Goal: Transaction & Acquisition: Purchase product/service

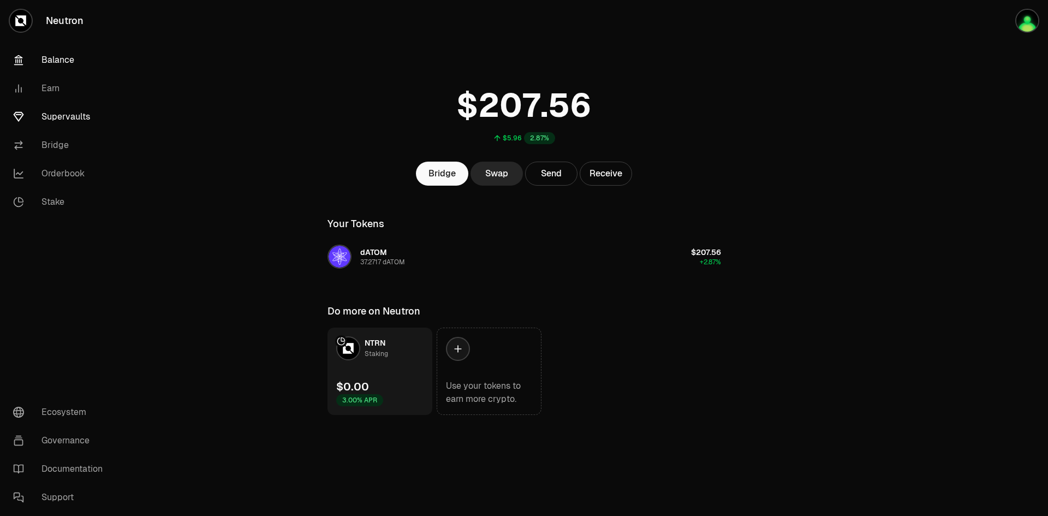
click at [62, 116] on link "Supervaults" at bounding box center [61, 117] width 114 height 28
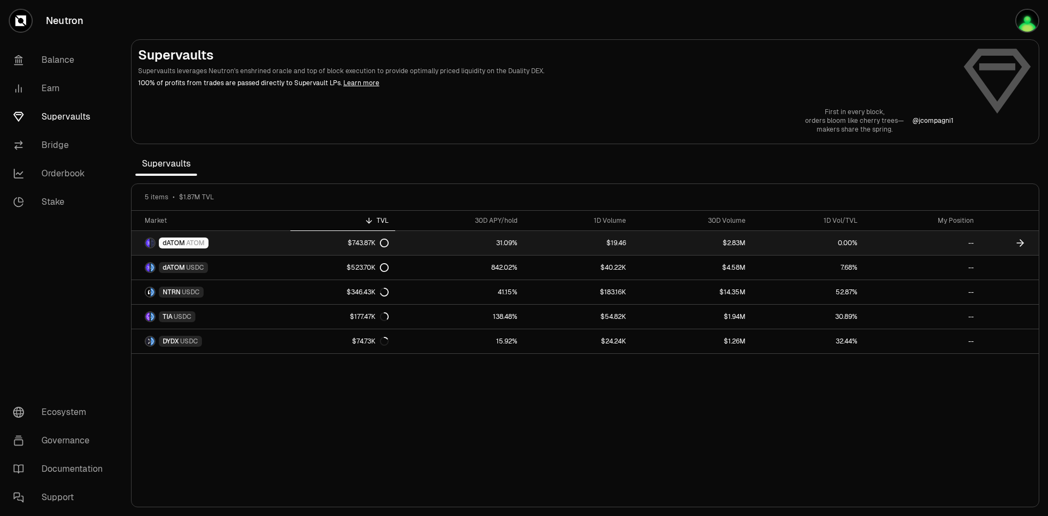
click at [364, 246] on div "$743.87K" at bounding box center [368, 243] width 41 height 9
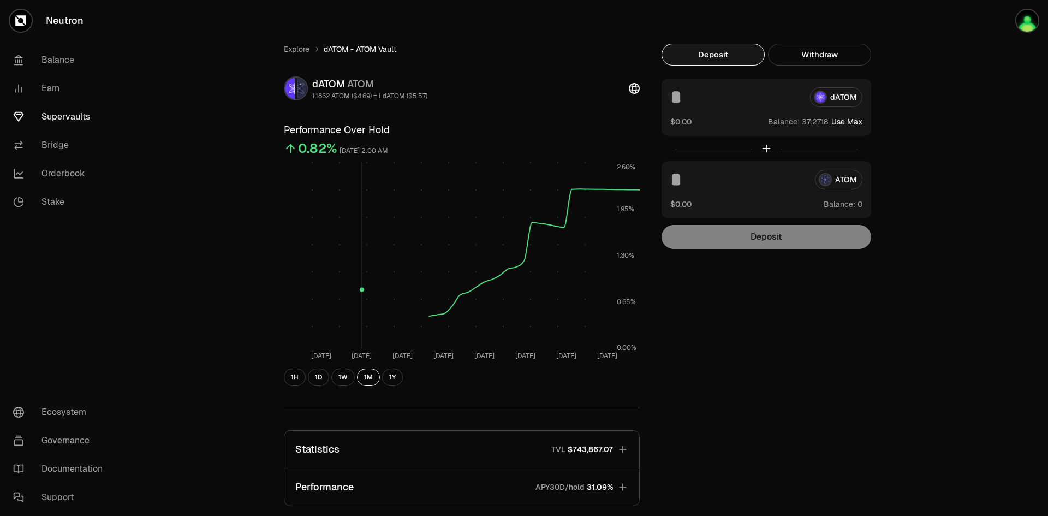
drag, startPoint x: 364, startPoint y: 246, endPoint x: 908, endPoint y: 351, distance: 553.7
click at [908, 351] on div "Explore dATOM - ATOM Vault dATOM ATOM 1.1862 ATOM ($4.69) = 1 dATOM ($5.57) Per…" at bounding box center [585, 353] width 655 height 707
click at [850, 124] on button "Use Max" at bounding box center [847, 121] width 31 height 11
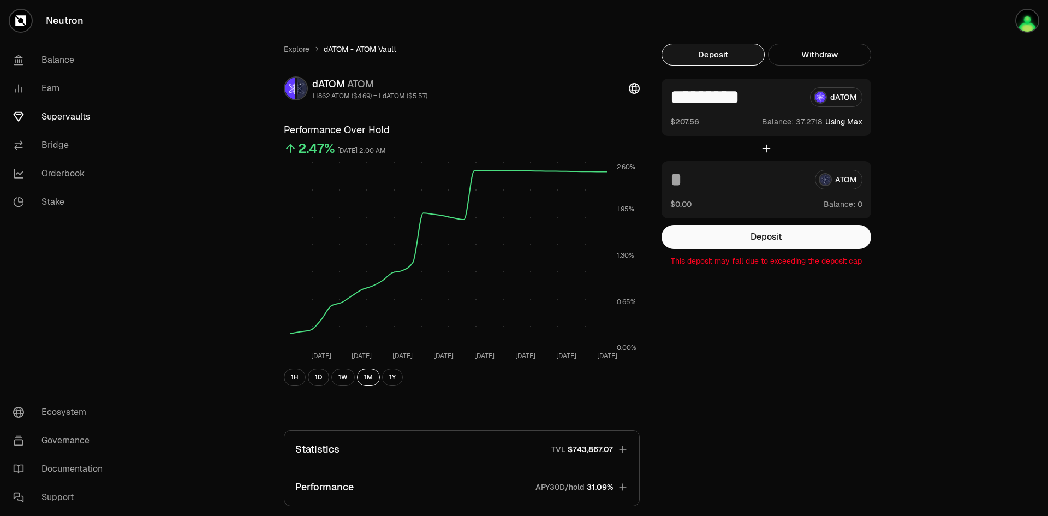
click at [790, 265] on p "This deposit may fail due to exceeding the deposit cap" at bounding box center [767, 261] width 210 height 11
click at [789, 265] on p "This deposit may fail due to exceeding the deposit cap" at bounding box center [767, 261] width 210 height 11
drag, startPoint x: 818, startPoint y: 355, endPoint x: 894, endPoint y: 296, distance: 96.2
click at [894, 296] on div "Explore dATOM - ATOM Vault dATOM ATOM 1.1862 ATOM ($4.69) = 1 dATOM ($5.57) Per…" at bounding box center [585, 353] width 629 height 619
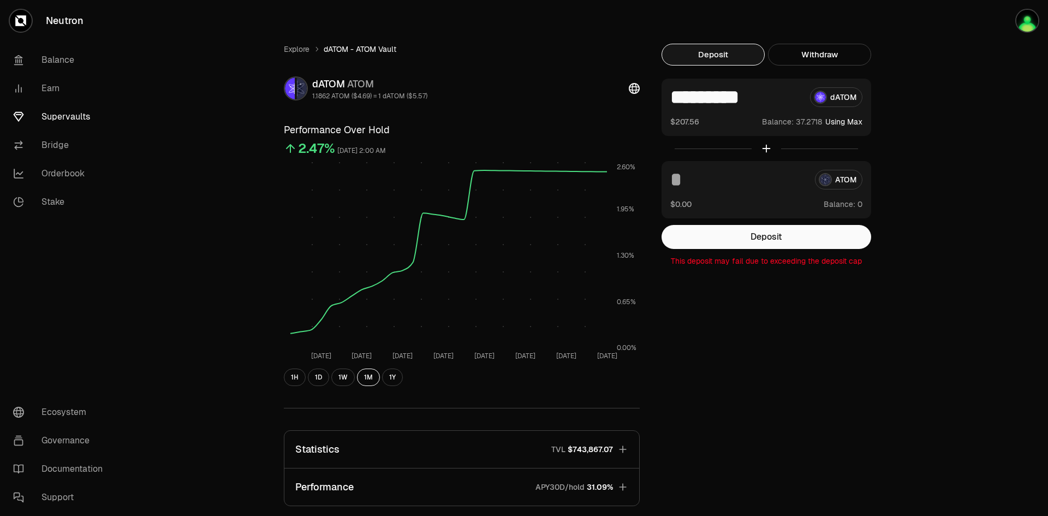
click at [826, 263] on p "This deposit may fail due to exceeding the deposit cap" at bounding box center [767, 261] width 210 height 11
drag, startPoint x: 661, startPoint y: 346, endPoint x: 805, endPoint y: 391, distance: 150.9
click at [805, 391] on div "Explore dATOM - ATOM Vault dATOM ATOM 1.1862 ATOM ($4.69) = 1 dATOM ($5.57) Per…" at bounding box center [585, 353] width 629 height 619
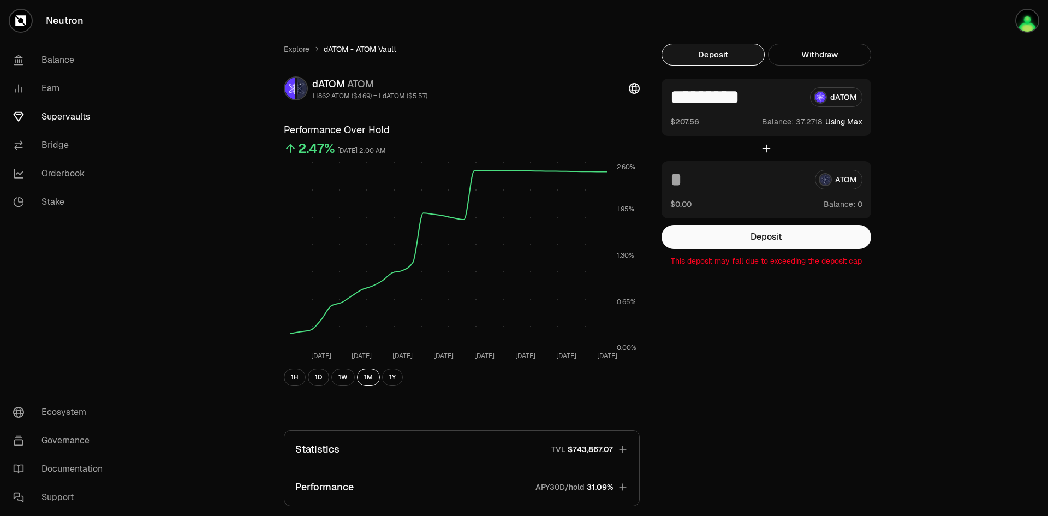
click at [759, 270] on div "Explore dATOM - ATOM Vault dATOM ATOM 1.1862 ATOM ($4.69) = 1 dATOM ($5.57) Per…" at bounding box center [585, 353] width 629 height 619
click at [755, 264] on p "This deposit may fail due to exceeding the deposit cap" at bounding box center [767, 261] width 210 height 11
click at [770, 352] on div "Explore dATOM - ATOM Vault dATOM ATOM 1.1862 ATOM ($4.69) = 1 dATOM ($5.57) Per…" at bounding box center [585, 353] width 629 height 619
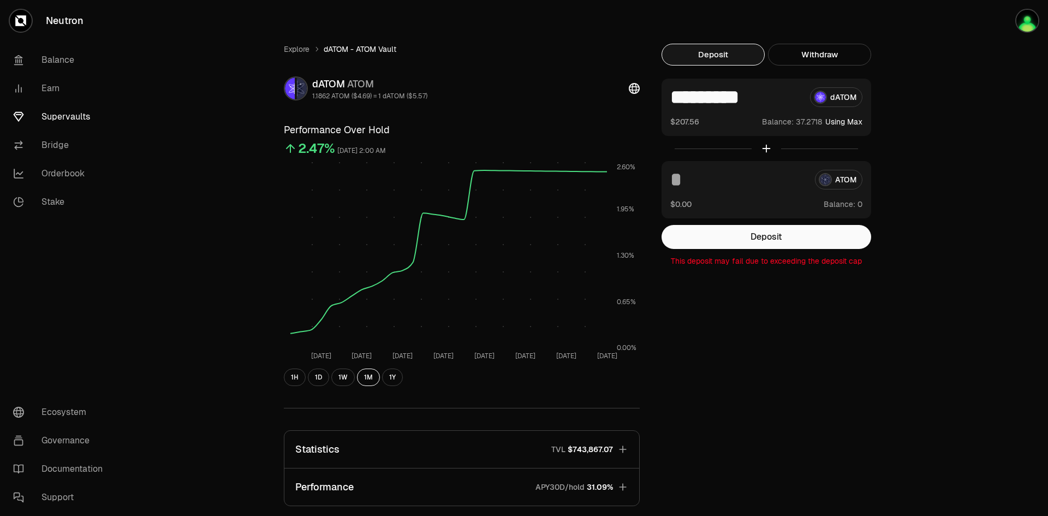
click at [759, 101] on input "*********" at bounding box center [735, 97] width 131 height 20
type input "*"
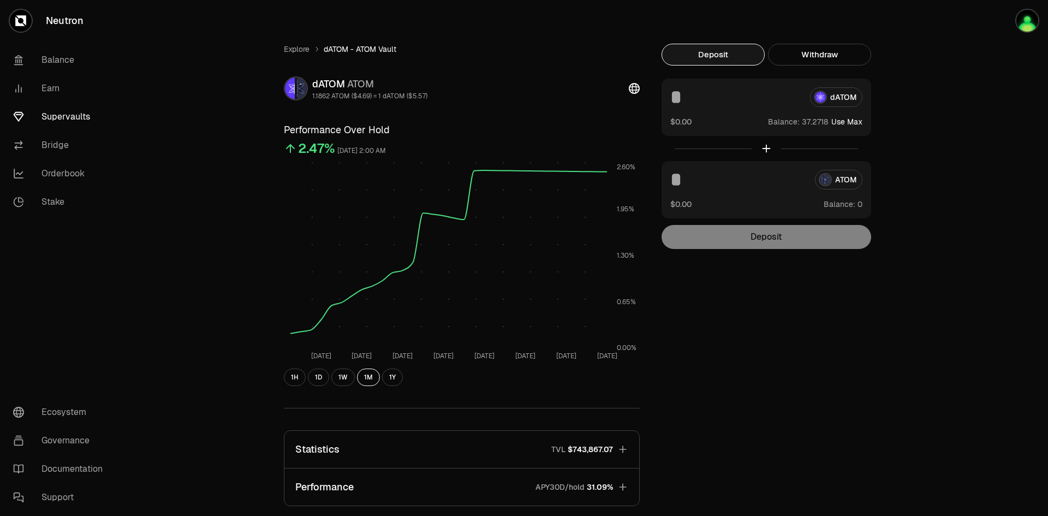
click at [767, 153] on div at bounding box center [767, 148] width 210 height 25
click at [767, 150] on div at bounding box center [767, 148] width 210 height 25
click at [722, 175] on input at bounding box center [738, 180] width 136 height 20
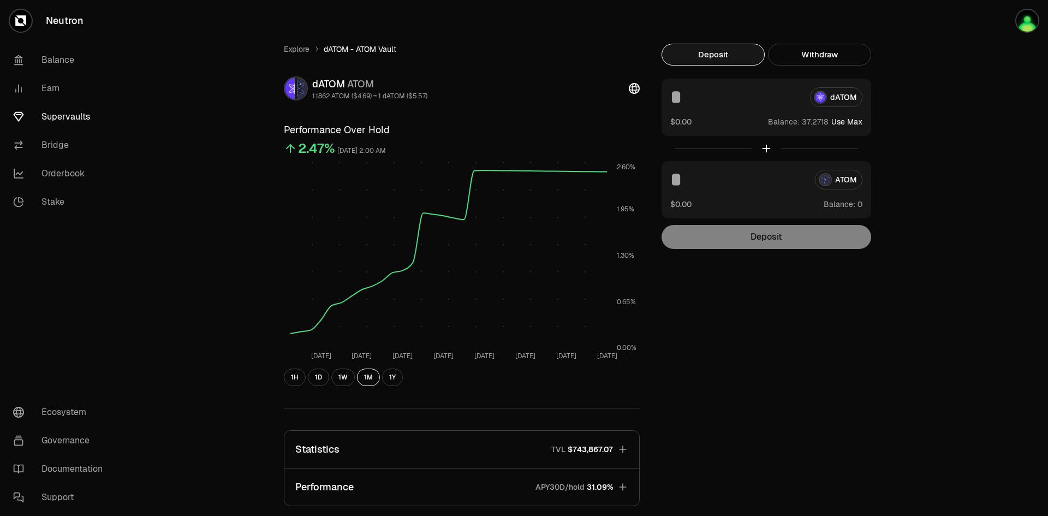
click at [842, 209] on span "Balance:" at bounding box center [840, 204] width 32 height 11
click at [485, 203] on rect at bounding box center [448, 255] width 317 height 187
drag, startPoint x: 383, startPoint y: 164, endPoint x: 372, endPoint y: 163, distance: 10.4
drag, startPoint x: 372, startPoint y: 163, endPoint x: 333, endPoint y: 175, distance: 41.1
click at [333, 175] on rect at bounding box center [448, 255] width 317 height 187
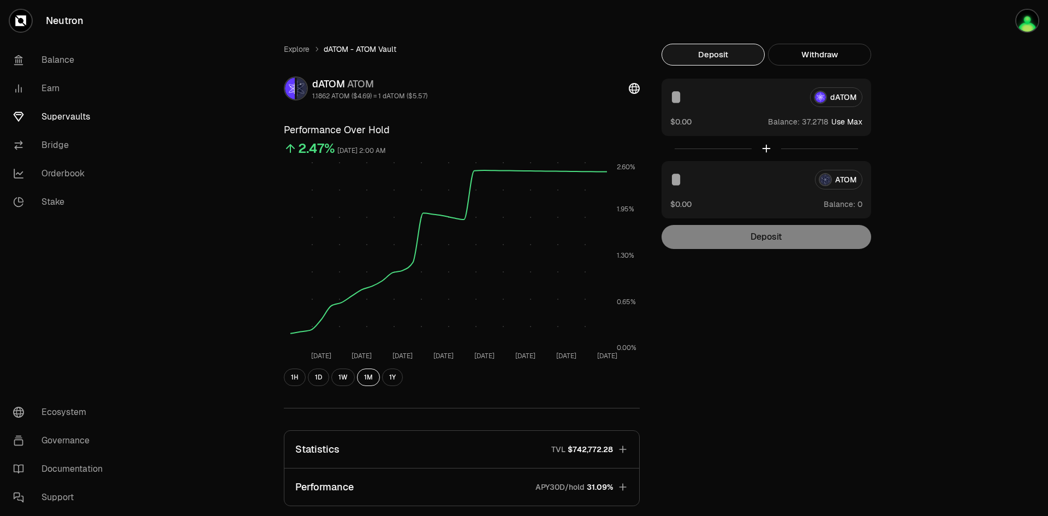
click at [783, 95] on input at bounding box center [735, 97] width 131 height 20
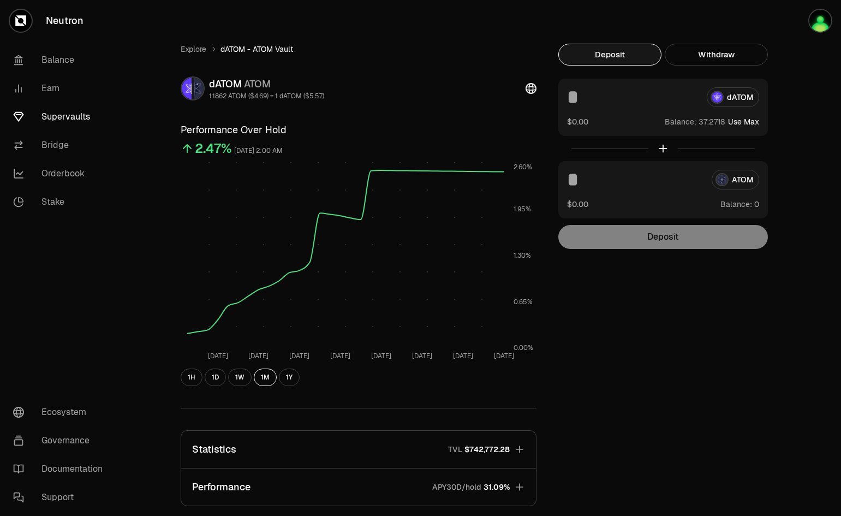
click at [645, 407] on div "Explore dATOM - ATOM Vault dATOM ATOM 1.1862 ATOM ($4.69) = 1 dATOM ($5.57) Per…" at bounding box center [482, 353] width 629 height 619
click at [656, 364] on div "Explore dATOM - ATOM Vault dATOM ATOM 1.1862 ATOM ($4.69) = 1 dATOM ($5.57) Per…" at bounding box center [482, 353] width 629 height 619
drag, startPoint x: 841, startPoint y: 28, endPoint x: 783, endPoint y: 331, distance: 307.9
click at [783, 331] on div "Explore dATOM - ATOM Vault dATOM ATOM 1.1862 ATOM ($4.69) = 1 dATOM ($5.57) Per…" at bounding box center [482, 353] width 629 height 619
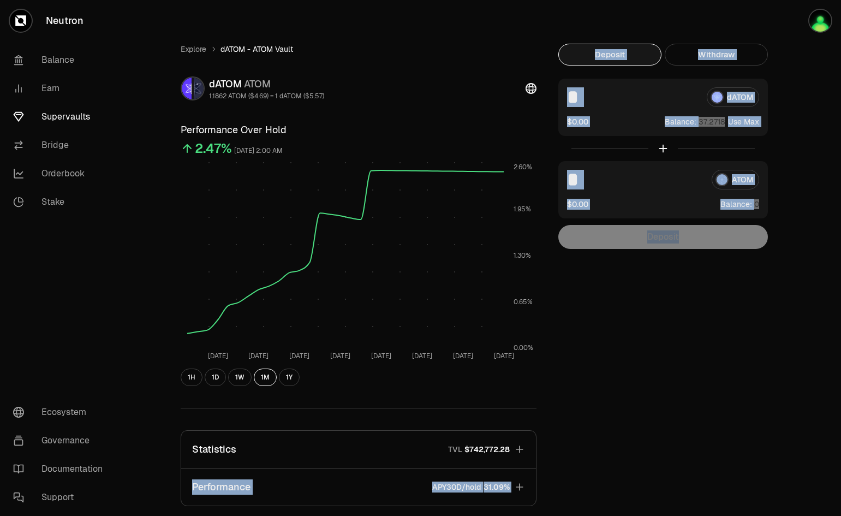
drag, startPoint x: 838, startPoint y: 153, endPoint x: 760, endPoint y: 465, distance: 321.3
click at [760, 465] on div "Explore dATOM - ATOM Vault dATOM ATOM 1.1862 ATOM ($4.69) = 1 dATOM ($5.57) Per…" at bounding box center [482, 353] width 629 height 619
click at [727, 329] on div "Explore dATOM - ATOM Vault dATOM ATOM 1.1862 ATOM ($4.69) = 1 dATOM ($5.57) Per…" at bounding box center [482, 353] width 629 height 619
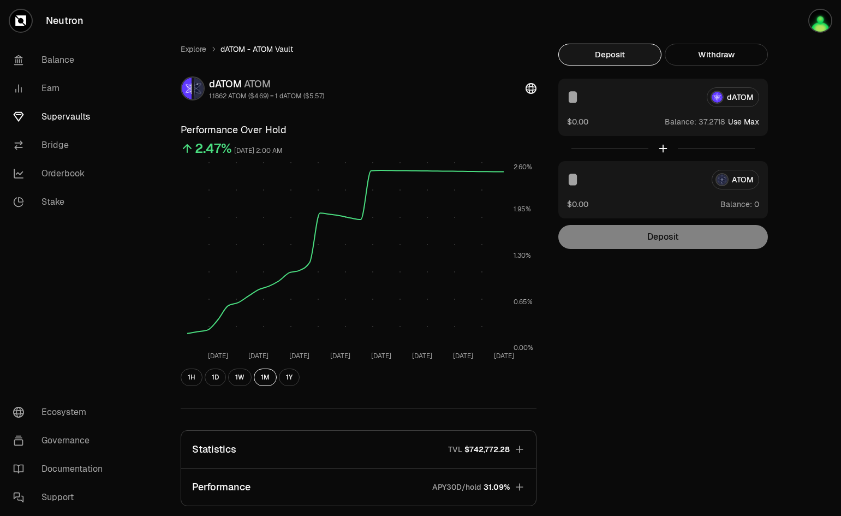
click at [714, 40] on div "Explore dATOM - ATOM Vault dATOM ATOM 1.1862 ATOM ($4.69) = 1 dATOM ($5.57) Per…" at bounding box center [482, 353] width 655 height 707
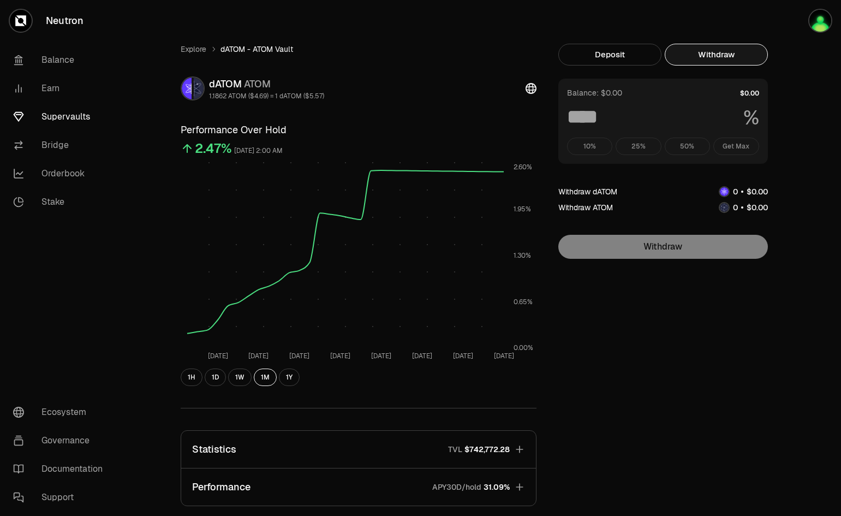
click at [714, 46] on button "Withdraw" at bounding box center [716, 55] width 103 height 22
click at [627, 146] on div "10% 25% 50% Get Max" at bounding box center [663, 146] width 192 height 17
click at [579, 32] on div "Explore dATOM - ATOM Vault dATOM ATOM 1.1862 ATOM ($4.69) = 1 dATOM ($5.57) Per…" at bounding box center [482, 353] width 655 height 707
click at [604, 56] on button "Deposit" at bounding box center [610, 55] width 103 height 22
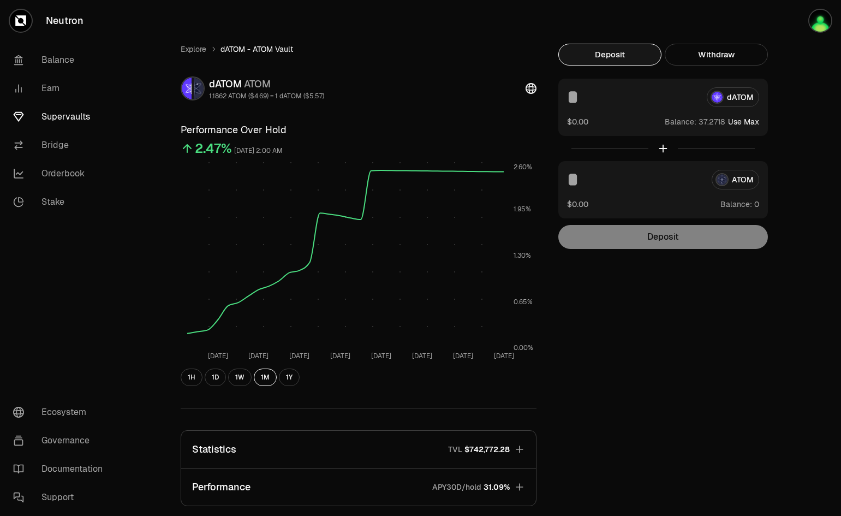
click at [649, 115] on div "dATOM $0.00 Balance: Use Max" at bounding box center [664, 107] width 210 height 57
click at [601, 91] on input at bounding box center [632, 97] width 131 height 20
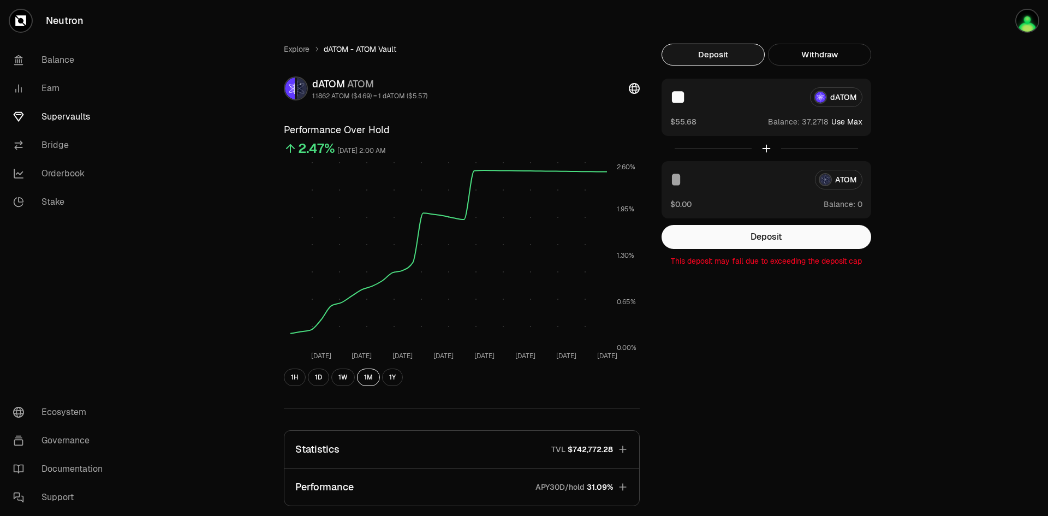
type input "**"
click at [721, 177] on input at bounding box center [738, 180] width 136 height 20
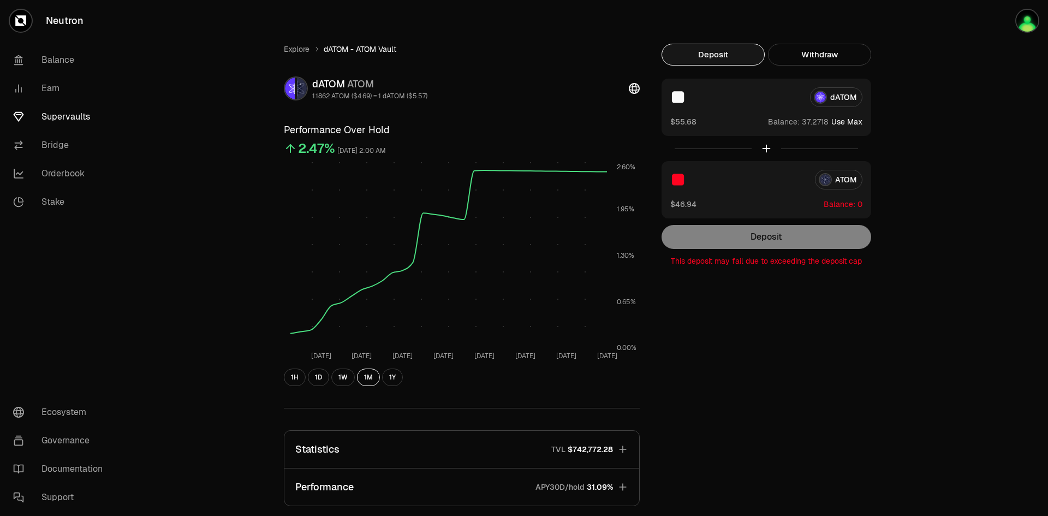
type input "**"
click at [845, 173] on div "** ATOM" at bounding box center [766, 180] width 192 height 20
click at [847, 186] on div "** ATOM" at bounding box center [766, 180] width 192 height 20
click at [837, 182] on div "** ATOM" at bounding box center [766, 180] width 192 height 20
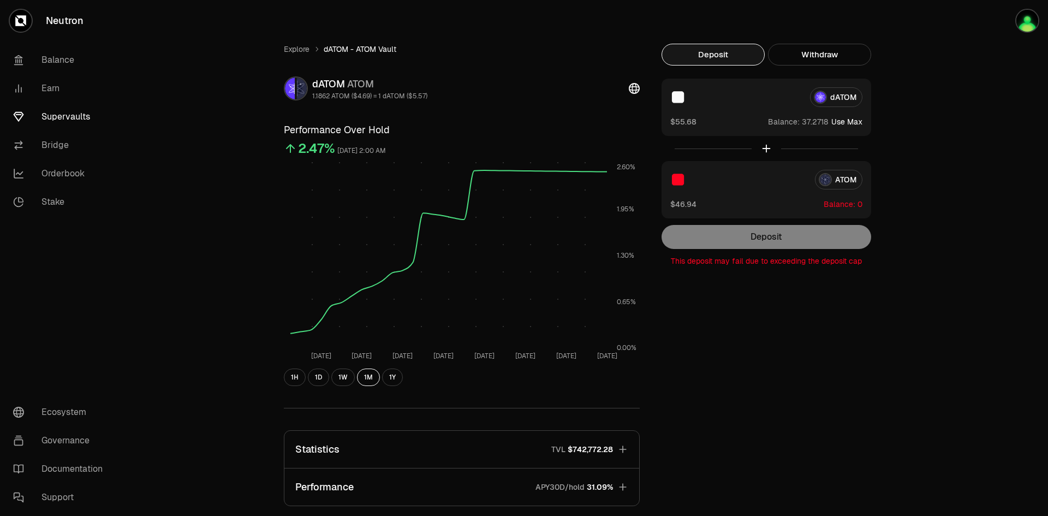
click at [749, 185] on input "**" at bounding box center [738, 180] width 136 height 20
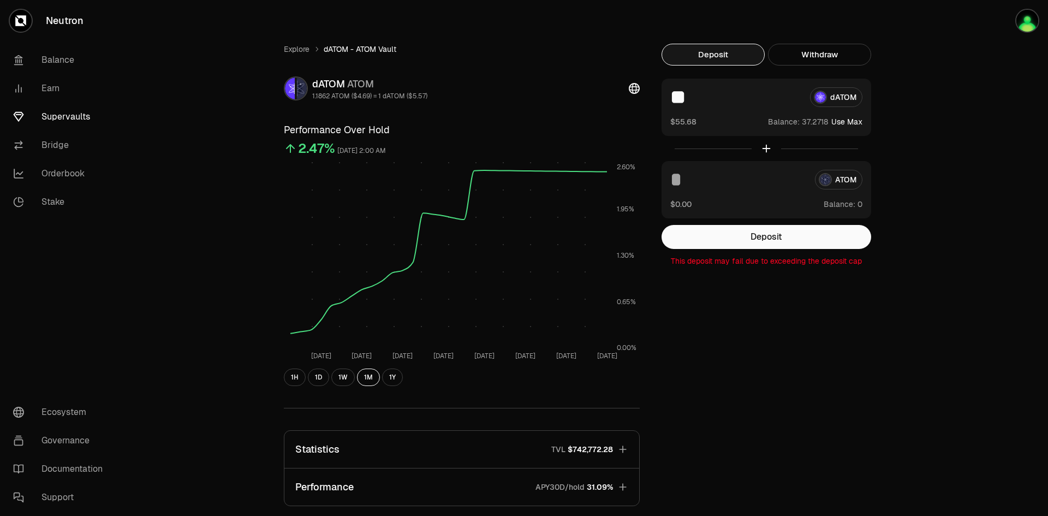
click at [857, 188] on div "ATOM" at bounding box center [766, 180] width 192 height 20
click at [845, 181] on div "ATOM" at bounding box center [766, 180] width 192 height 20
click at [769, 150] on div at bounding box center [767, 148] width 210 height 25
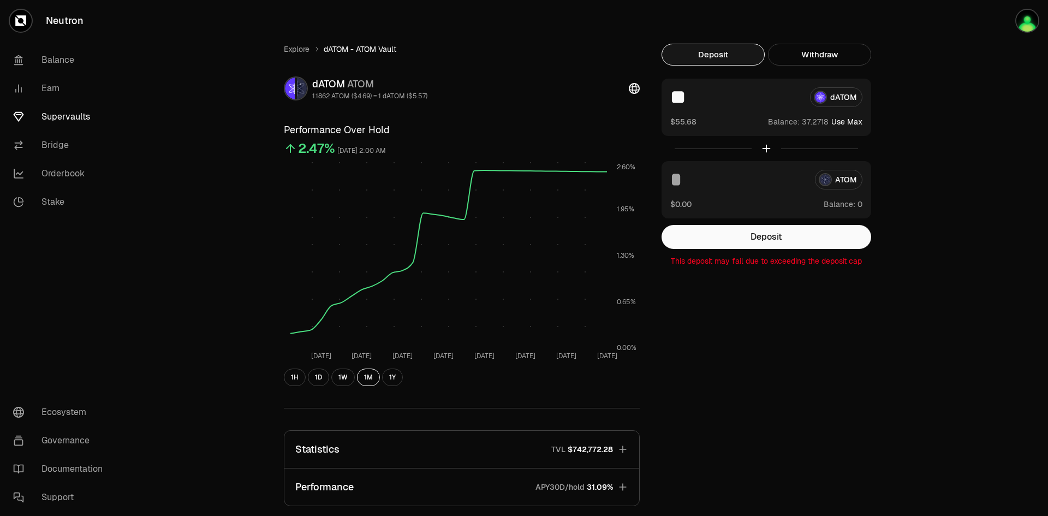
click at [769, 150] on div at bounding box center [767, 148] width 210 height 25
click at [767, 150] on div at bounding box center [767, 148] width 210 height 25
click at [632, 88] on icon at bounding box center [634, 88] width 11 height 11
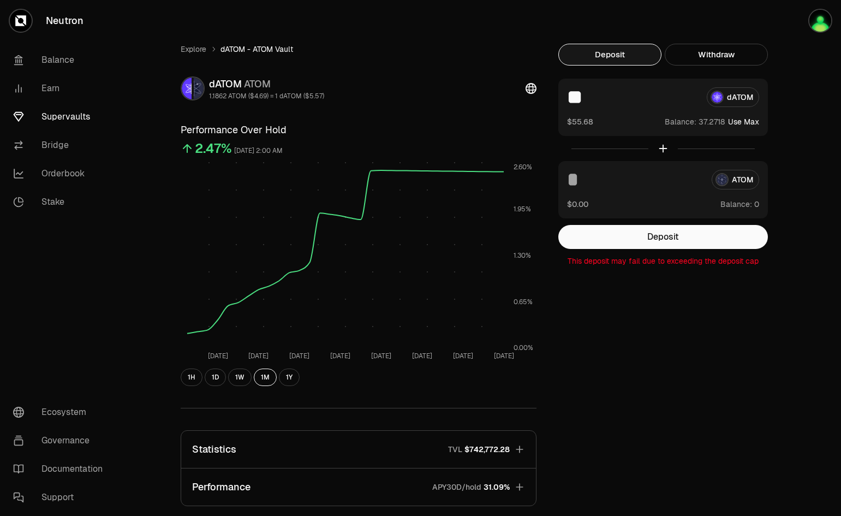
click at [800, 114] on div "Explore dATOM - ATOM Vault dATOM ATOM 1.1862 ATOM ($4.69) = 1 dATOM ($5.57) Per…" at bounding box center [482, 353] width 655 height 707
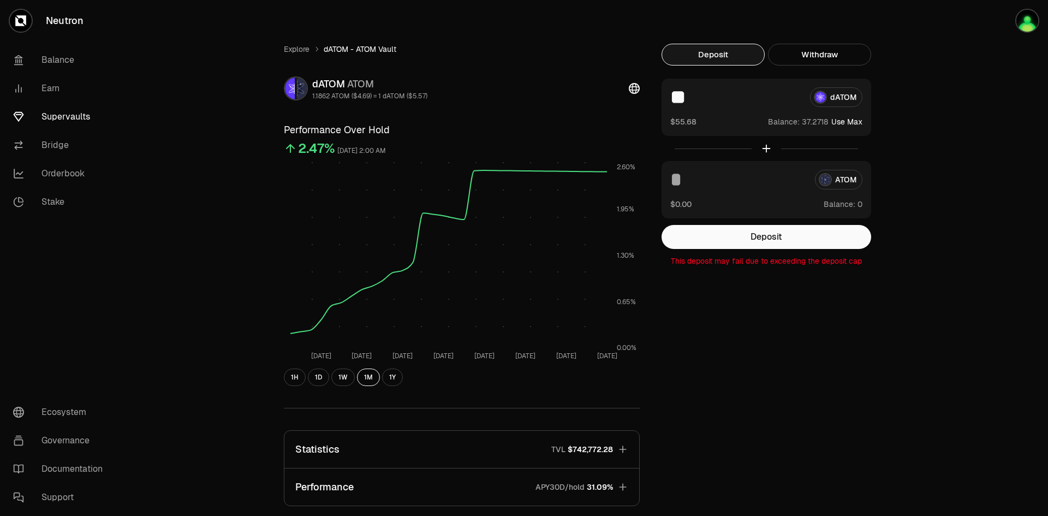
click at [66, 116] on link "Supervaults" at bounding box center [61, 117] width 114 height 28
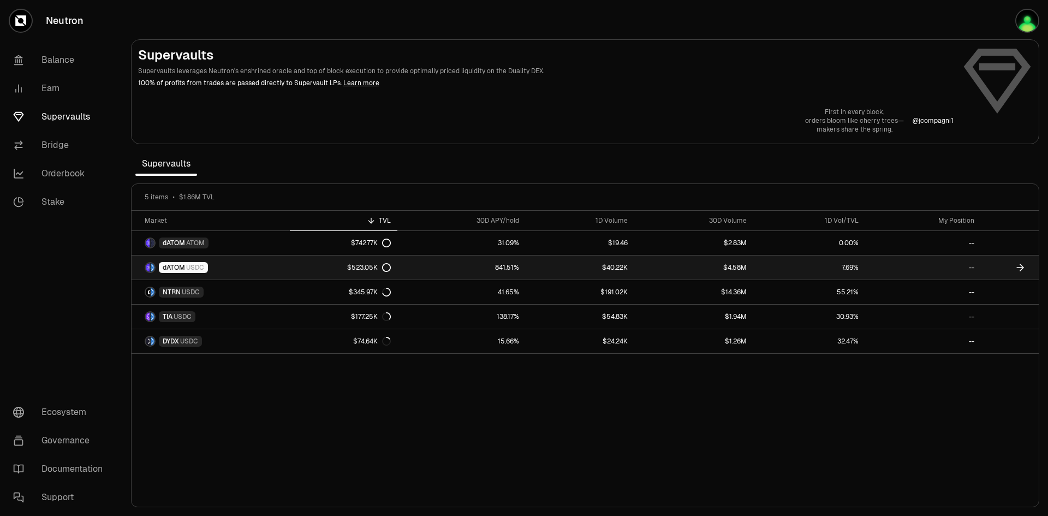
click at [249, 274] on link "dATOM USDC" at bounding box center [211, 268] width 158 height 24
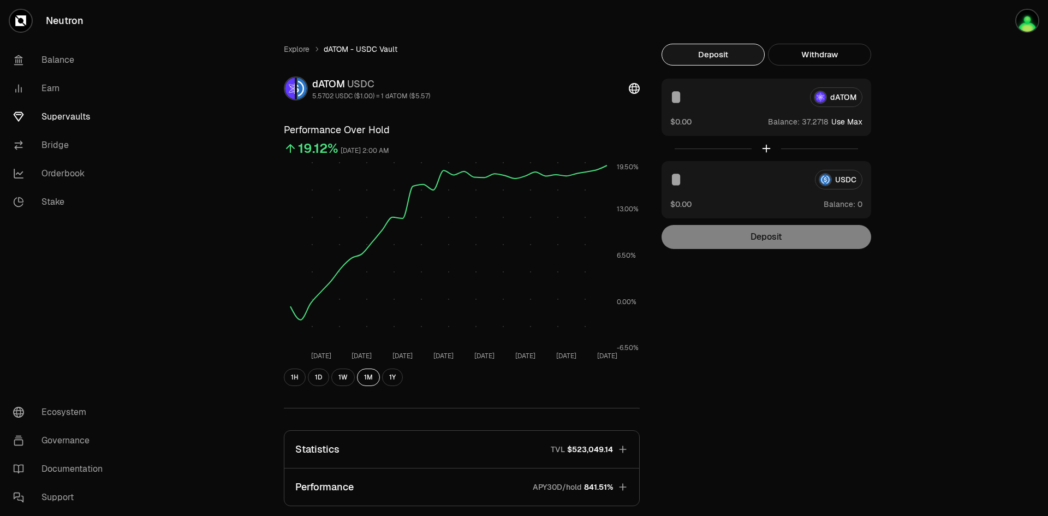
click at [848, 182] on div "USDC" at bounding box center [766, 180] width 192 height 20
click at [840, 182] on div "USDC" at bounding box center [766, 180] width 192 height 20
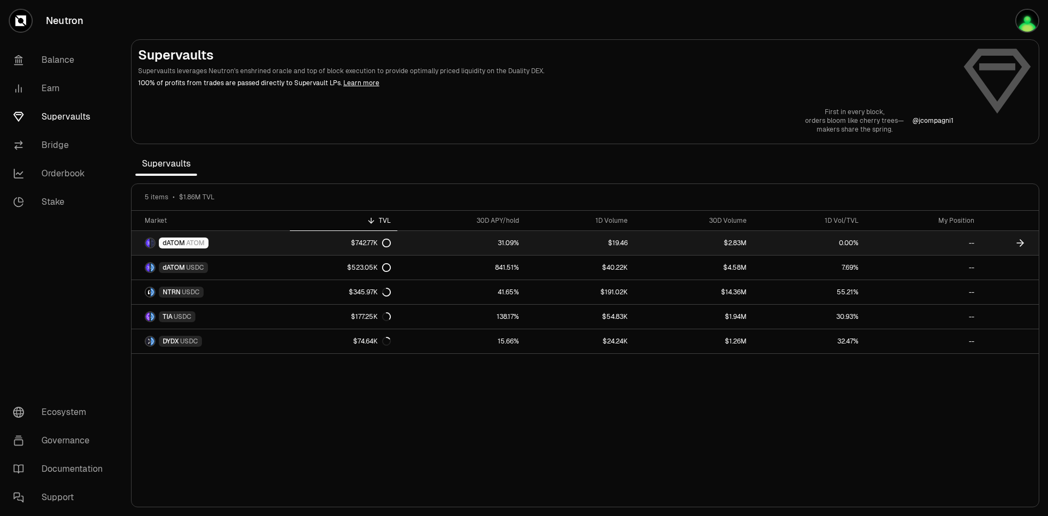
click at [952, 239] on link "--" at bounding box center [923, 243] width 116 height 24
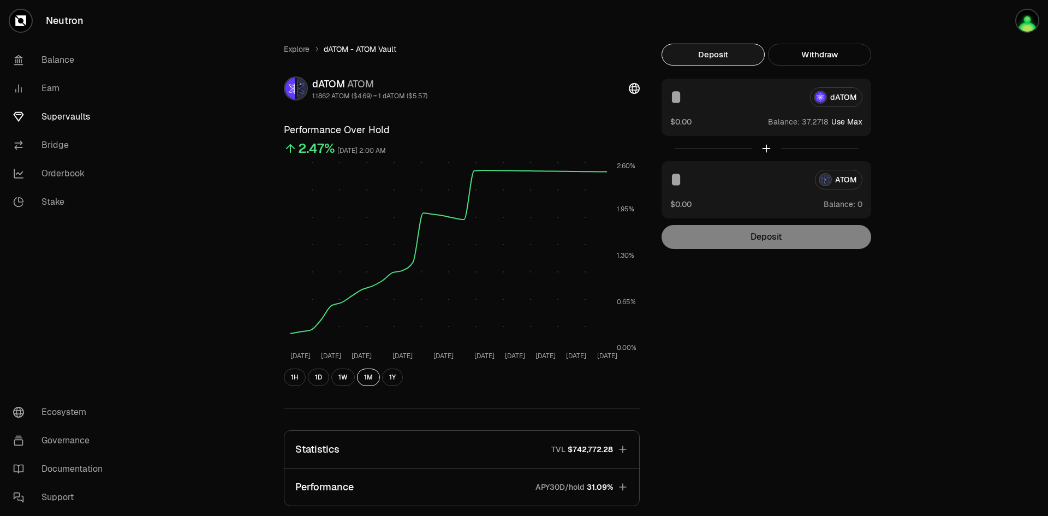
click at [853, 210] on div "ATOM $0.00 Balance:" at bounding box center [767, 189] width 210 height 57
click at [846, 203] on span "Balance:" at bounding box center [840, 204] width 32 height 11
click at [843, 188] on div "ATOM" at bounding box center [766, 180] width 192 height 20
click at [841, 186] on div "ATOM" at bounding box center [766, 180] width 192 height 20
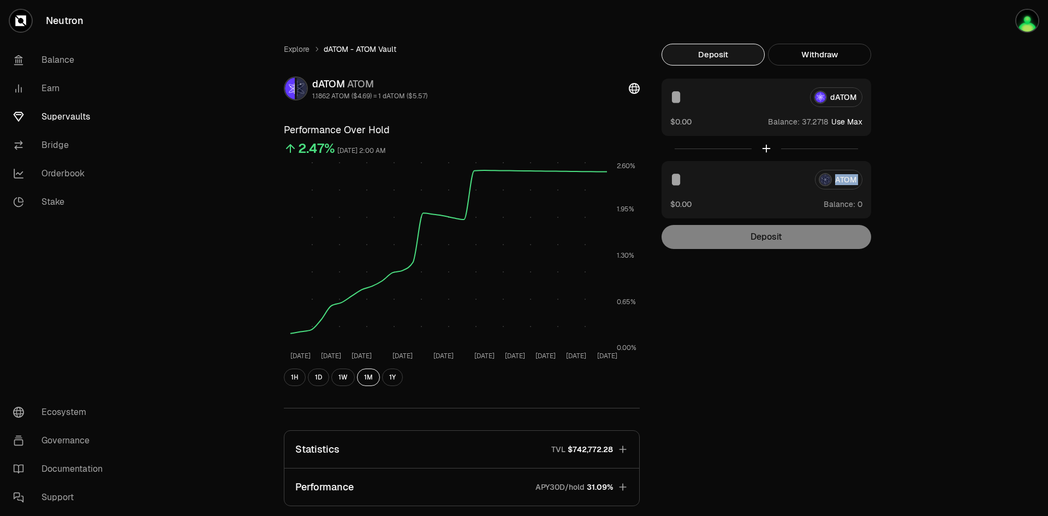
click at [841, 186] on div "ATOM" at bounding box center [766, 180] width 192 height 20
click at [946, 186] on div "Explore dATOM - ATOM Vault dATOM ATOM 1.1862 ATOM ($4.69) = 1 dATOM ($5.57) Per…" at bounding box center [585, 353] width 926 height 707
click at [928, 170] on div "Explore dATOM - ATOM Vault dATOM ATOM 1.1862 ATOM ($4.69) = 1 dATOM ($5.57) Per…" at bounding box center [585, 353] width 926 height 707
click at [1025, 25] on img "button" at bounding box center [1028, 21] width 22 height 22
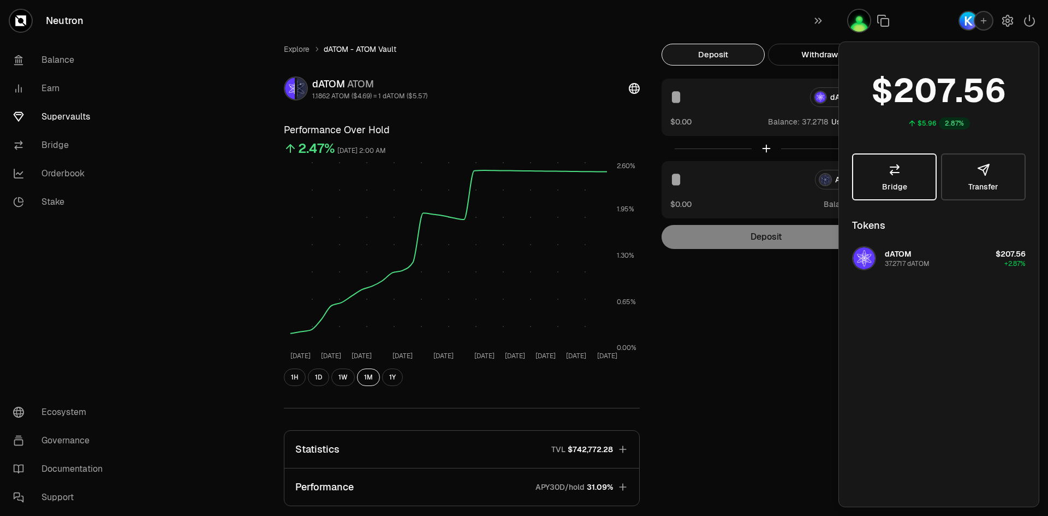
click at [907, 179] on link "Bridge" at bounding box center [894, 176] width 85 height 47
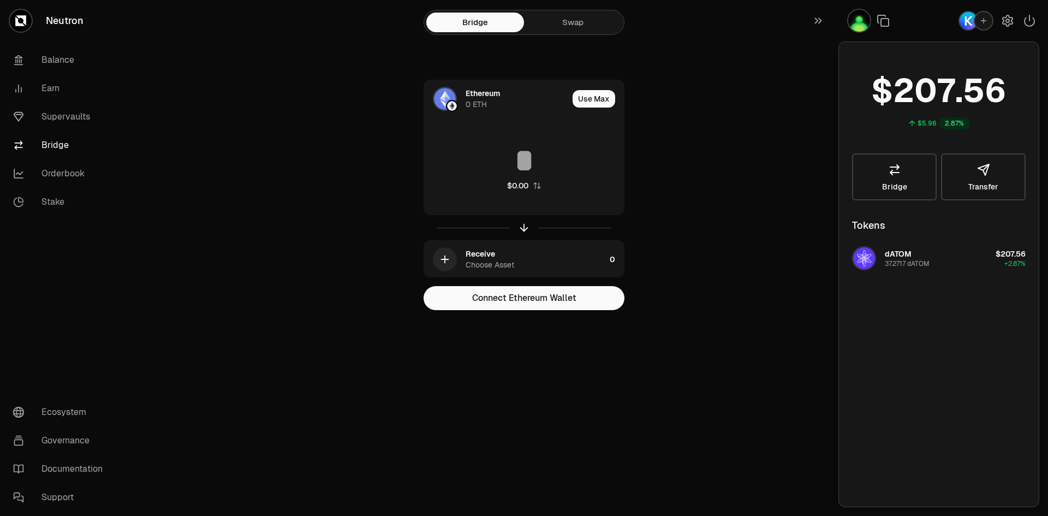
click at [591, 27] on link "Swap" at bounding box center [573, 23] width 98 height 20
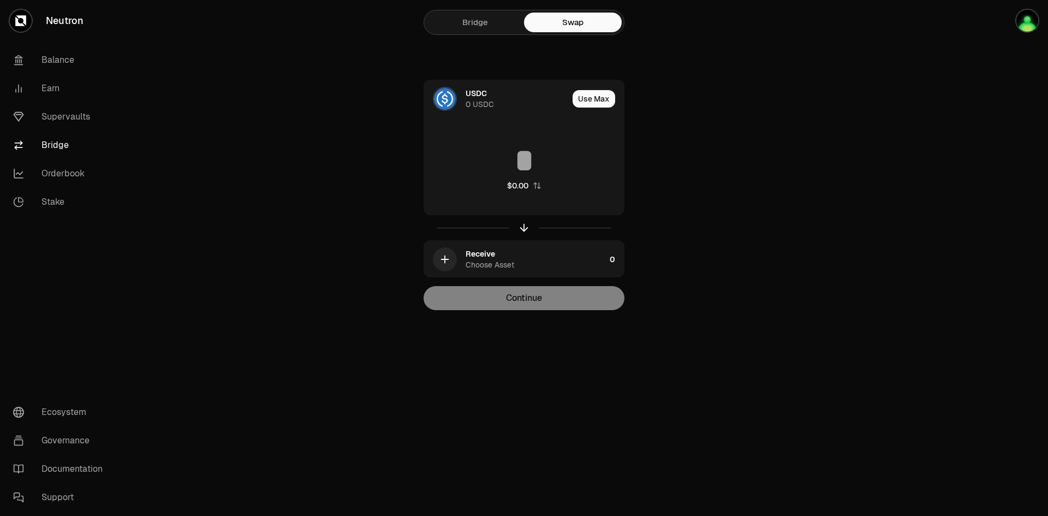
click at [472, 21] on link "Bridge" at bounding box center [475, 23] width 98 height 20
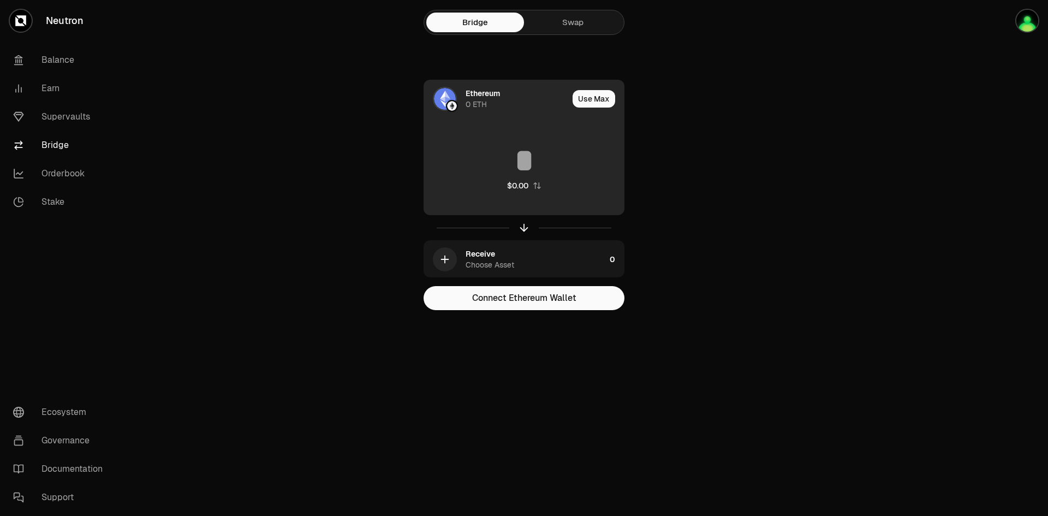
click at [518, 105] on div "Ethereum 0 ETH" at bounding box center [517, 99] width 103 height 22
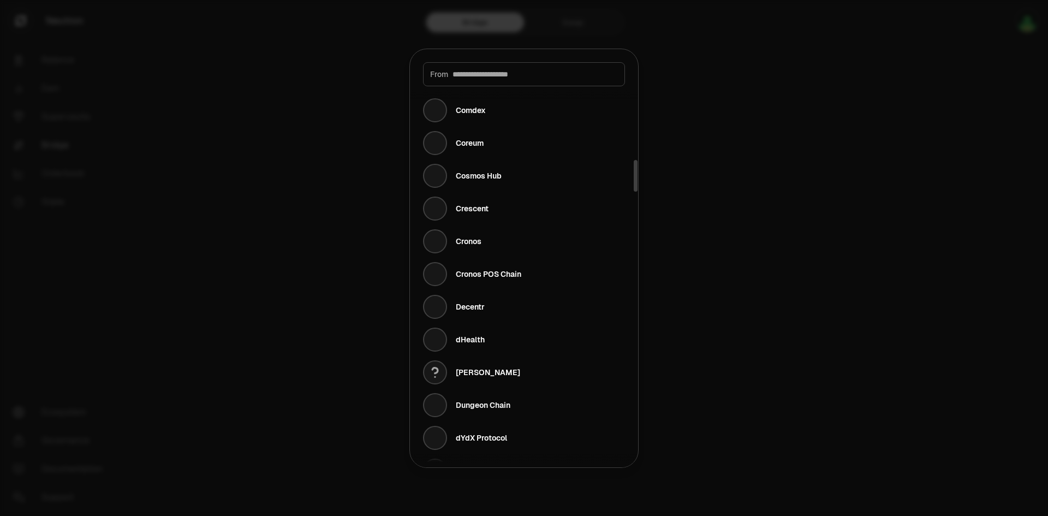
scroll to position [874, 0]
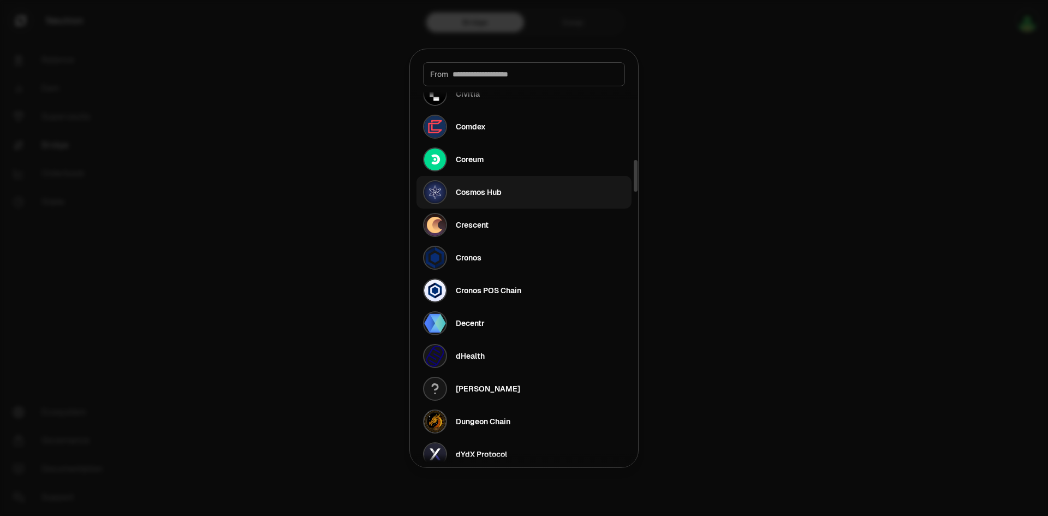
click at [476, 197] on div "Cosmos Hub" at bounding box center [479, 192] width 46 height 11
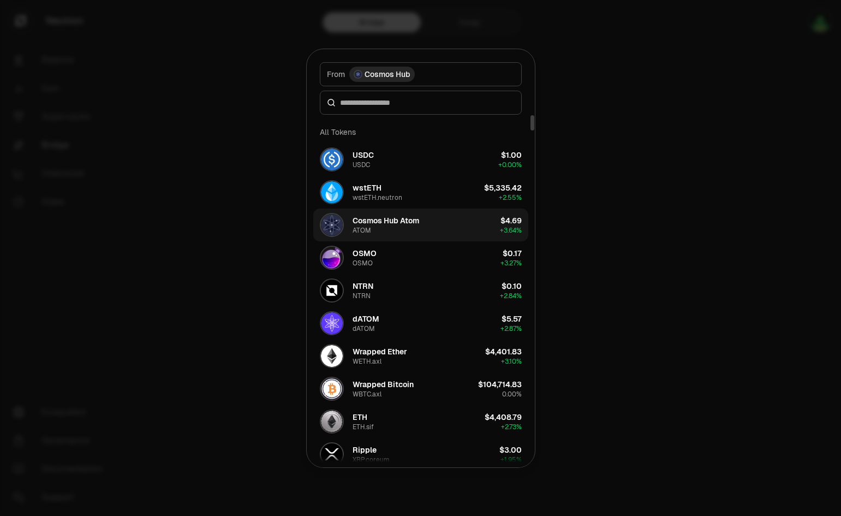
click at [449, 219] on button "Cosmos Hub Atom ATOM $4.69 + 3.64%" at bounding box center [420, 225] width 215 height 33
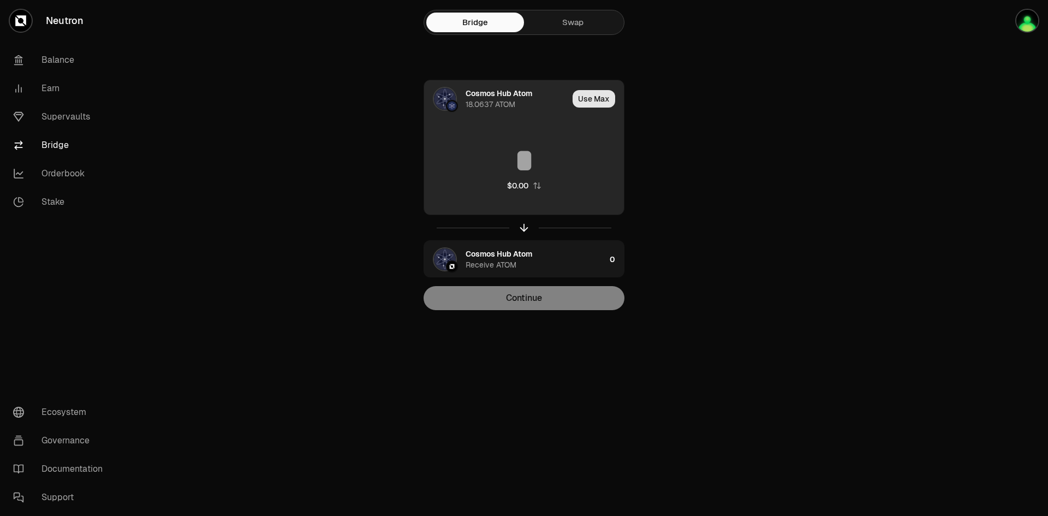
click at [593, 93] on button "Use Max" at bounding box center [594, 98] width 43 height 17
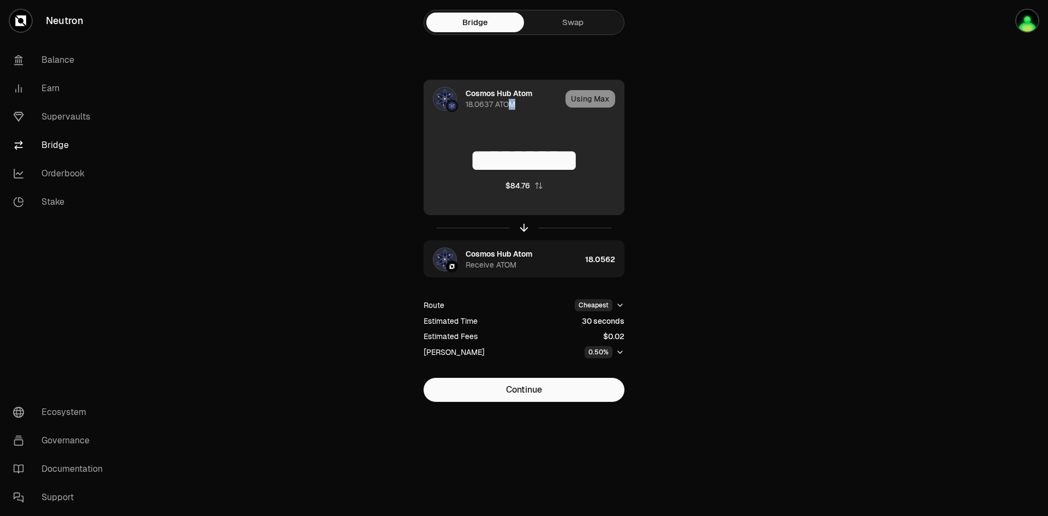
click at [512, 102] on div "18.0637 ATOM" at bounding box center [491, 104] width 50 height 11
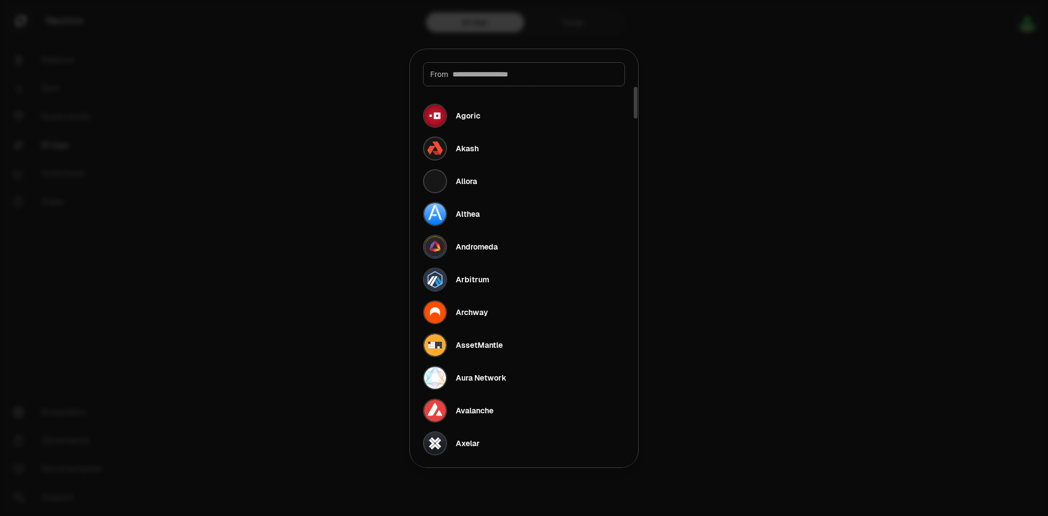
click at [1048, 194] on div at bounding box center [524, 258] width 1048 height 516
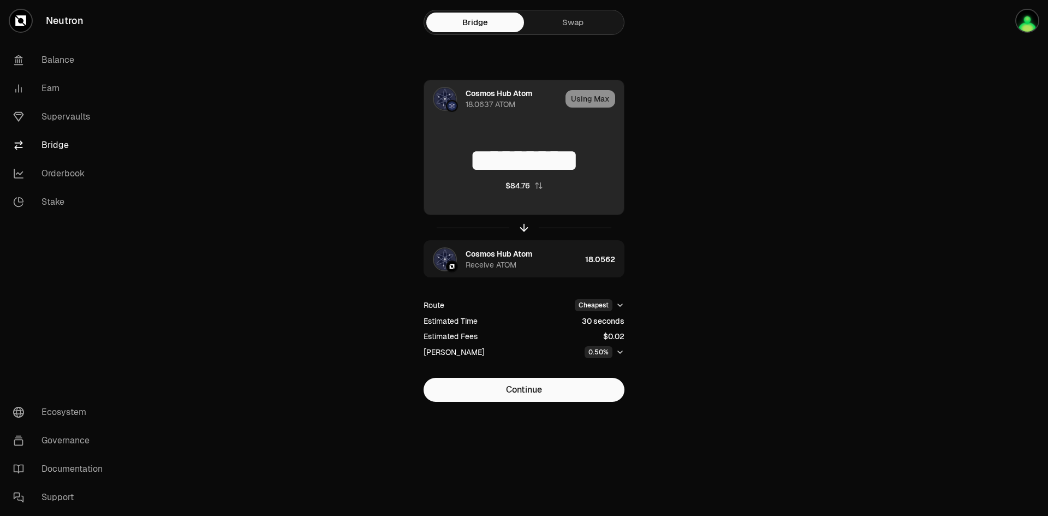
click at [532, 163] on input "*********" at bounding box center [524, 160] width 200 height 33
drag, startPoint x: 462, startPoint y: 162, endPoint x: 612, endPoint y: 165, distance: 149.6
click at [612, 165] on input "*********" at bounding box center [524, 160] width 200 height 33
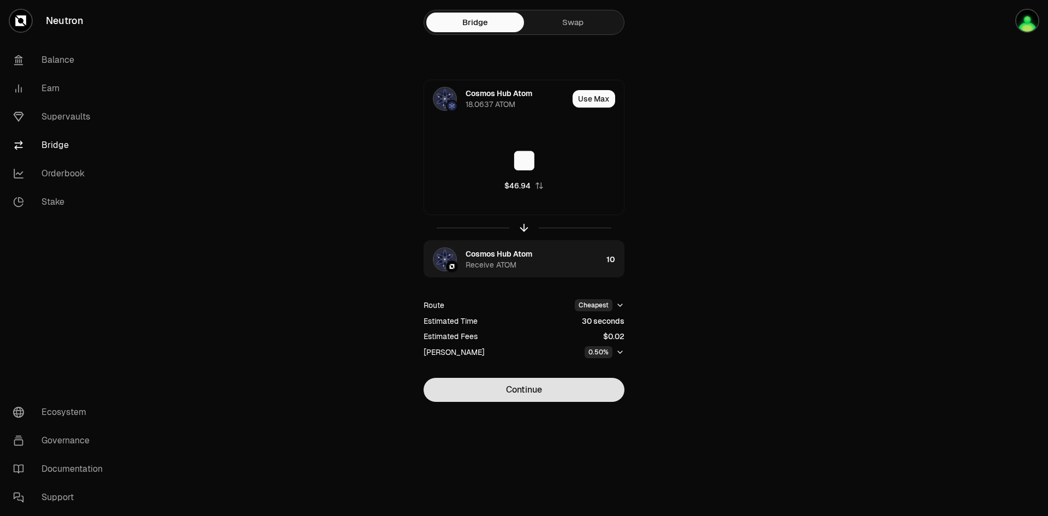
type input "**"
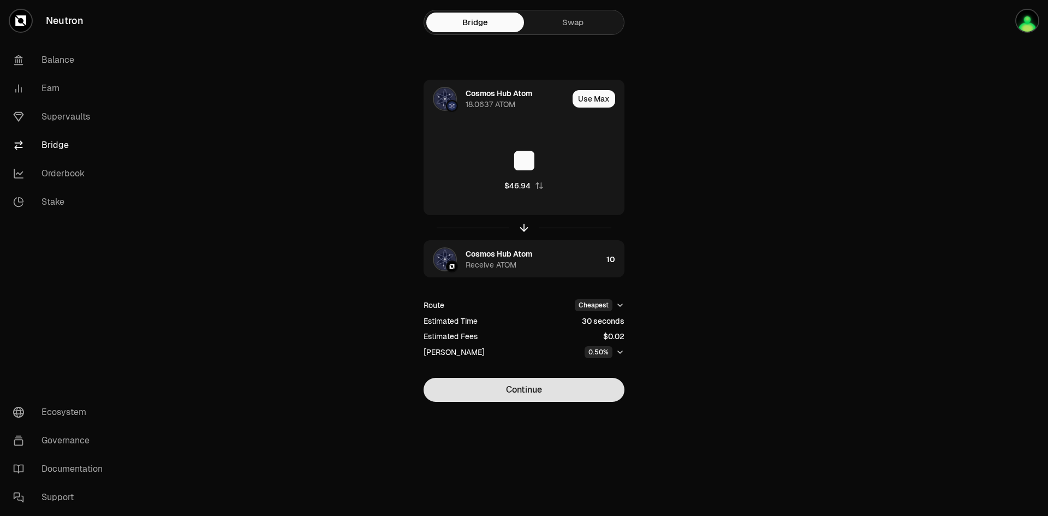
click at [518, 379] on button "Continue" at bounding box center [524, 390] width 201 height 24
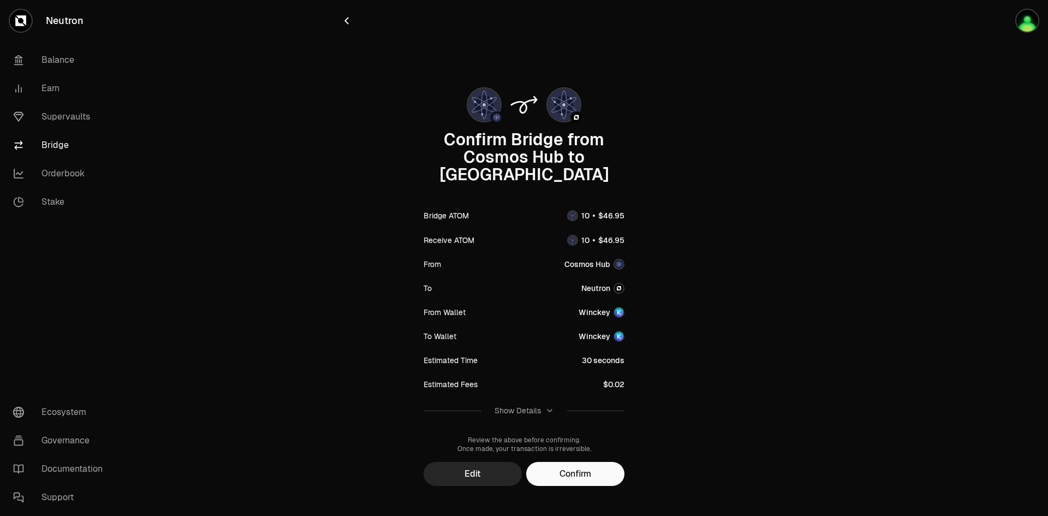
click at [604, 462] on button "Confirm" at bounding box center [575, 474] width 98 height 24
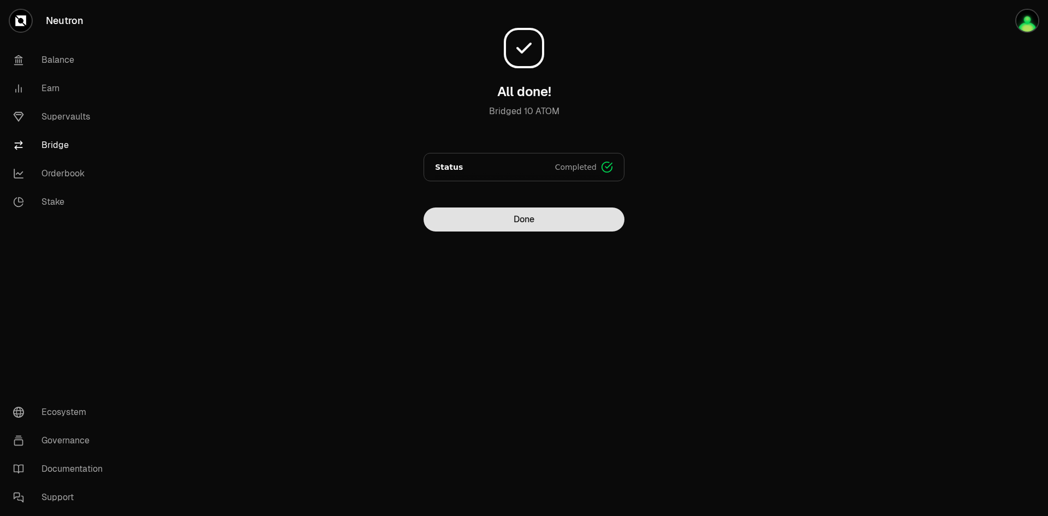
click at [551, 224] on button "Done" at bounding box center [524, 219] width 201 height 24
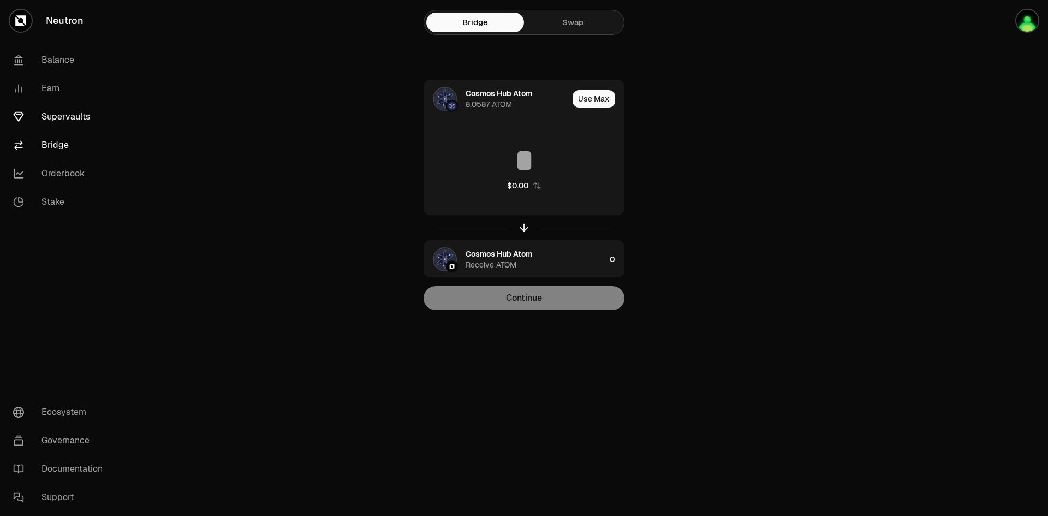
click at [61, 116] on link "Supervaults" at bounding box center [61, 117] width 114 height 28
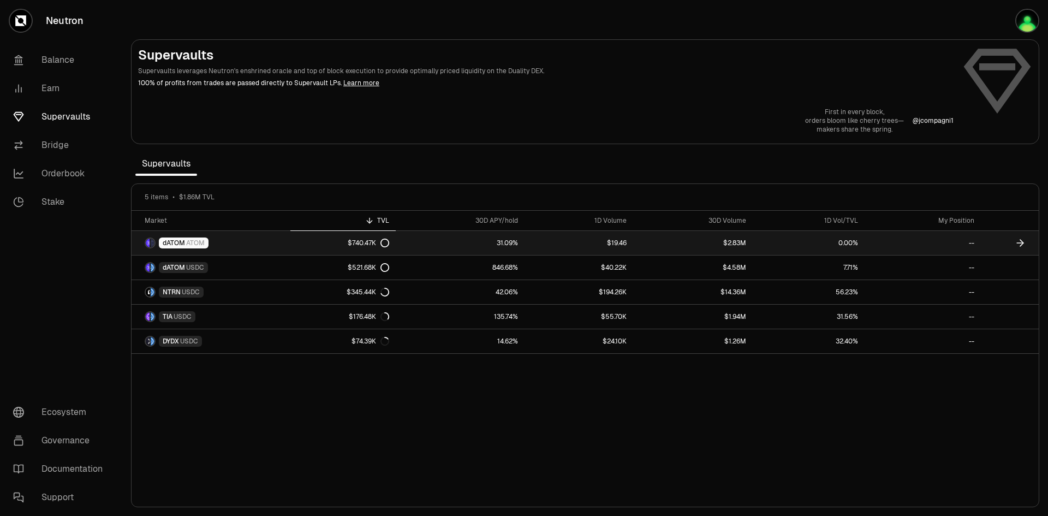
click at [295, 236] on link "$740.47K" at bounding box center [343, 243] width 106 height 24
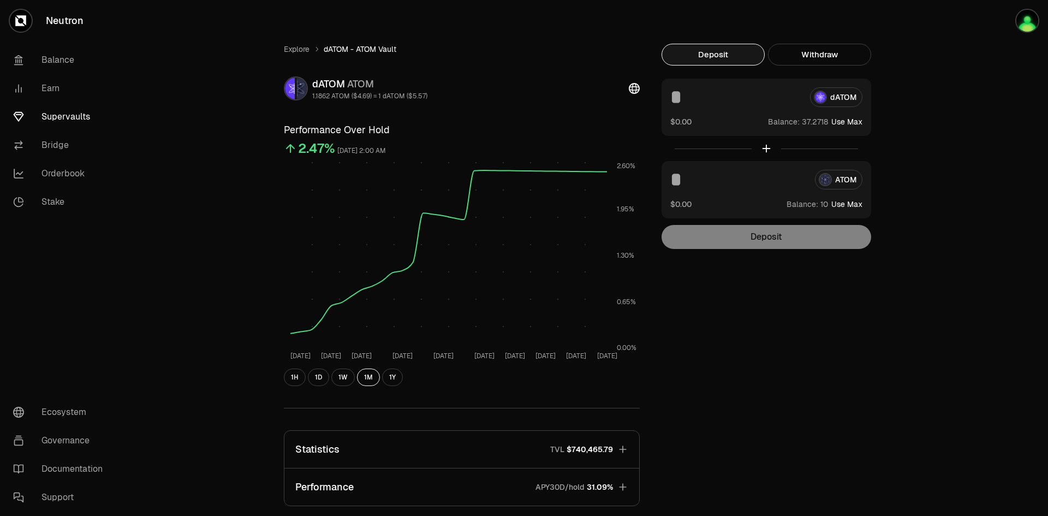
click at [848, 114] on div "dATOM $0.00 Balance: Use Max" at bounding box center [767, 107] width 210 height 57
click at [848, 120] on button "Use Max" at bounding box center [847, 121] width 31 height 11
type input "*********"
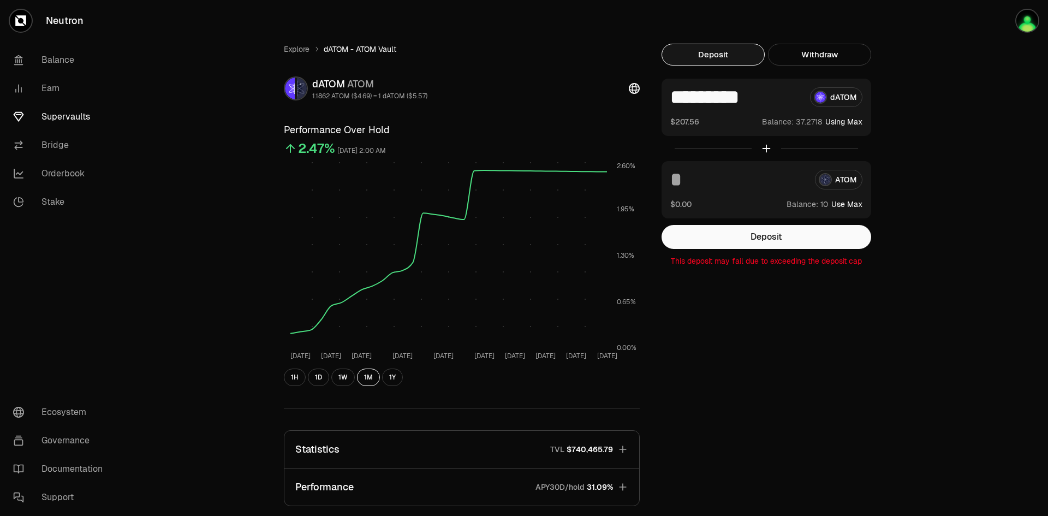
click at [847, 204] on button "Use Max" at bounding box center [847, 204] width 31 height 11
type input "**"
click at [761, 99] on input "*********" at bounding box center [735, 97] width 131 height 20
click at [742, 260] on p "This deposit may fail due to exceeding the deposit cap" at bounding box center [767, 261] width 210 height 11
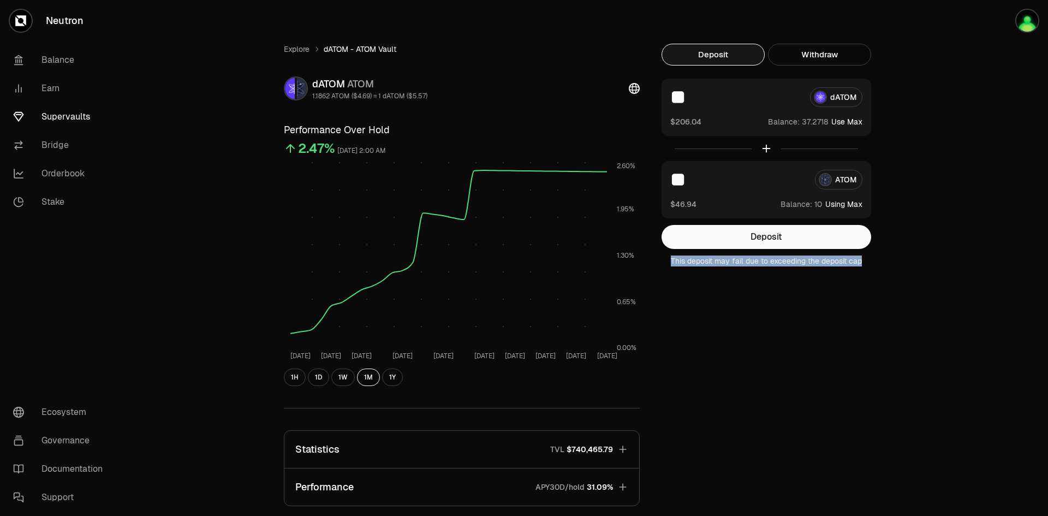
click at [742, 260] on p "This deposit may fail due to exceeding the deposit cap" at bounding box center [767, 261] width 210 height 11
drag, startPoint x: 805, startPoint y: 353, endPoint x: 797, endPoint y: 348, distance: 8.8
click at [805, 353] on div "Explore dATOM - ATOM Vault dATOM ATOM 1.1862 ATOM ($4.69) = 1 dATOM ($5.57) Per…" at bounding box center [585, 353] width 629 height 619
click at [696, 87] on div "** dATOM $206.04 Balance: Use Max" at bounding box center [767, 107] width 210 height 57
click at [703, 100] on input "**" at bounding box center [735, 97] width 131 height 20
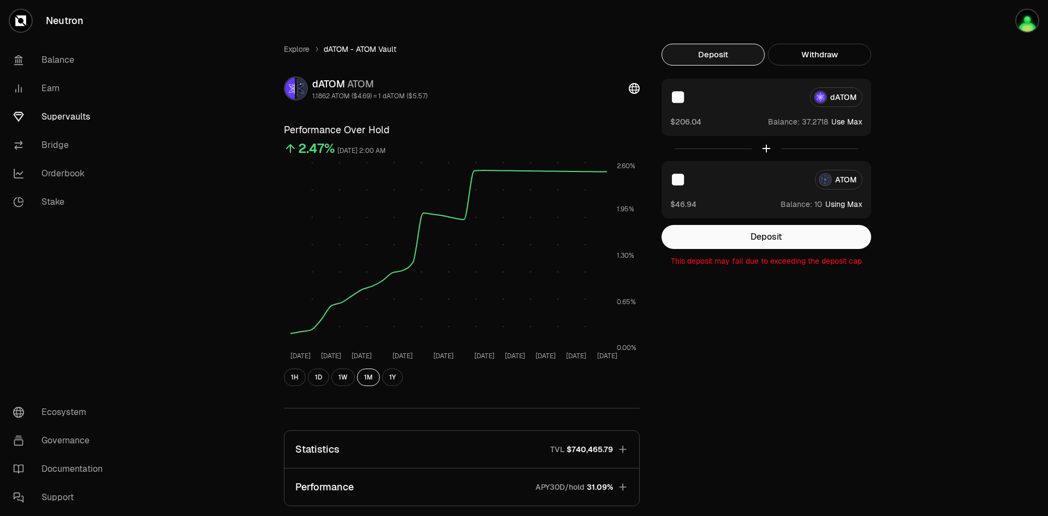
type input "*"
click at [719, 268] on div "Explore dATOM - ATOM Vault dATOM ATOM 1.1862 ATOM ($4.69) = 1 dATOM ($5.57) Per…" at bounding box center [585, 353] width 629 height 619
click at [719, 266] on div "Explore dATOM - ATOM Vault dATOM ATOM 1.1862 ATOM ($4.69) = 1 dATOM ($5.57) Per…" at bounding box center [585, 353] width 629 height 619
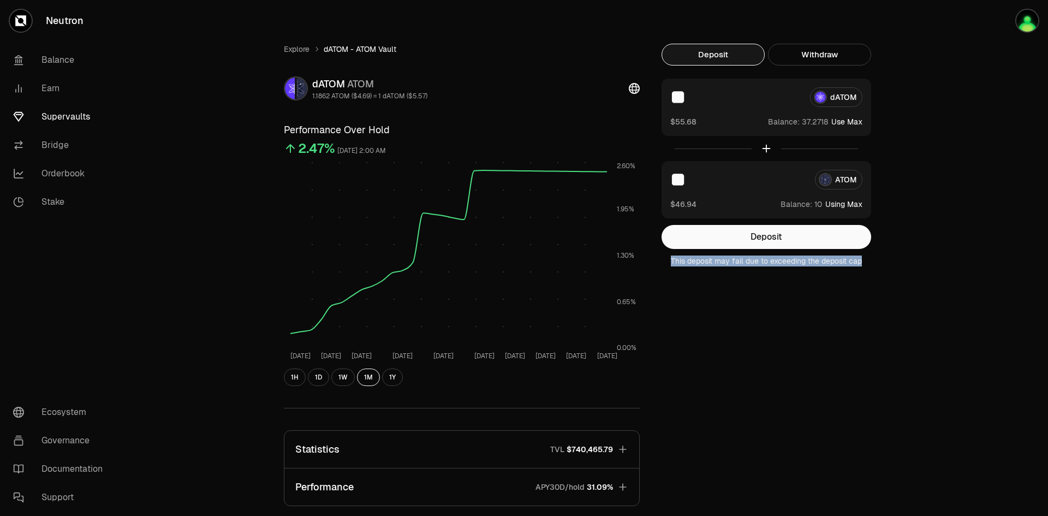
click at [816, 360] on div "Explore dATOM - ATOM Vault dATOM ATOM 1.1862 ATOM ($4.69) = 1 dATOM ($5.57) Per…" at bounding box center [585, 353] width 629 height 619
click at [696, 97] on input "**" at bounding box center [735, 97] width 131 height 20
type input "*"
click at [669, 193] on div "** ATOM $46.94 Balance: Using Max" at bounding box center [767, 189] width 210 height 57
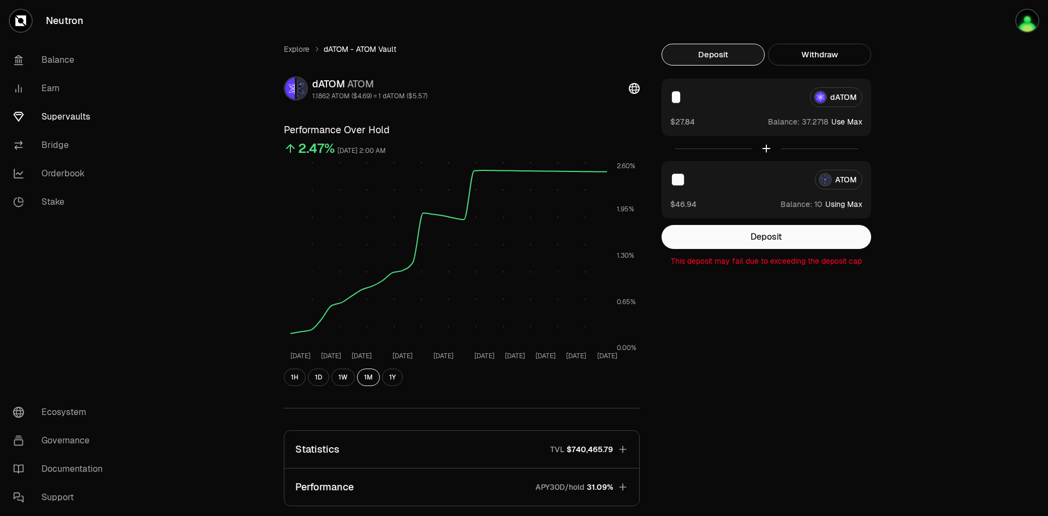
click at [684, 183] on input "**" at bounding box center [738, 180] width 136 height 20
type input "*"
click at [690, 106] on input "*" at bounding box center [735, 97] width 131 height 20
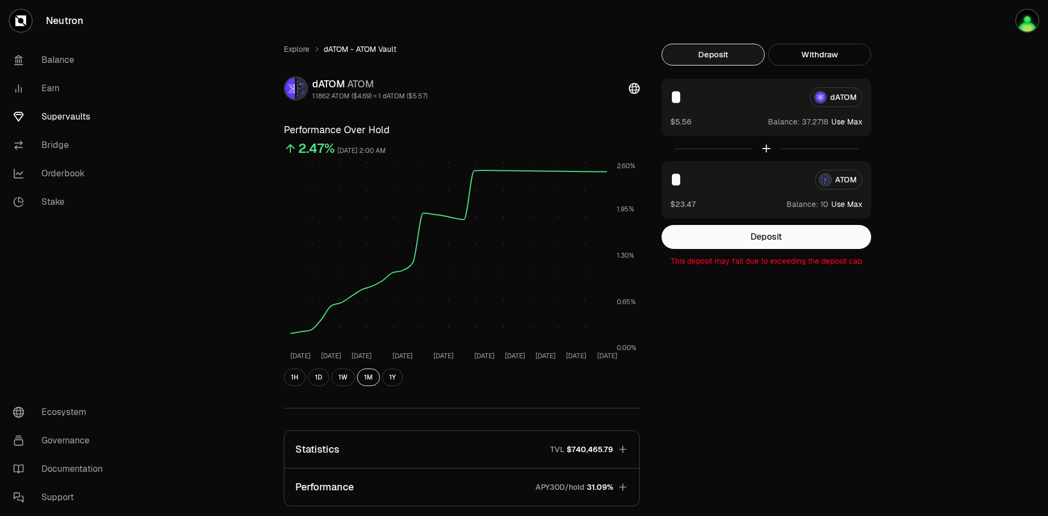
type input "*"
click at [688, 177] on input "*" at bounding box center [738, 180] width 136 height 20
type input "**"
click at [702, 91] on input "*" at bounding box center [735, 97] width 131 height 20
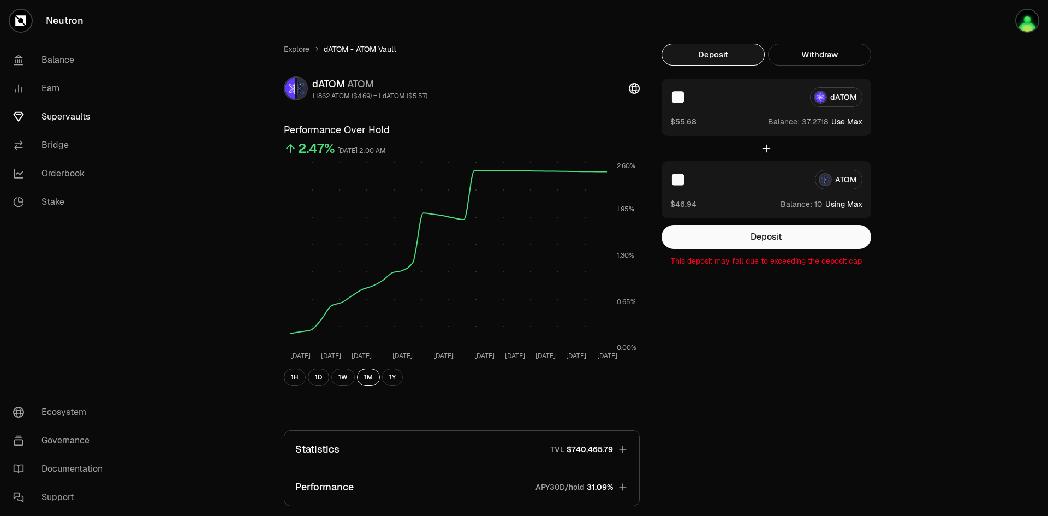
type input "*"
type input "***"
click at [708, 182] on input "**" at bounding box center [738, 180] width 136 height 20
type input "*"
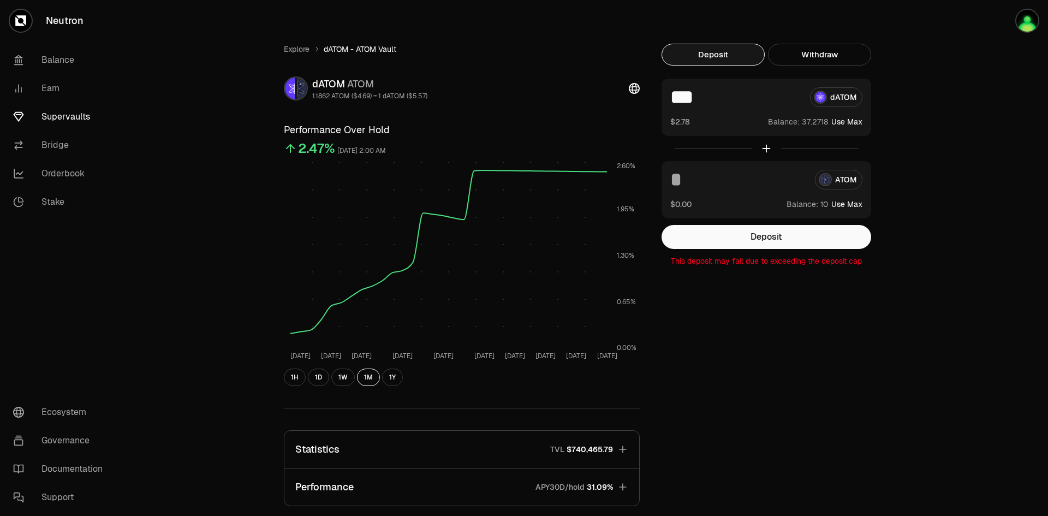
type input "*"
type input "***"
click at [768, 253] on fieldset "*** dATOM $2.78 Balance: Use Max *** ATOM $17.83 Balance: Use Max Deposit This …" at bounding box center [767, 173] width 210 height 188
click at [778, 267] on div "Explore dATOM - ATOM Vault dATOM ATOM 1.1862 ATOM ($4.69) = 1 dATOM ($5.57) Per…" at bounding box center [585, 353] width 629 height 619
click at [774, 263] on p "This deposit may fail due to exceeding the deposit cap" at bounding box center [767, 261] width 210 height 11
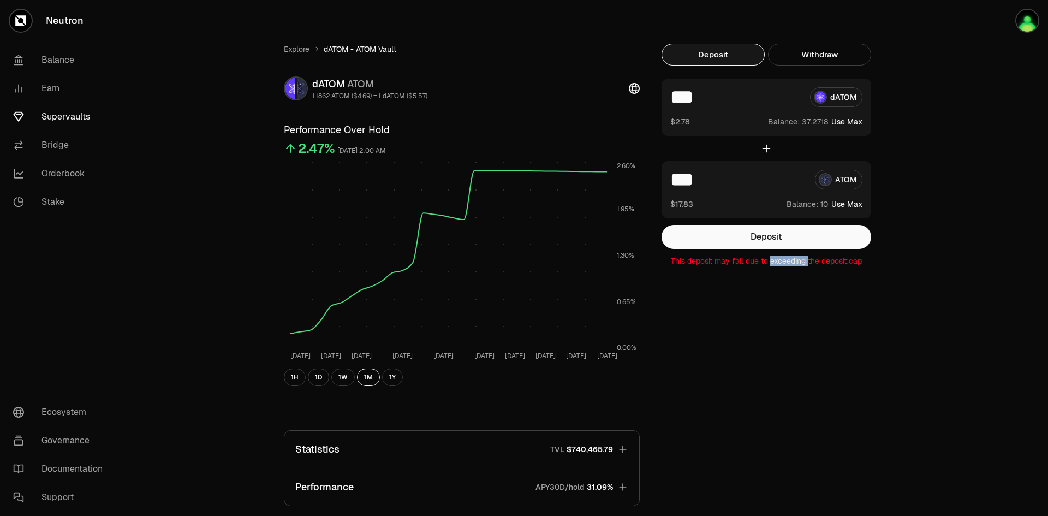
click at [774, 263] on p "This deposit may fail due to exceeding the deposit cap" at bounding box center [767, 261] width 210 height 11
click at [946, 173] on div "Explore dATOM - ATOM Vault dATOM ATOM 1.1862 ATOM ($4.69) = 1 dATOM ($5.57) Per…" at bounding box center [585, 353] width 926 height 707
click at [776, 236] on button "Deposit" at bounding box center [767, 237] width 210 height 24
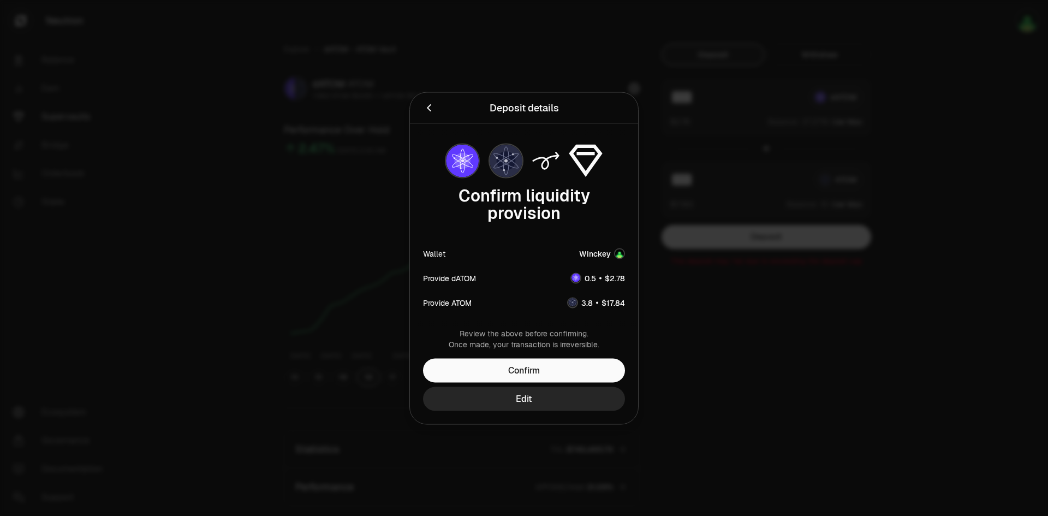
drag, startPoint x: 776, startPoint y: 236, endPoint x: 747, endPoint y: 278, distance: 50.7
click at [748, 277] on div at bounding box center [524, 258] width 1048 height 516
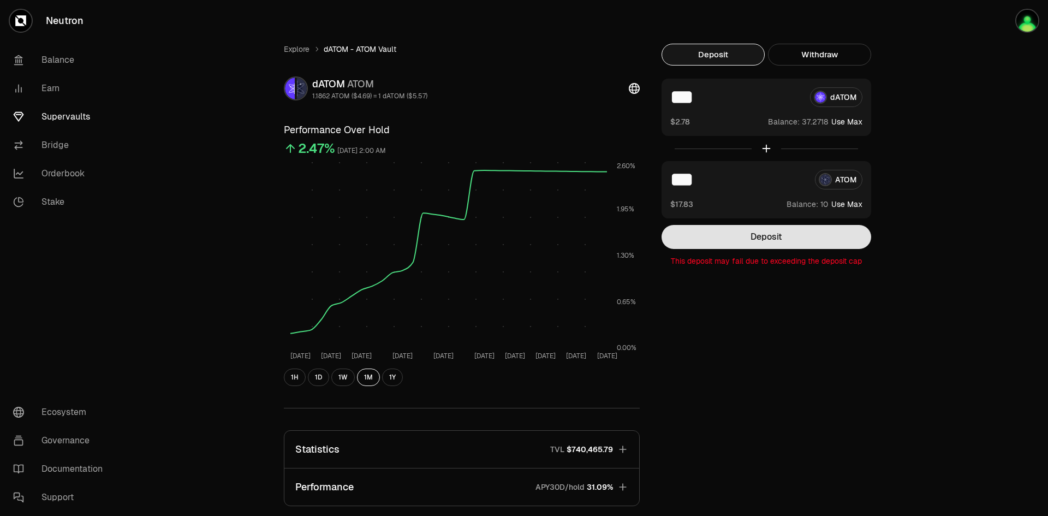
click at [723, 238] on button "Deposit" at bounding box center [767, 237] width 210 height 24
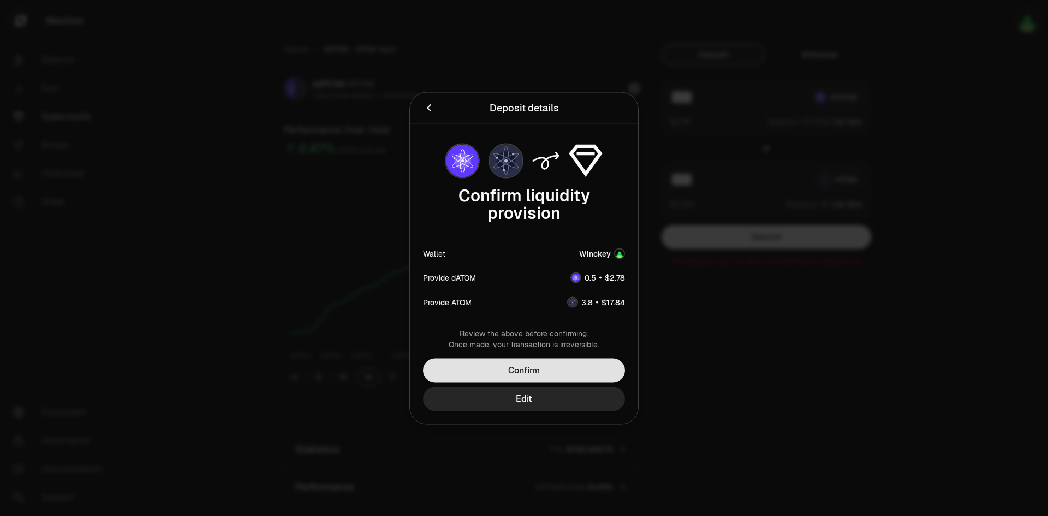
click at [526, 365] on button "Confirm" at bounding box center [524, 370] width 202 height 24
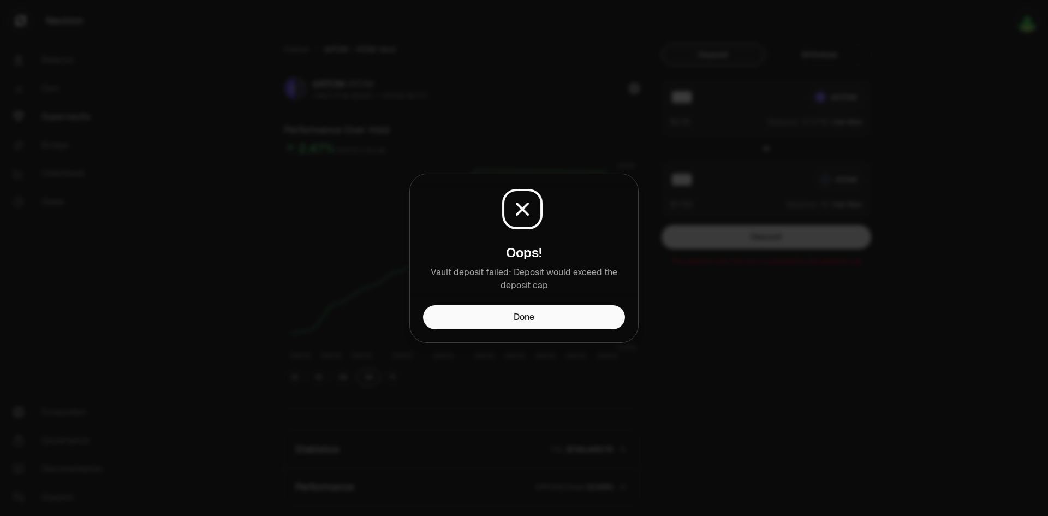
click at [531, 270] on p "Vault deposit failed: Deposit would exceed the deposit cap" at bounding box center [524, 279] width 202 height 26
drag, startPoint x: 564, startPoint y: 355, endPoint x: 532, endPoint y: 274, distance: 87.3
click at [532, 274] on p "Vault deposit failed: Deposit would exceed the deposit cap" at bounding box center [524, 279] width 202 height 26
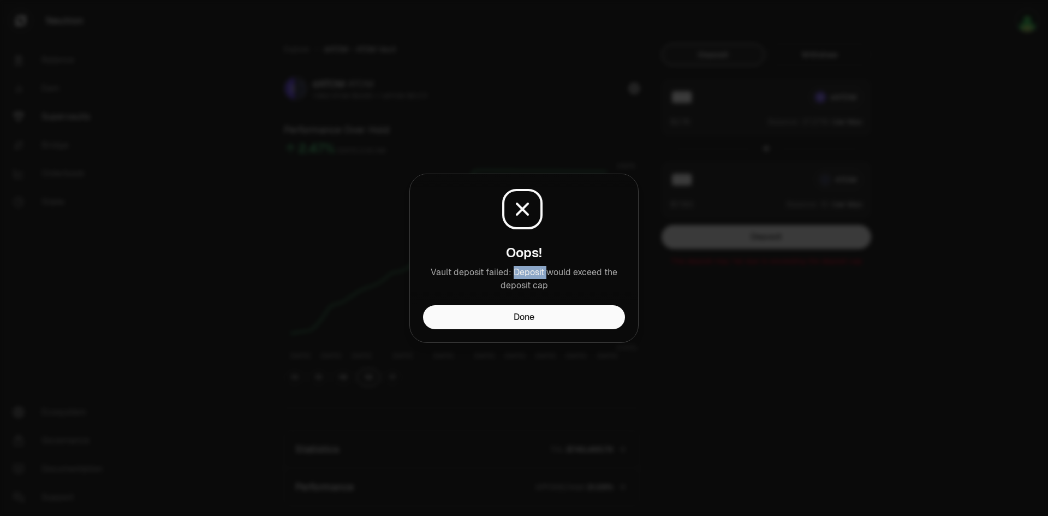
click at [532, 272] on p "Vault deposit failed: Deposit would exceed the deposit cap" at bounding box center [524, 279] width 202 height 26
click at [666, 254] on div at bounding box center [524, 258] width 1048 height 516
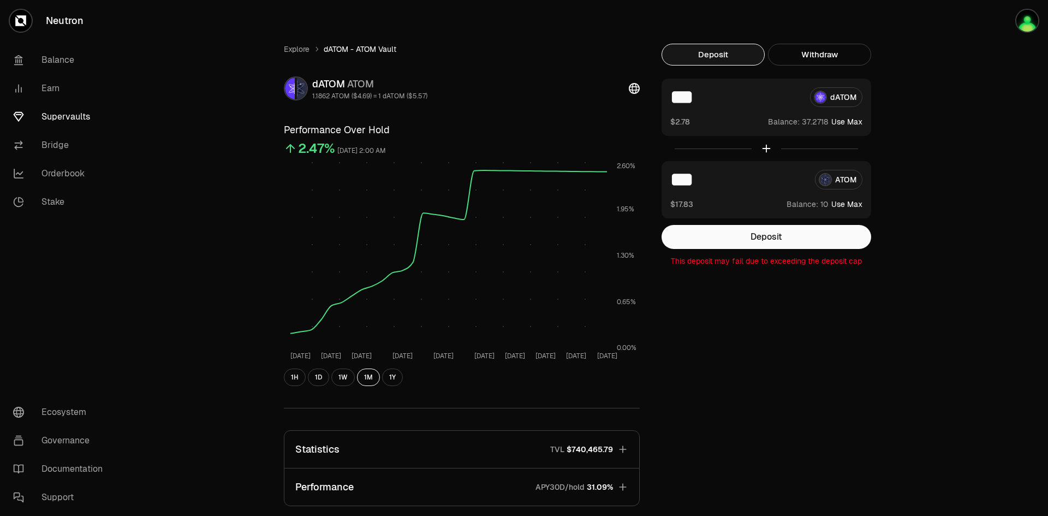
click at [833, 366] on div "Explore dATOM - ATOM Vault dATOM ATOM 1.1862 ATOM ($4.69) = 1 dATOM ($5.57) Per…" at bounding box center [585, 353] width 629 height 619
click at [843, 120] on button "Use Max" at bounding box center [847, 121] width 31 height 11
type input "*********"
click at [839, 203] on button "Use Max" at bounding box center [847, 204] width 31 height 11
type input "**"
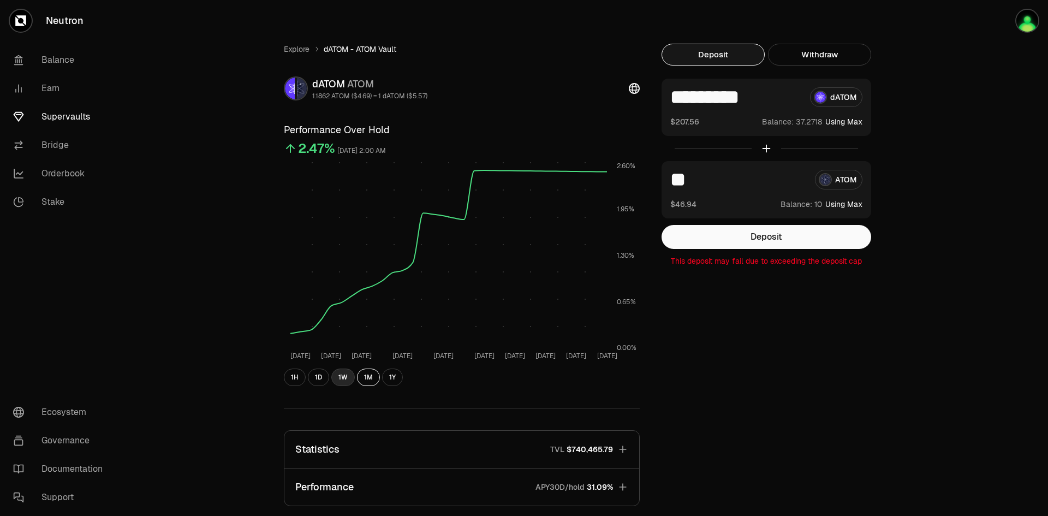
click at [346, 378] on button "1W" at bounding box center [342, 377] width 23 height 17
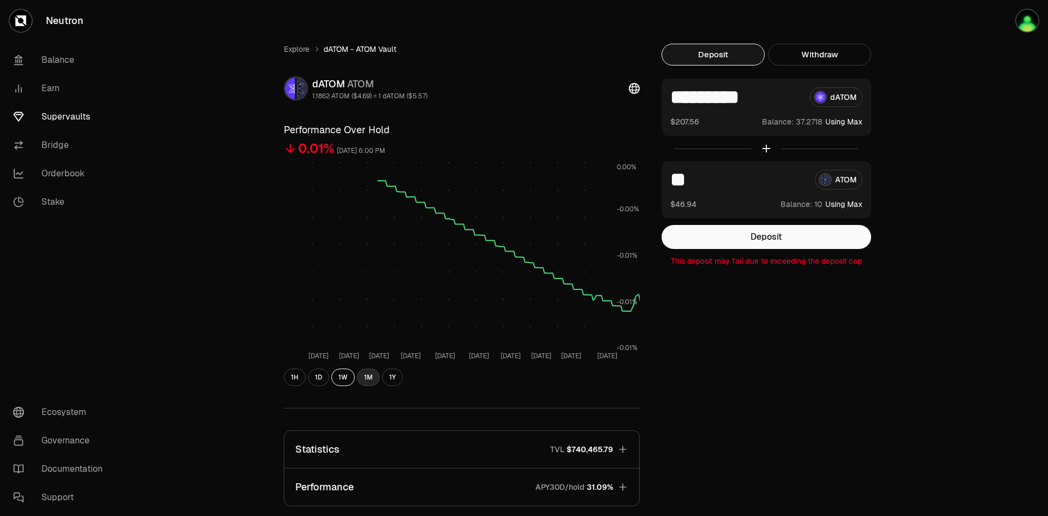
click at [372, 378] on button "1M" at bounding box center [368, 377] width 23 height 17
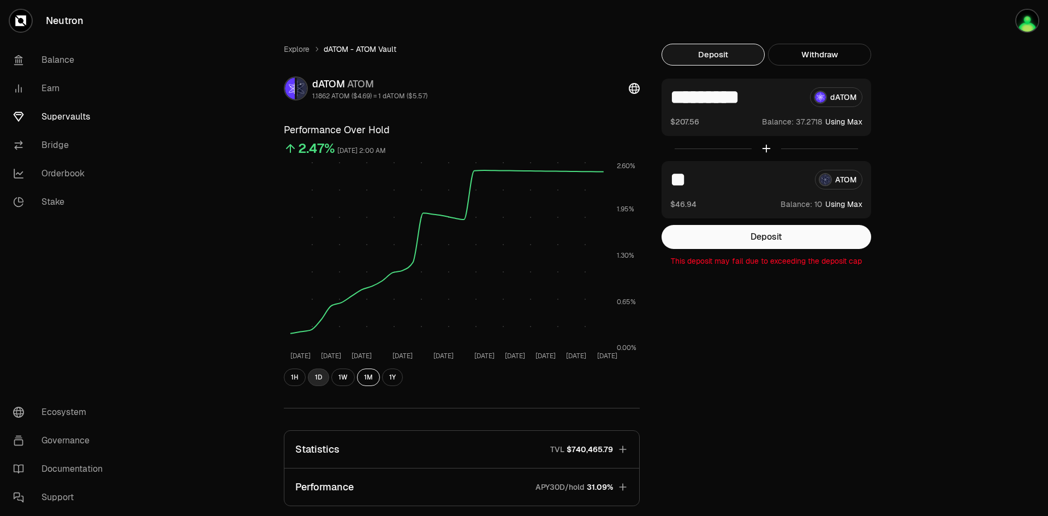
click at [314, 374] on button "1D" at bounding box center [318, 377] width 21 height 17
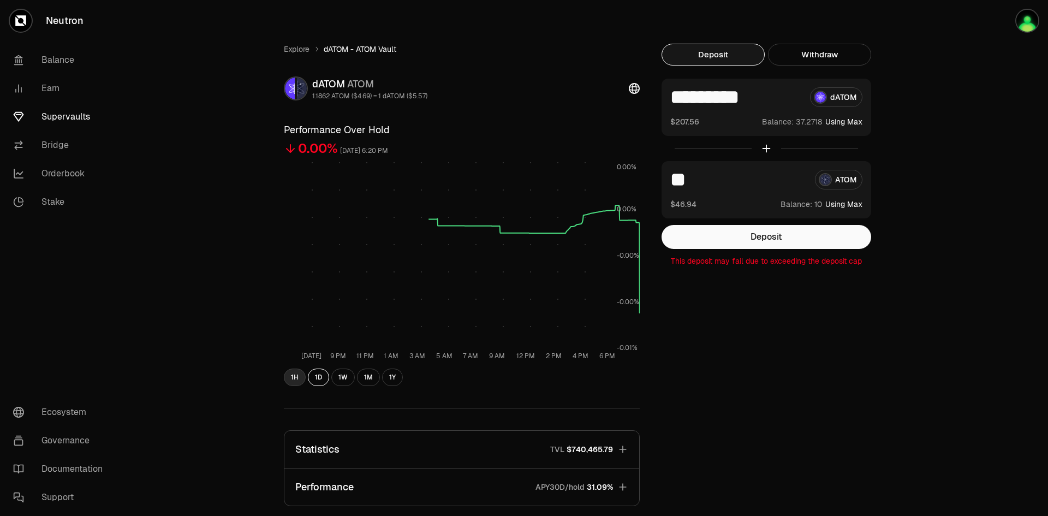
click at [291, 376] on button "1H" at bounding box center [295, 377] width 22 height 17
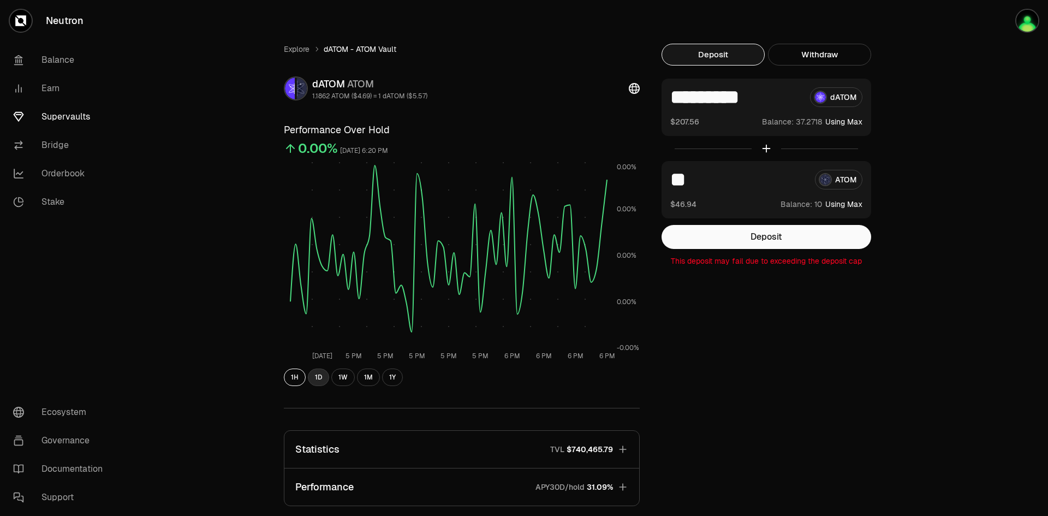
click at [317, 376] on button "1D" at bounding box center [318, 377] width 21 height 17
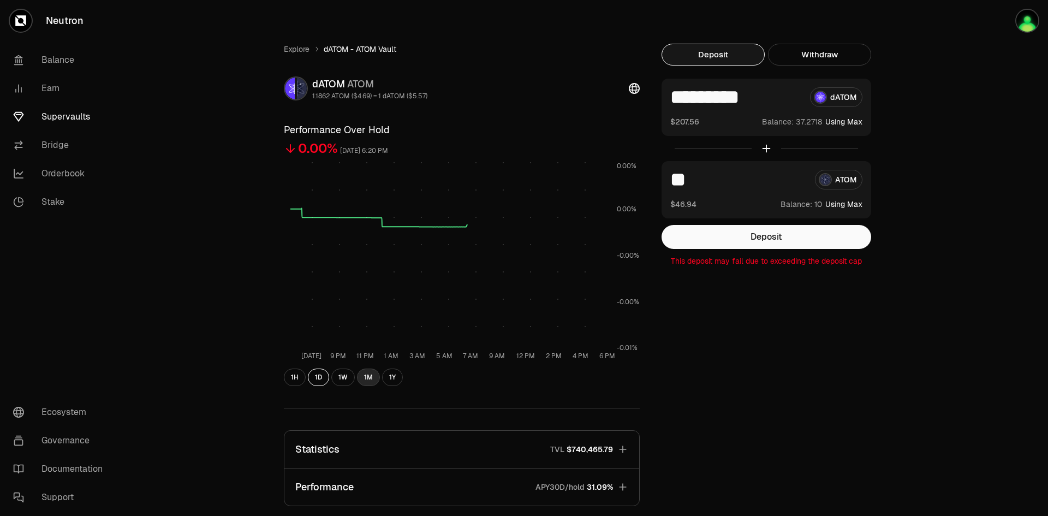
click at [374, 378] on button "1M" at bounding box center [368, 377] width 23 height 17
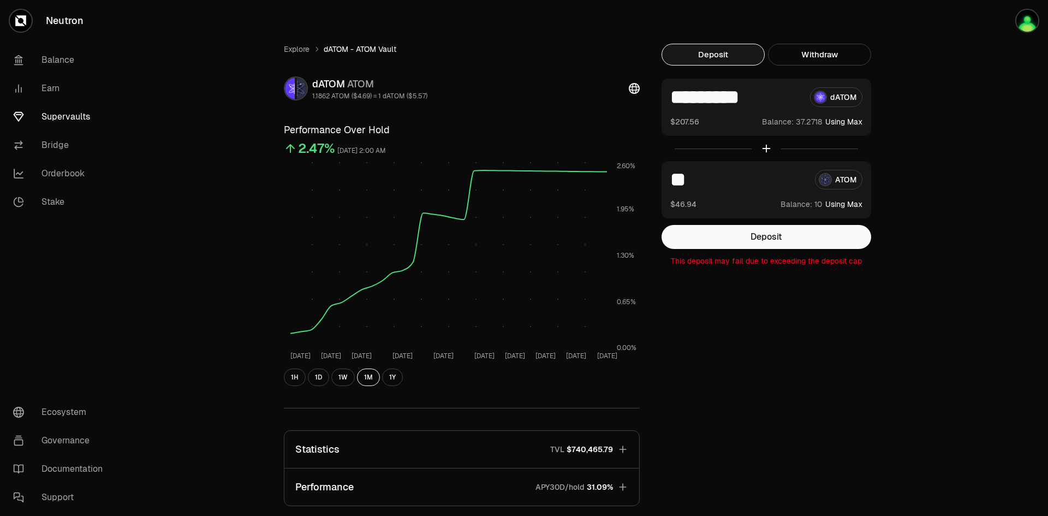
drag, startPoint x: 374, startPoint y: 378, endPoint x: 817, endPoint y: 373, distance: 443.4
click at [817, 373] on div "Explore dATOM - ATOM Vault dATOM ATOM 1.1862 ATOM ($4.69) = 1 dATOM ($5.57) Per…" at bounding box center [585, 353] width 629 height 619
drag, startPoint x: 817, startPoint y: 373, endPoint x: 887, endPoint y: 375, distance: 69.4
click at [887, 375] on div "Explore dATOM - ATOM Vault dATOM ATOM 1.1862 ATOM ($4.69) = 1 dATOM ($5.57) Per…" at bounding box center [585, 353] width 629 height 619
click at [302, 48] on link "Explore" at bounding box center [297, 49] width 26 height 11
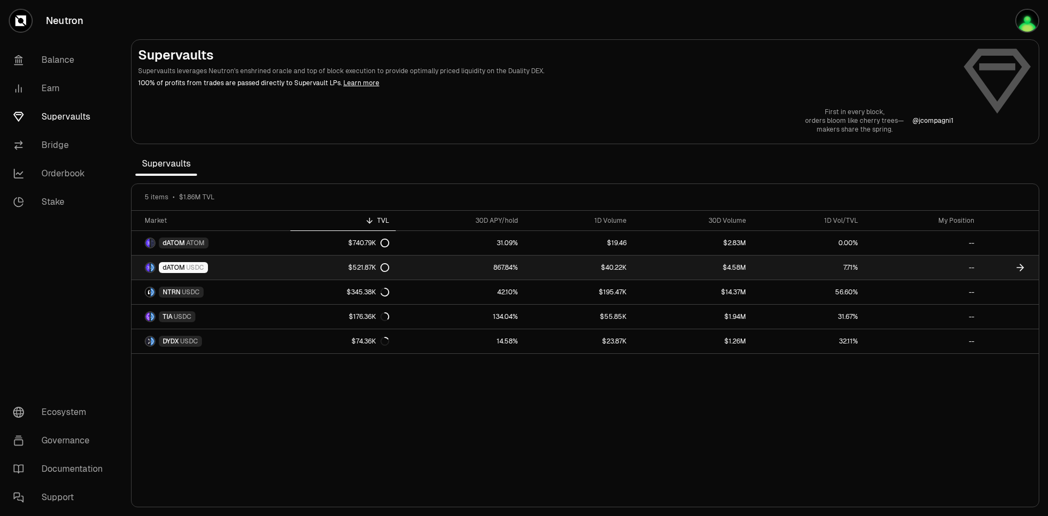
click at [235, 266] on link "dATOM USDC" at bounding box center [211, 268] width 159 height 24
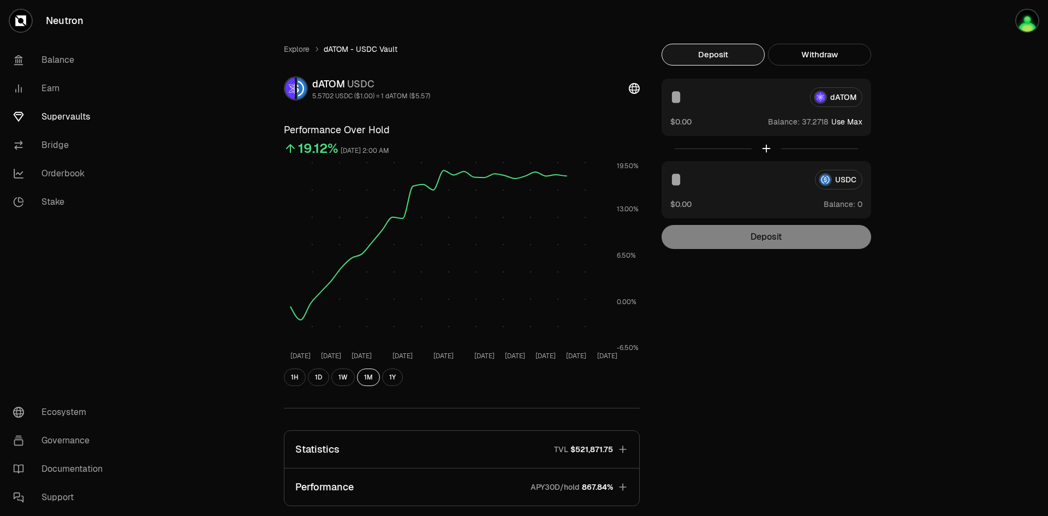
drag, startPoint x: 235, startPoint y: 266, endPoint x: 223, endPoint y: 316, distance: 51.0
click at [223, 316] on div "Explore dATOM - USDC Vault dATOM USDC 5.5702 USDC ($1.00) = 1 dATOM ($5.57) Per…" at bounding box center [585, 353] width 926 height 707
click at [848, 122] on button "Use Max" at bounding box center [847, 121] width 31 height 11
type input "*********"
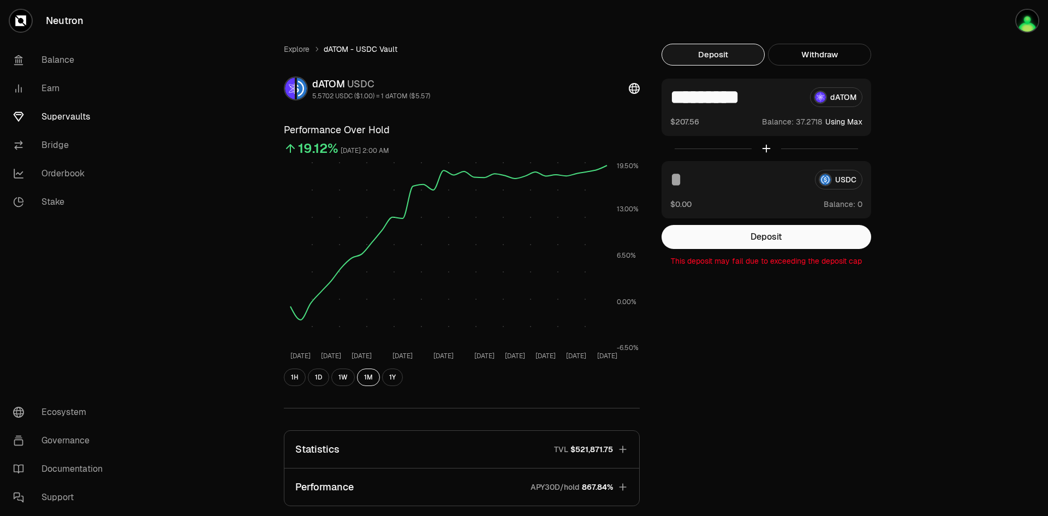
drag, startPoint x: 848, startPoint y: 122, endPoint x: 962, endPoint y: 167, distance: 122.1
click at [962, 167] on div "Explore dATOM - USDC Vault dATOM USDC 5.5702 USDC ($1.00) = 1 dATOM ($5.57) Per…" at bounding box center [585, 353] width 926 height 707
click at [45, 202] on link "Stake" at bounding box center [61, 202] width 114 height 28
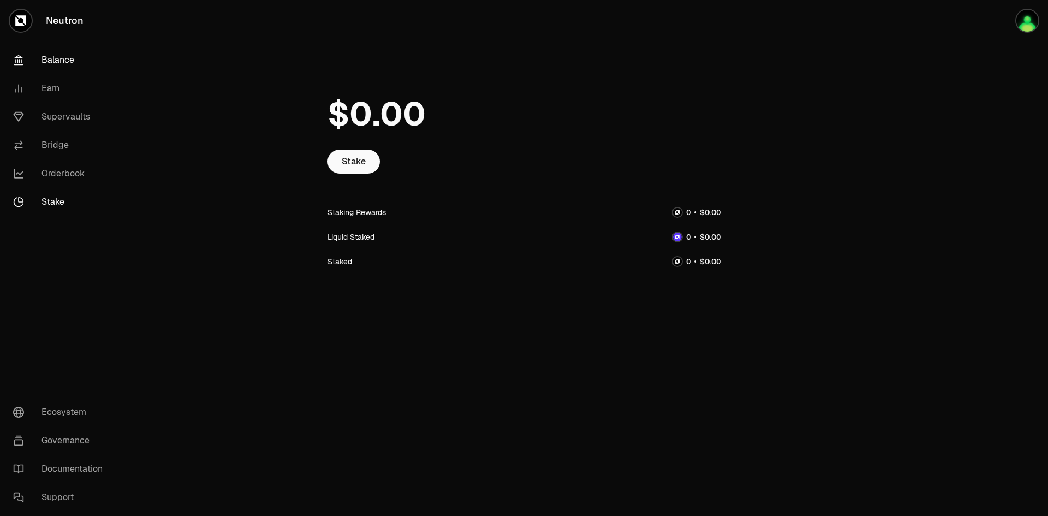
click at [62, 48] on link "Balance" at bounding box center [61, 60] width 114 height 28
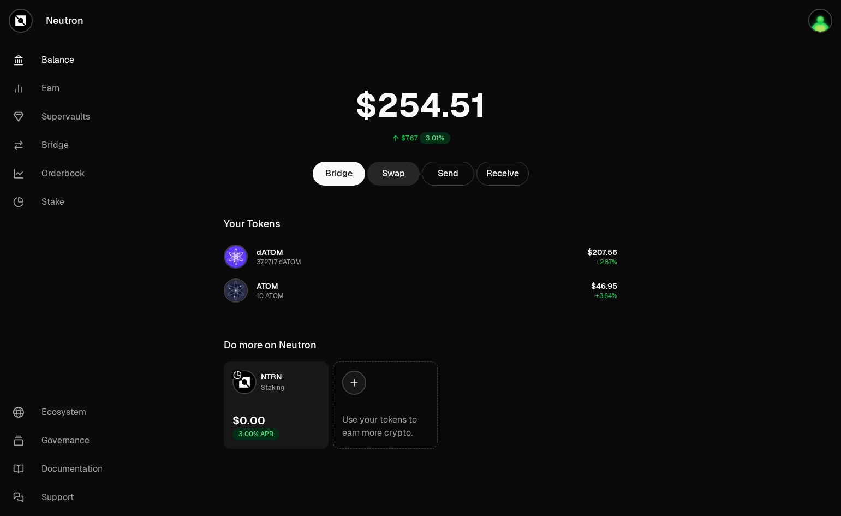
click at [776, 322] on div at bounding box center [780, 246] width 122 height 492
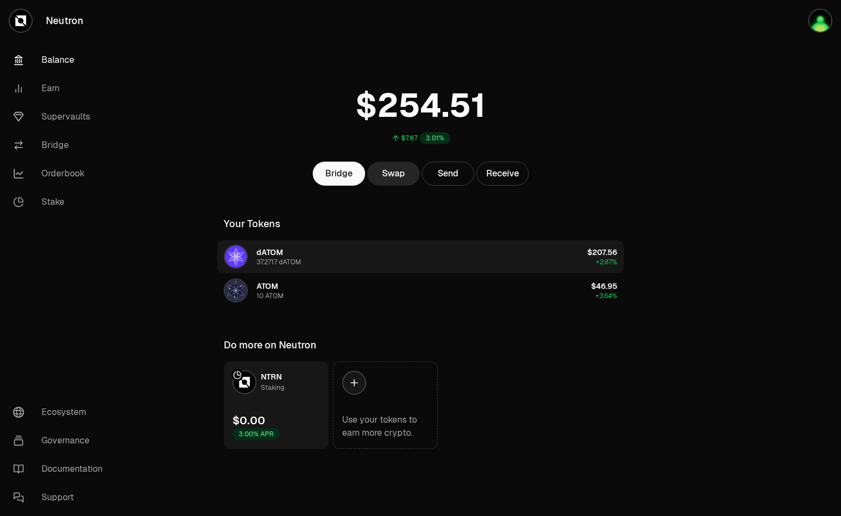
click at [414, 241] on button "dATOM 37.2717 dATOM $207.56 +2.87%" at bounding box center [420, 256] width 407 height 33
drag, startPoint x: 395, startPoint y: 251, endPoint x: 390, endPoint y: 252, distance: 5.7
click at [394, 251] on button "dATOM 37.2717 dATOM $207.56 +2.87%" at bounding box center [420, 256] width 407 height 33
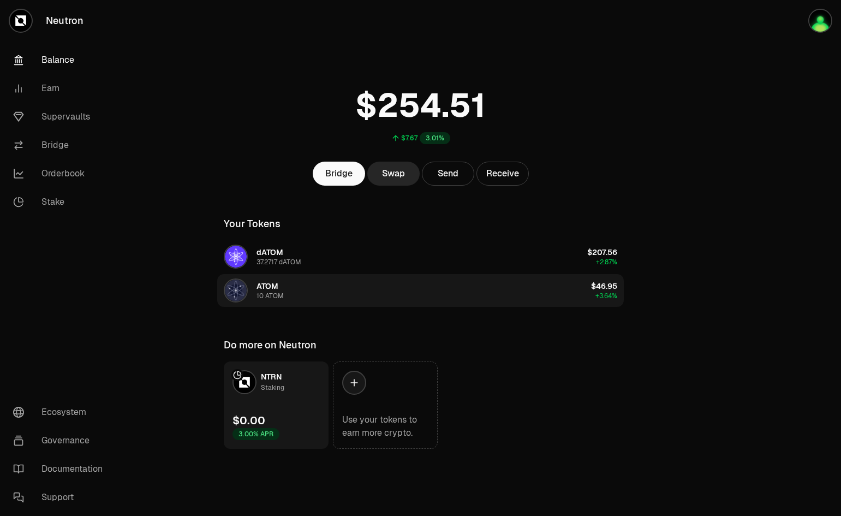
click at [315, 289] on button "ATOM 10 ATOM $46.95 +3.64%" at bounding box center [420, 290] width 407 height 33
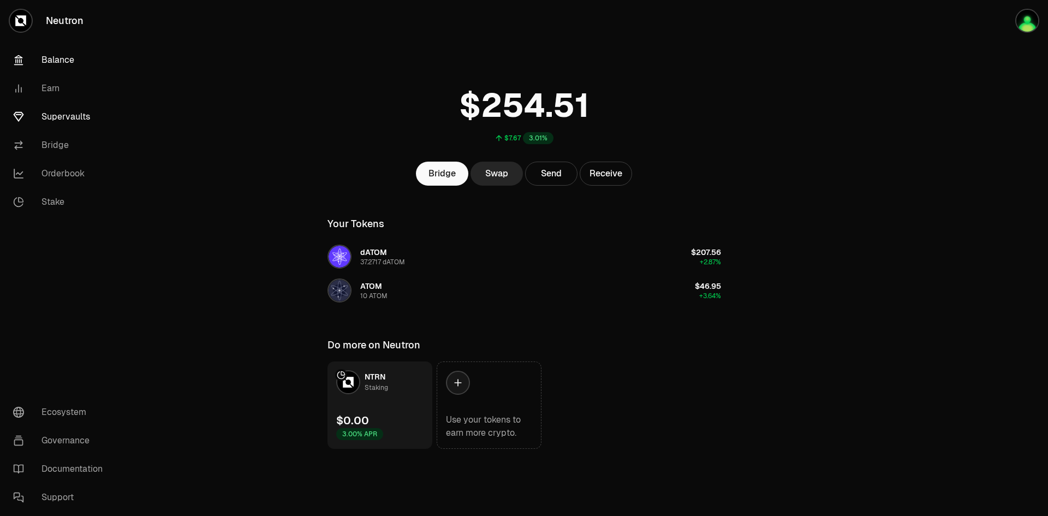
click at [56, 117] on link "Supervaults" at bounding box center [61, 117] width 114 height 28
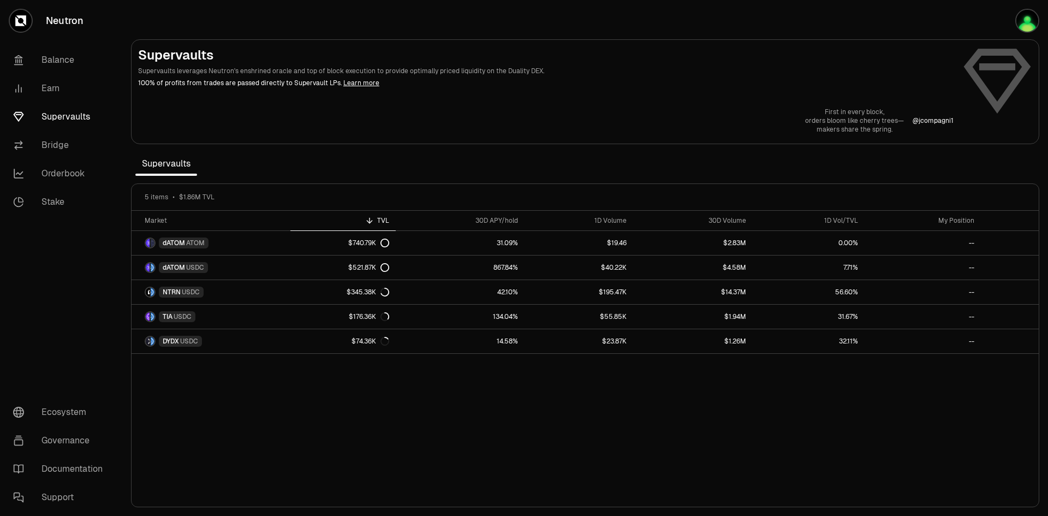
drag, startPoint x: 301, startPoint y: 234, endPoint x: 756, endPoint y: 426, distance: 493.7
click at [755, 426] on div "Market TVL 30D APY/hold 1D Volume 30D Volume 1D Vol/TVL My Position dATOM ATOM …" at bounding box center [585, 359] width 907 height 296
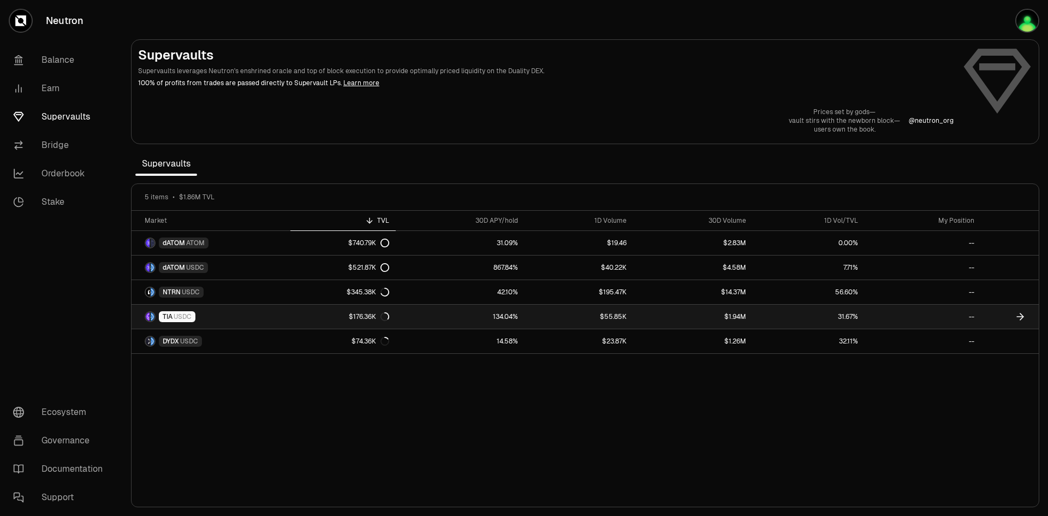
click at [275, 308] on link "TIA USDC" at bounding box center [211, 317] width 159 height 24
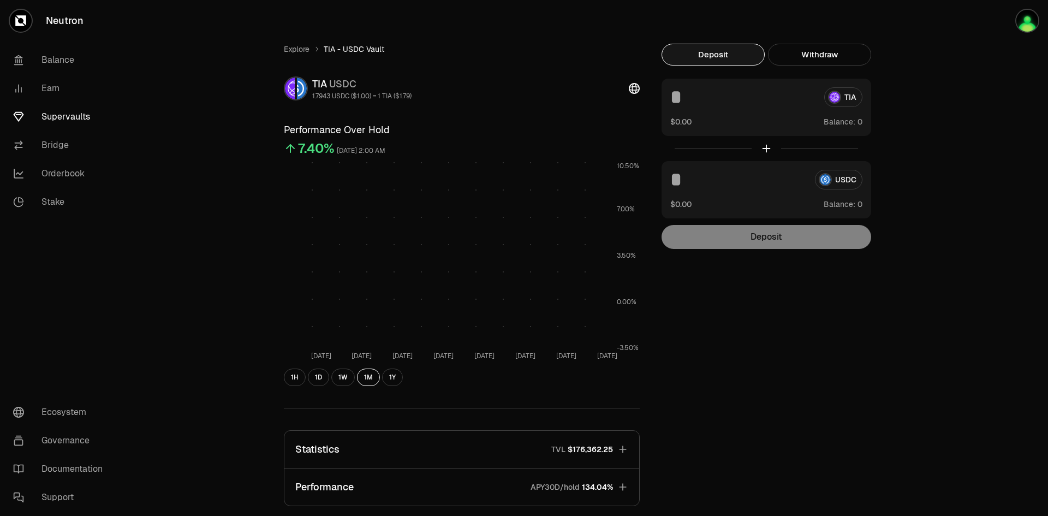
drag, startPoint x: 275, startPoint y: 308, endPoint x: 248, endPoint y: 307, distance: 27.3
click at [248, 307] on div "Explore TIA - USDC Vault TIA USDC 1.7943 USDC ($1.00) = 1 TIA ($1.79) Performan…" at bounding box center [585, 353] width 926 height 707
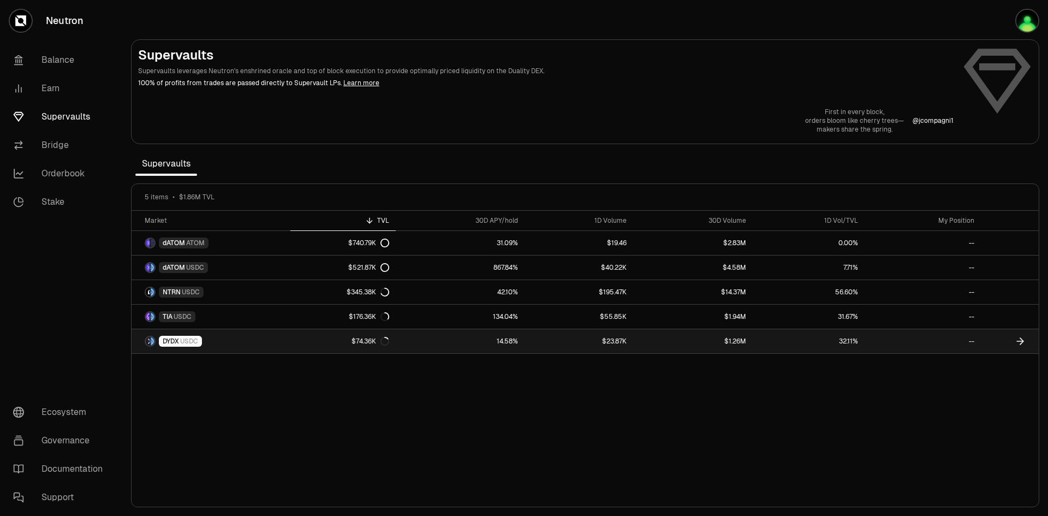
click at [303, 341] on link "$74.36K" at bounding box center [343, 341] width 106 height 24
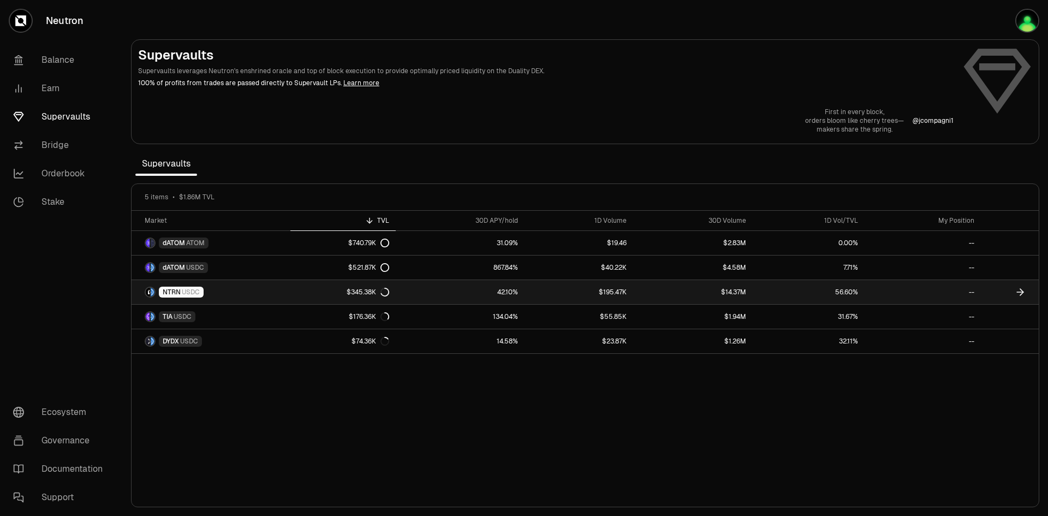
click at [297, 293] on link "$345.38K" at bounding box center [343, 292] width 106 height 24
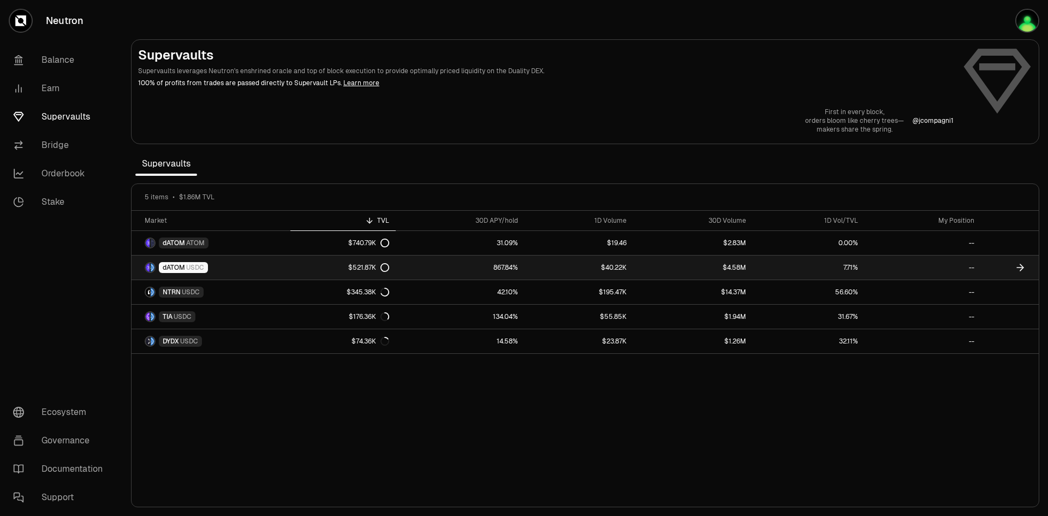
click at [420, 271] on link "867.84%" at bounding box center [460, 268] width 129 height 24
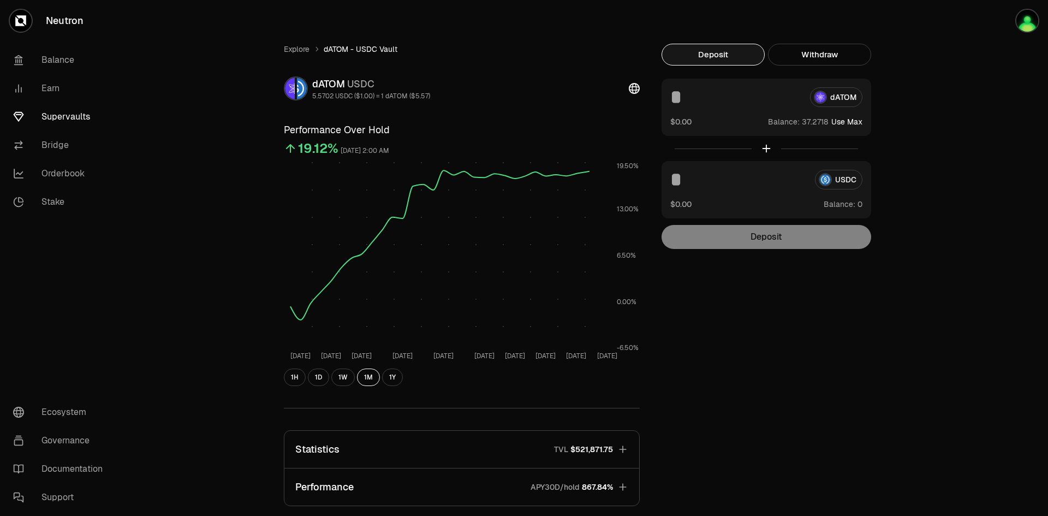
drag, startPoint x: 420, startPoint y: 271, endPoint x: 222, endPoint y: 260, distance: 198.5
click at [222, 260] on div "Explore dATOM - USDC Vault dATOM USDC 5.5702 USDC ($1.00) = 1 dATOM ($5.57) Per…" at bounding box center [585, 353] width 926 height 707
click at [852, 100] on div "dATOM" at bounding box center [766, 97] width 192 height 20
click at [842, 122] on button "Use Max" at bounding box center [847, 121] width 31 height 11
type input "*********"
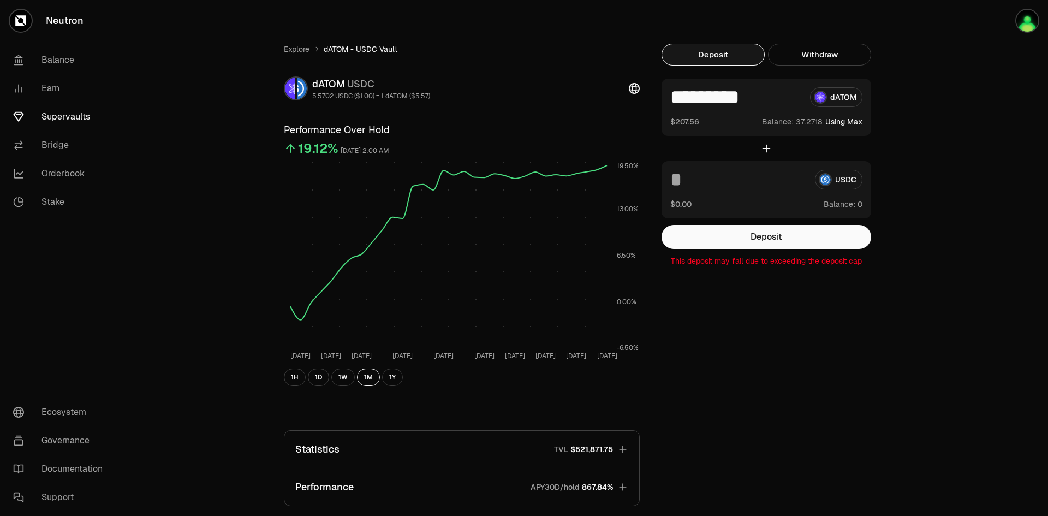
click at [751, 168] on div "USDC $0.00 Balance:" at bounding box center [767, 189] width 210 height 57
click at [699, 202] on div "$0.00 Balance:" at bounding box center [766, 203] width 192 height 11
click at [692, 178] on input at bounding box center [738, 180] width 136 height 20
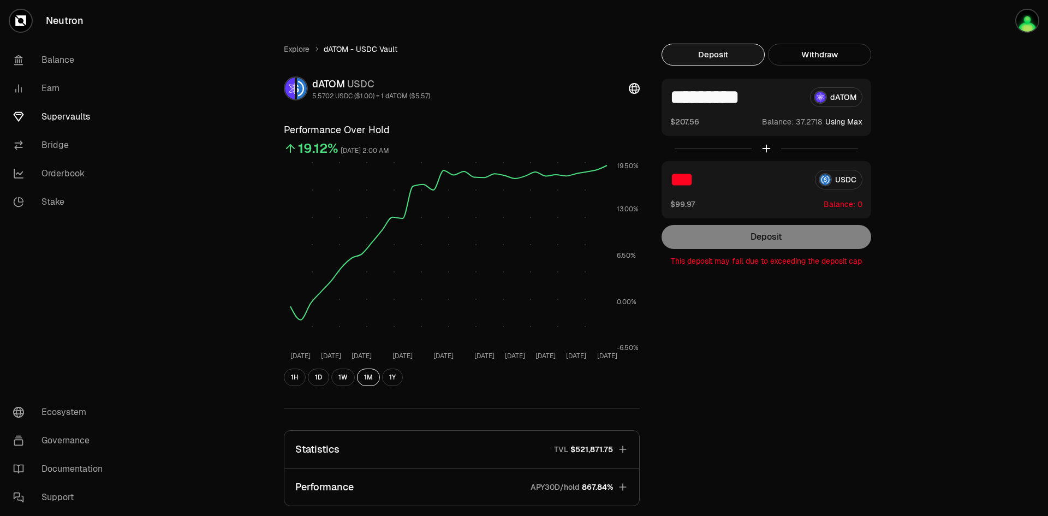
type input "***"
click at [749, 92] on input "*********" at bounding box center [735, 97] width 131 height 20
type input "*"
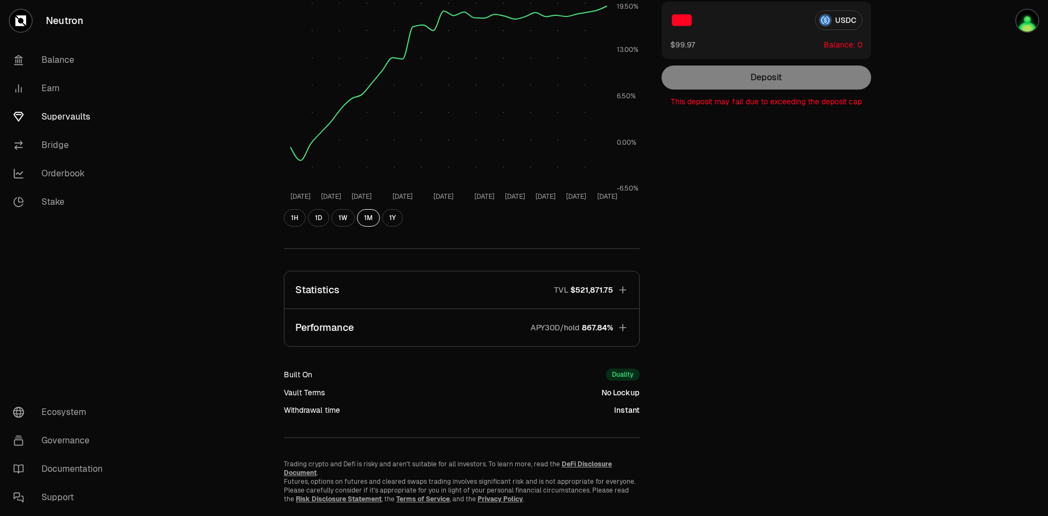
scroll to position [182, 0]
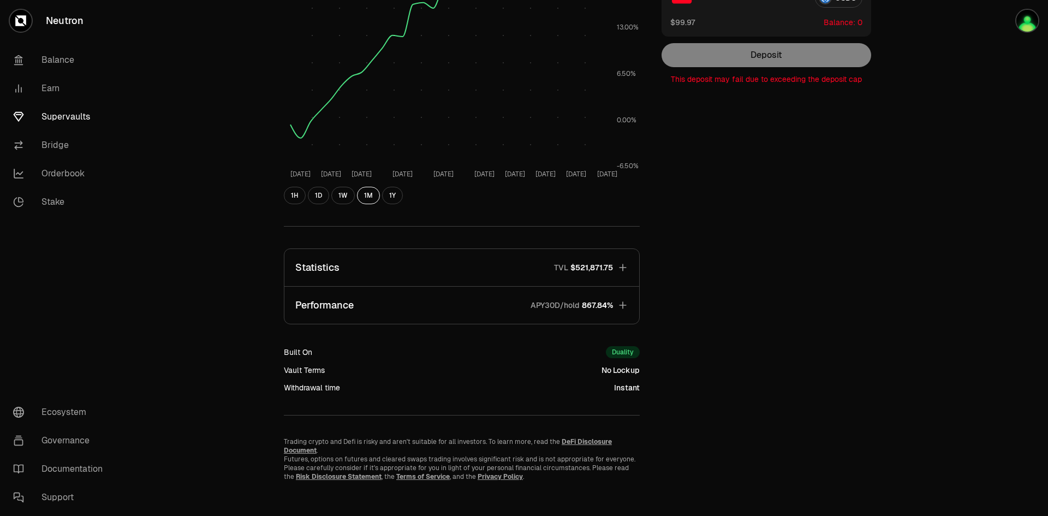
type input "*"
click at [625, 306] on icon "button" at bounding box center [623, 305] width 11 height 11
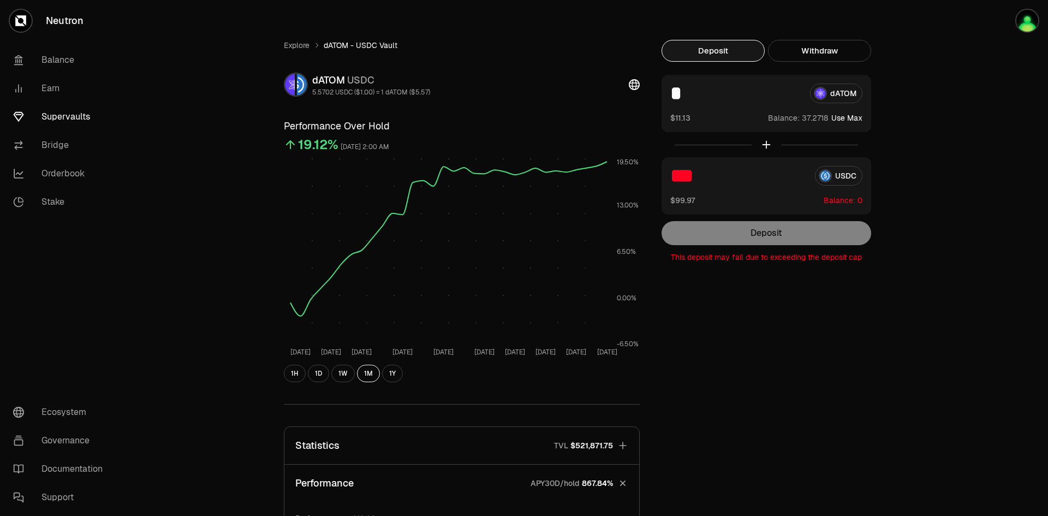
scroll to position [0, 0]
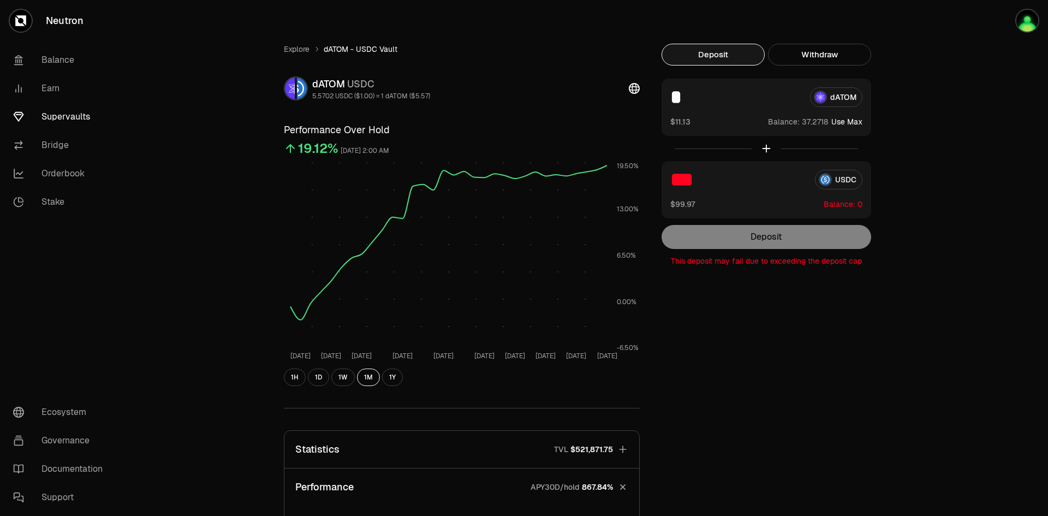
click at [760, 176] on input "***" at bounding box center [738, 180] width 136 height 20
type input "*"
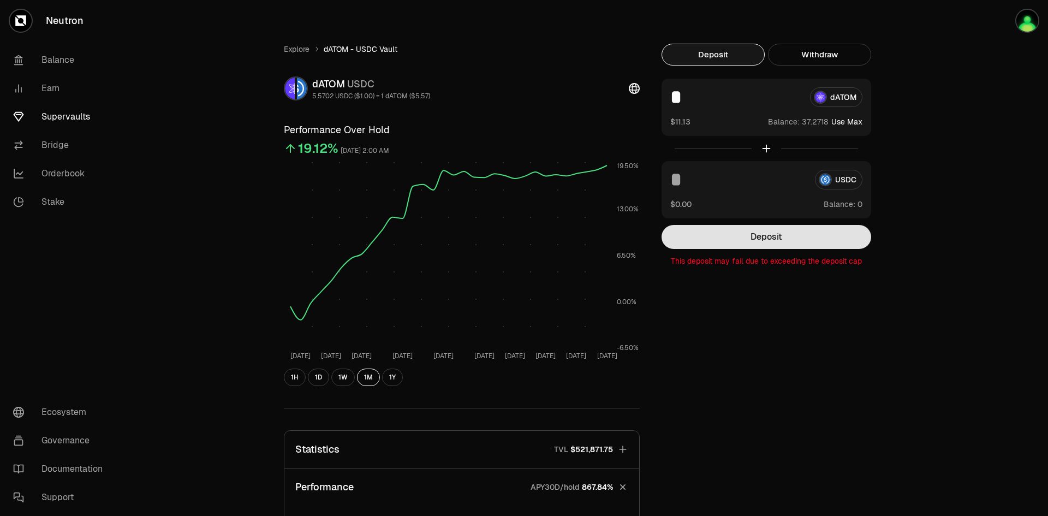
click at [782, 235] on button "Deposit" at bounding box center [767, 237] width 210 height 24
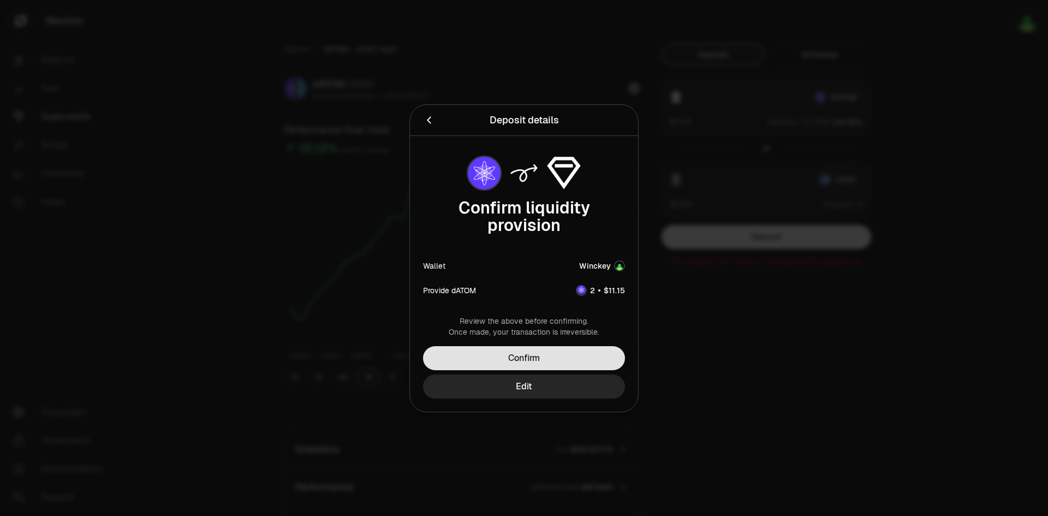
click at [596, 364] on button "Confirm" at bounding box center [524, 358] width 202 height 24
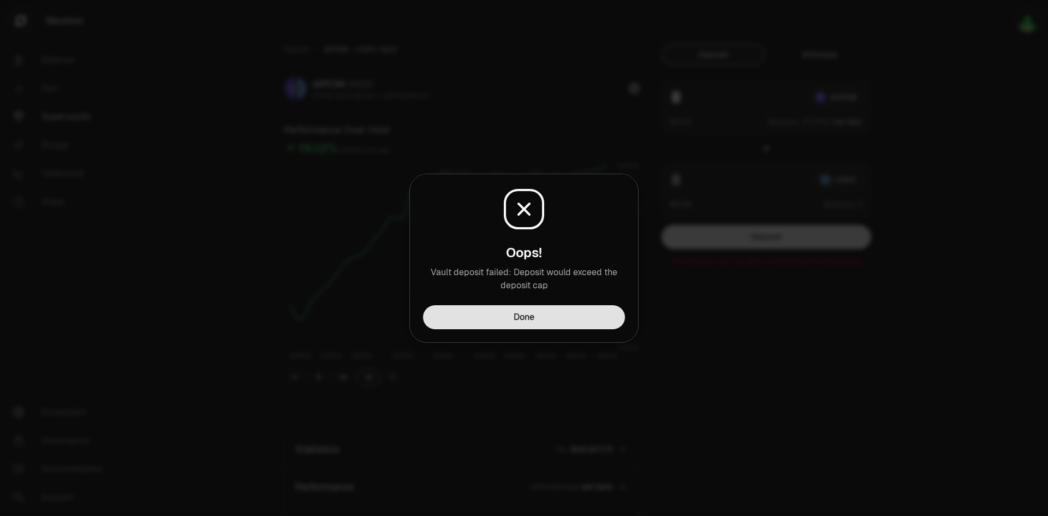
click at [520, 323] on button "Done" at bounding box center [524, 317] width 202 height 24
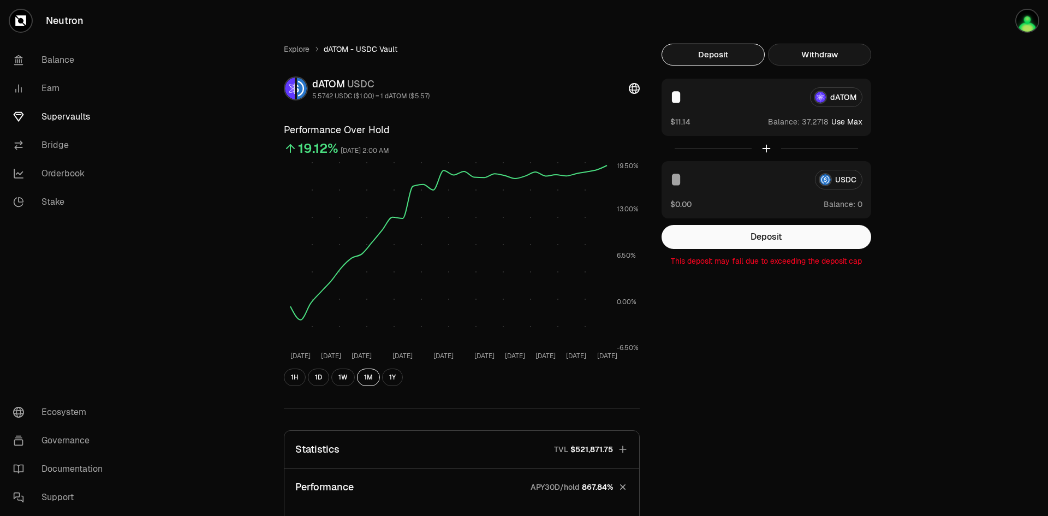
click at [843, 54] on button "Withdraw" at bounding box center [819, 55] width 103 height 22
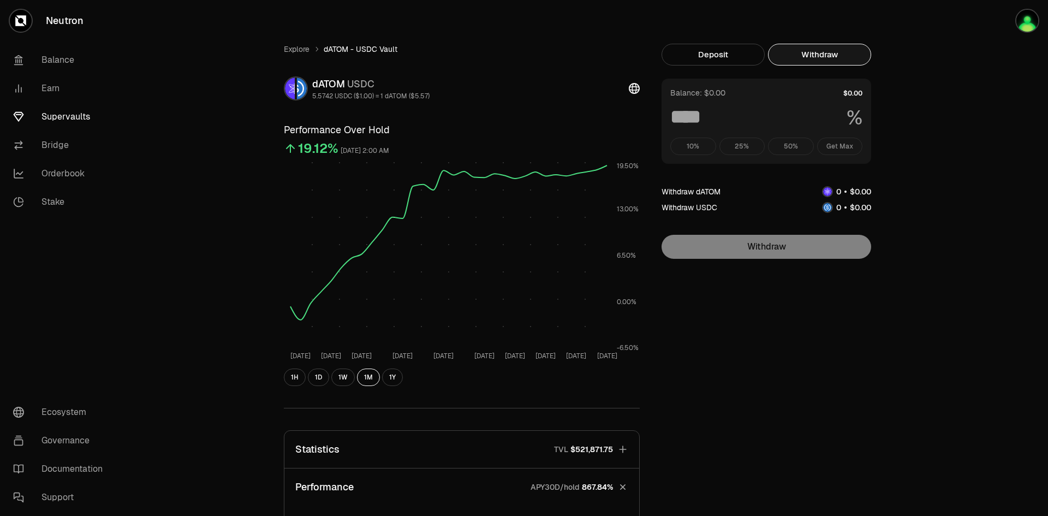
click at [773, 104] on div "Balance: $0.00 % 10% 25% 50% Get Max" at bounding box center [767, 121] width 210 height 85
click at [727, 42] on div "Explore dATOM - USDC Vault dATOM USDC 5.5742 USDC ($1.00) = 1 dATOM ($5.57) Per…" at bounding box center [585, 512] width 655 height 1025
click at [711, 50] on button "Deposit" at bounding box center [713, 55] width 103 height 22
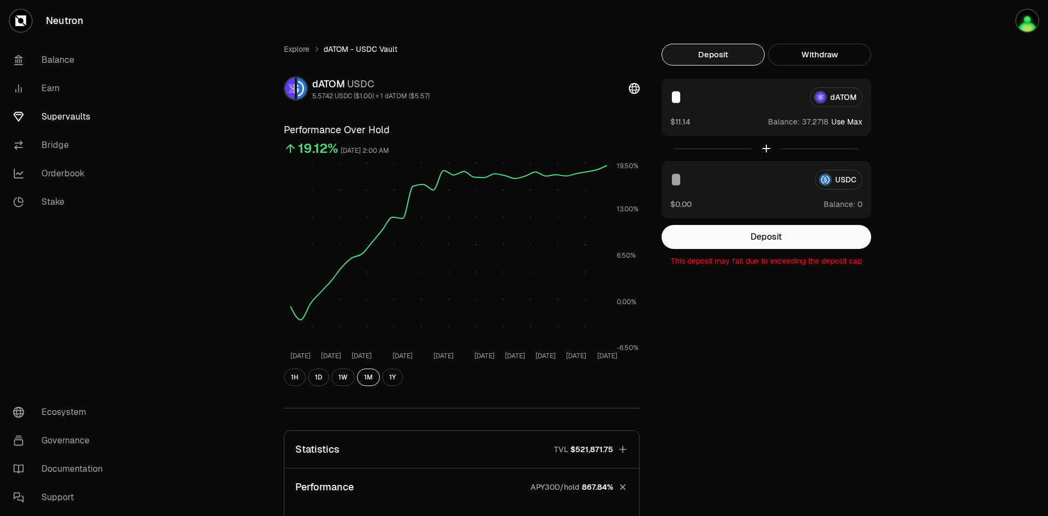
click at [70, 112] on link "Supervaults" at bounding box center [61, 117] width 114 height 28
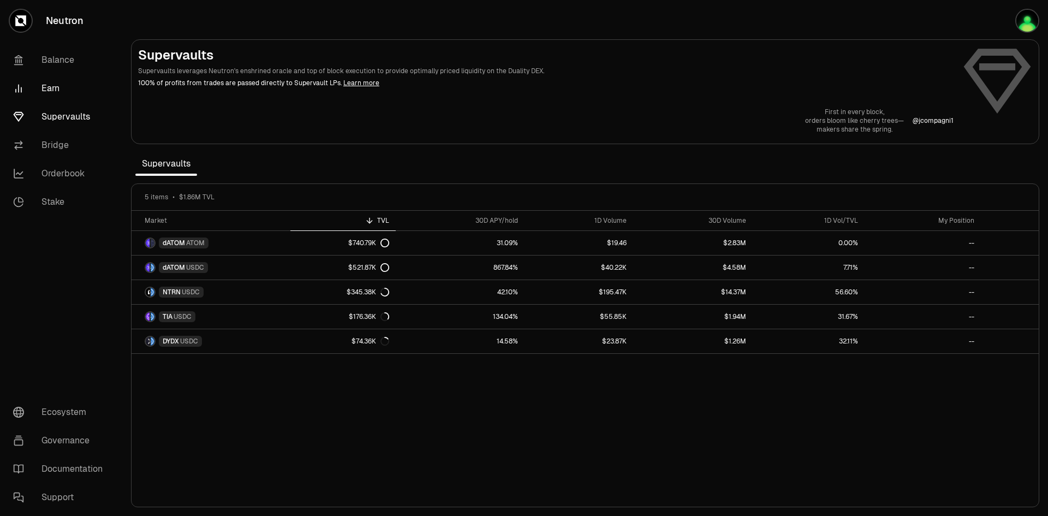
click at [54, 85] on link "Earn" at bounding box center [61, 88] width 114 height 28
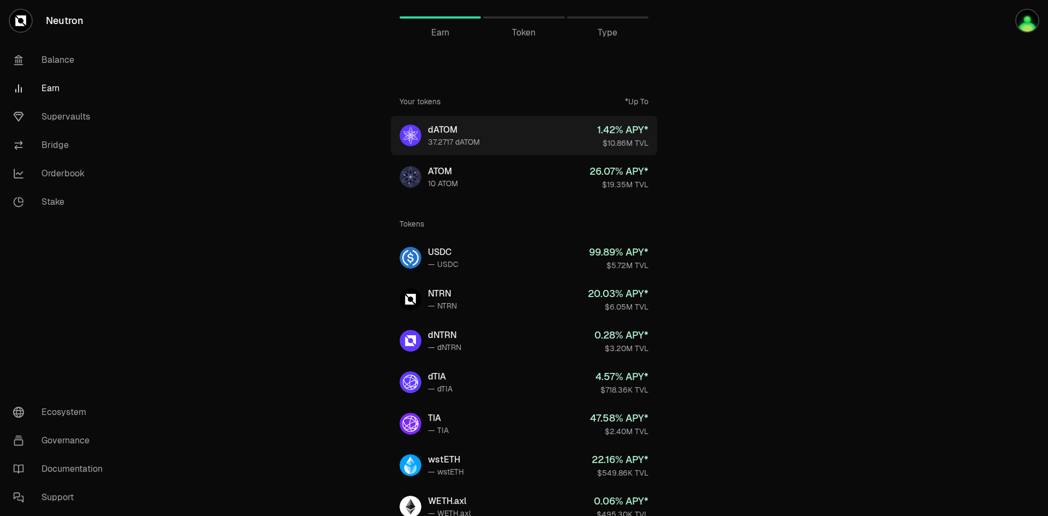
click at [495, 139] on link "dATOM 37.2717 dATOM 1.42 % APY* $10.86M TVL" at bounding box center [524, 135] width 266 height 39
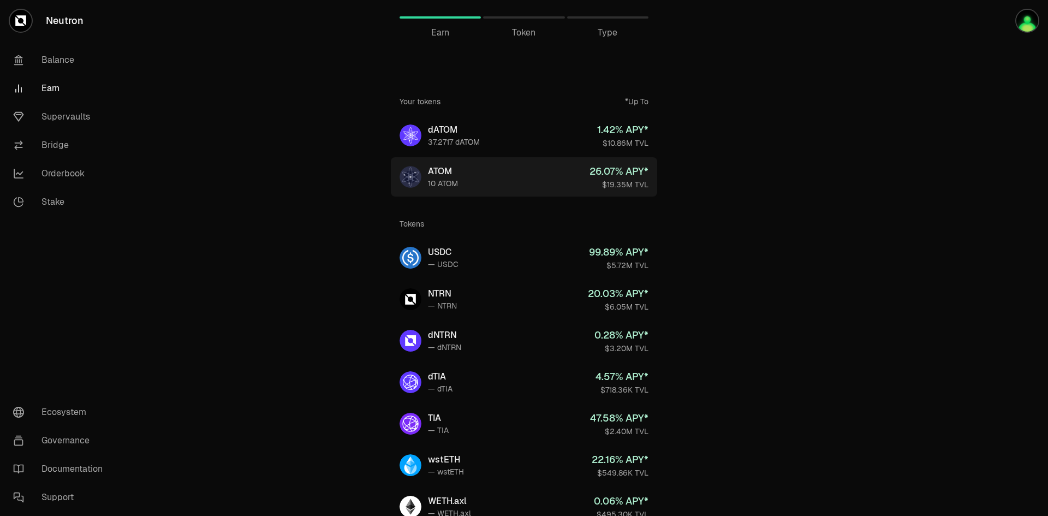
click at [522, 178] on link "ATOM 10 ATOM 26.07 % APY* $19.35M TVL" at bounding box center [524, 176] width 266 height 39
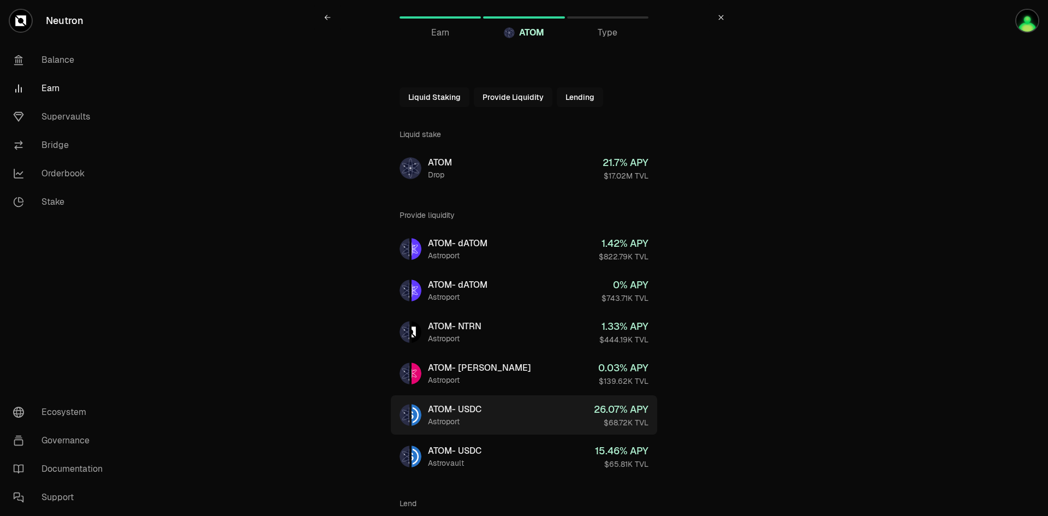
click at [545, 419] on link "ATOM - USDC Astroport 26.07 % APY $68.72K TVL" at bounding box center [524, 414] width 266 height 39
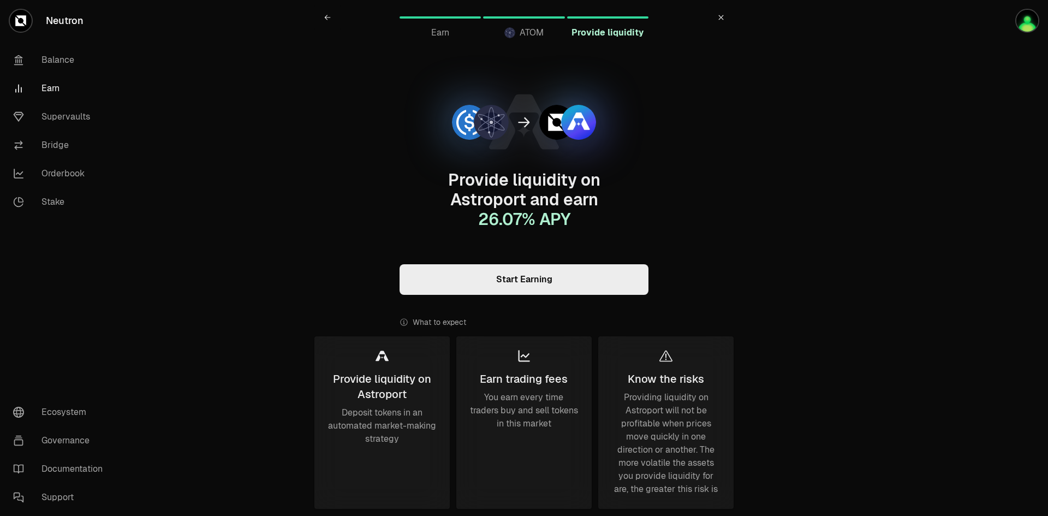
click at [512, 284] on link "Start Earning" at bounding box center [524, 279] width 249 height 31
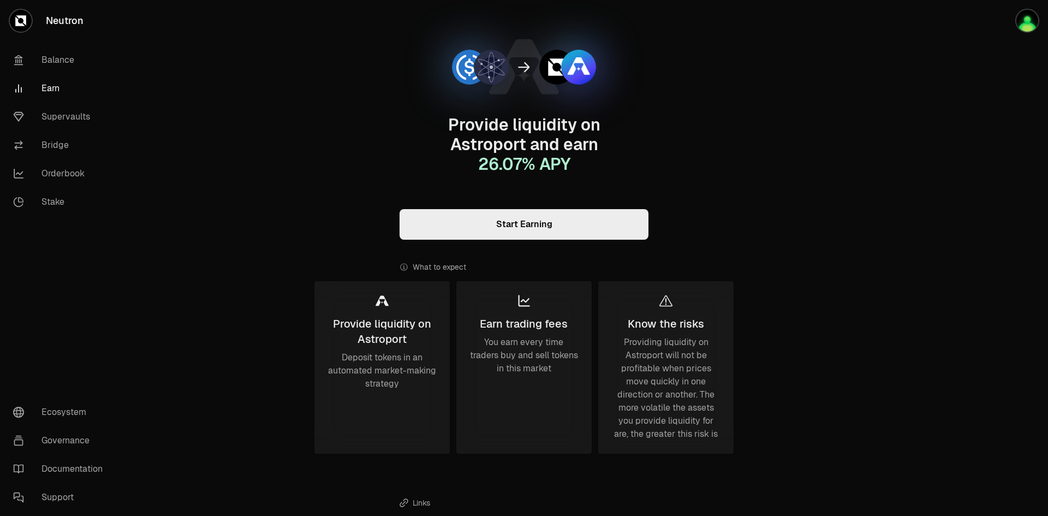
scroll to position [52, 0]
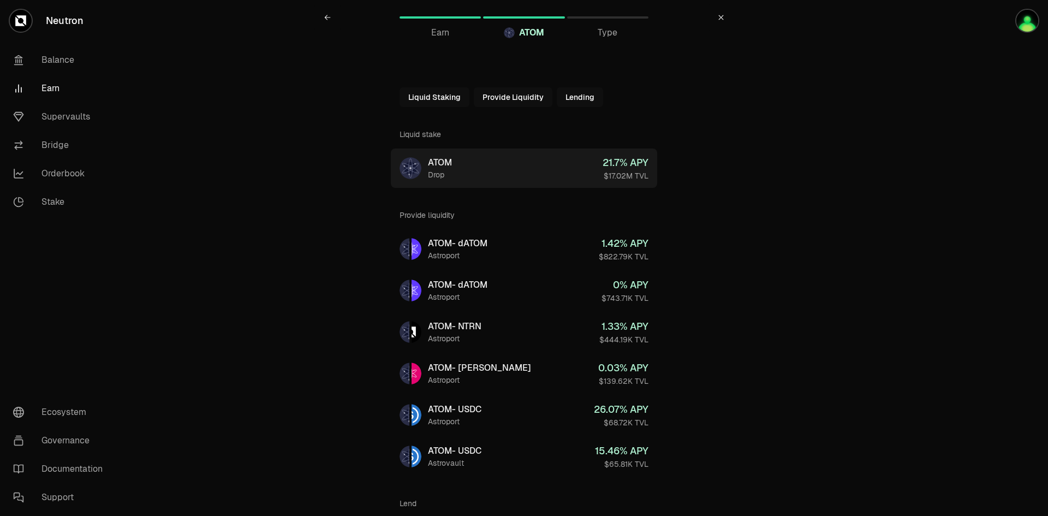
click at [483, 162] on link "ATOM Drop 21.7 % APY $17.02M TVL" at bounding box center [524, 168] width 266 height 39
click at [476, 167] on link "ATOM Drop 21.7 % APY $17.02M TVL" at bounding box center [524, 168] width 266 height 39
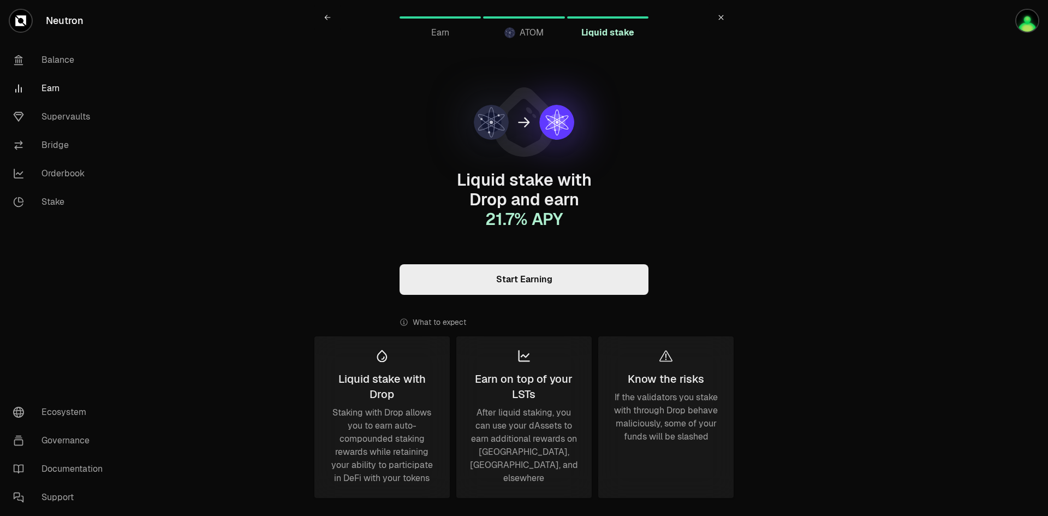
click at [497, 264] on link "Start Earning" at bounding box center [524, 279] width 249 height 31
click at [58, 149] on link "Bridge" at bounding box center [61, 145] width 114 height 28
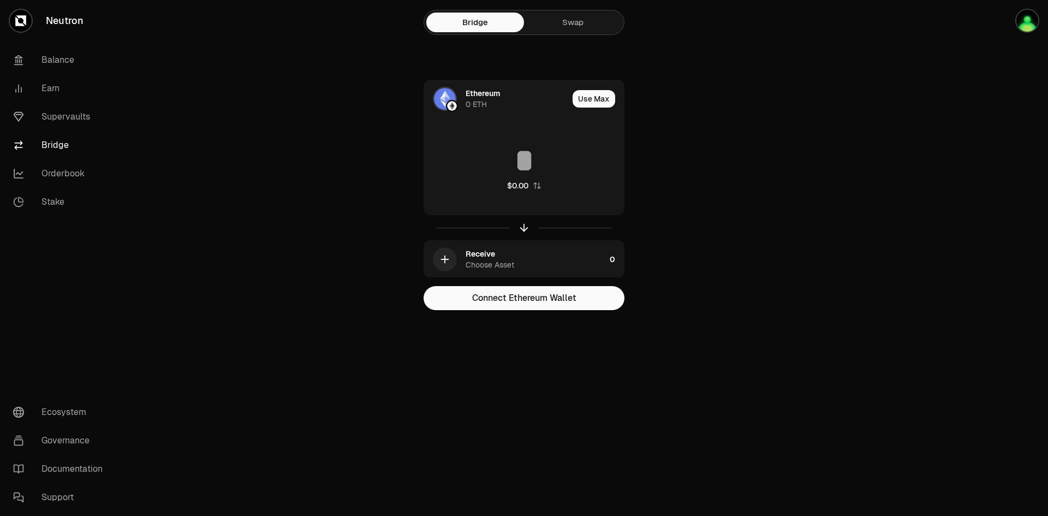
click at [557, 17] on link "Swap" at bounding box center [573, 23] width 98 height 20
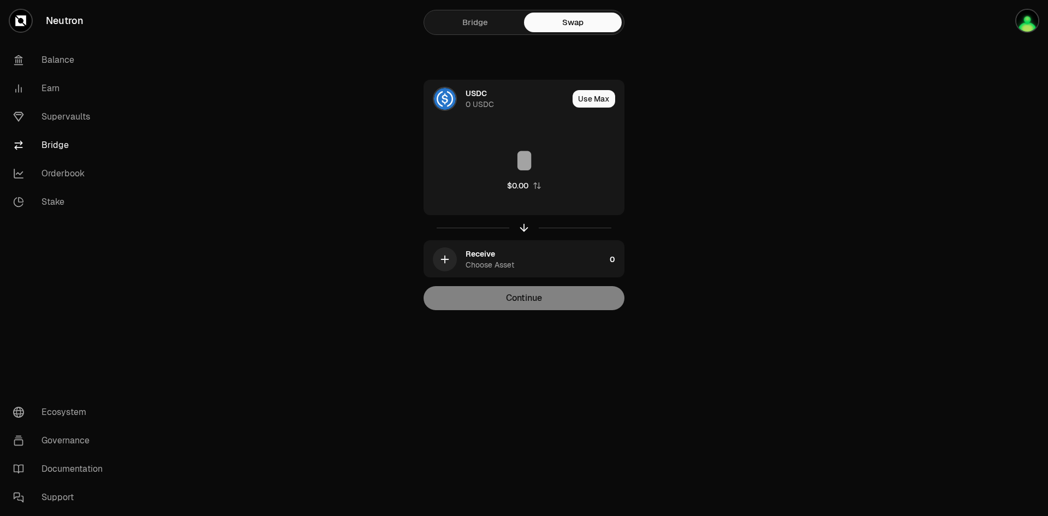
click at [482, 27] on link "Bridge" at bounding box center [475, 23] width 98 height 20
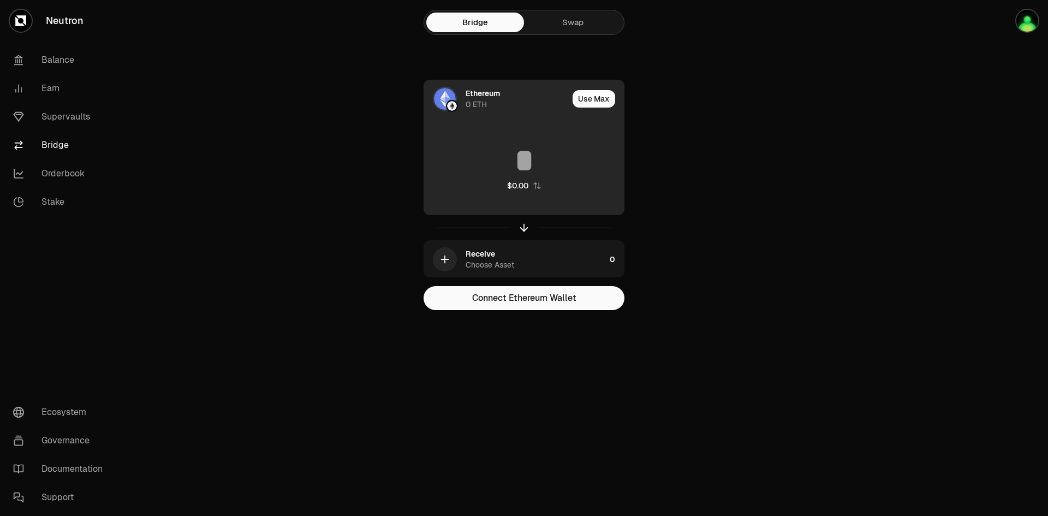
click at [526, 140] on div "$0.00" at bounding box center [524, 168] width 200 height 96
click at [477, 87] on div "Ethereum 0 ETH" at bounding box center [496, 98] width 144 height 37
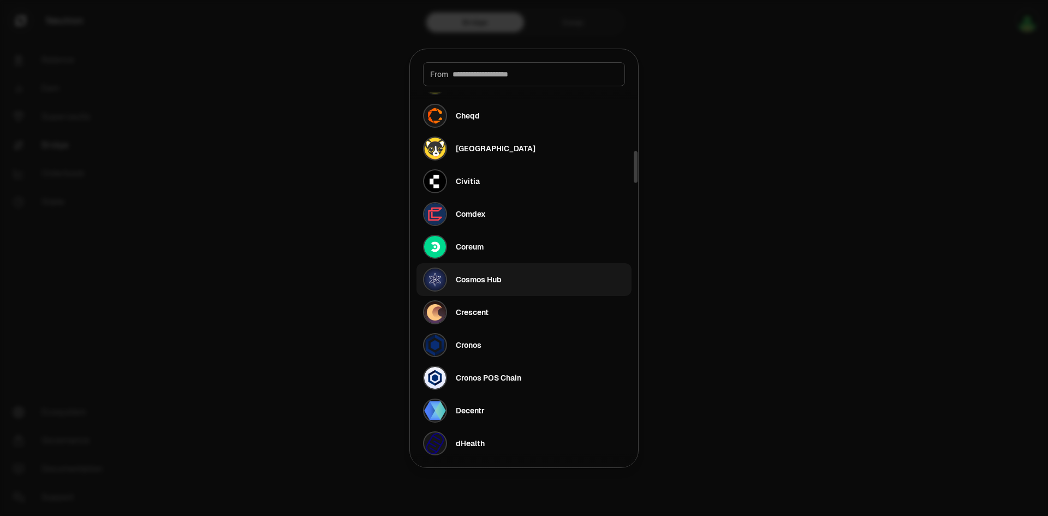
scroll to position [819, 0]
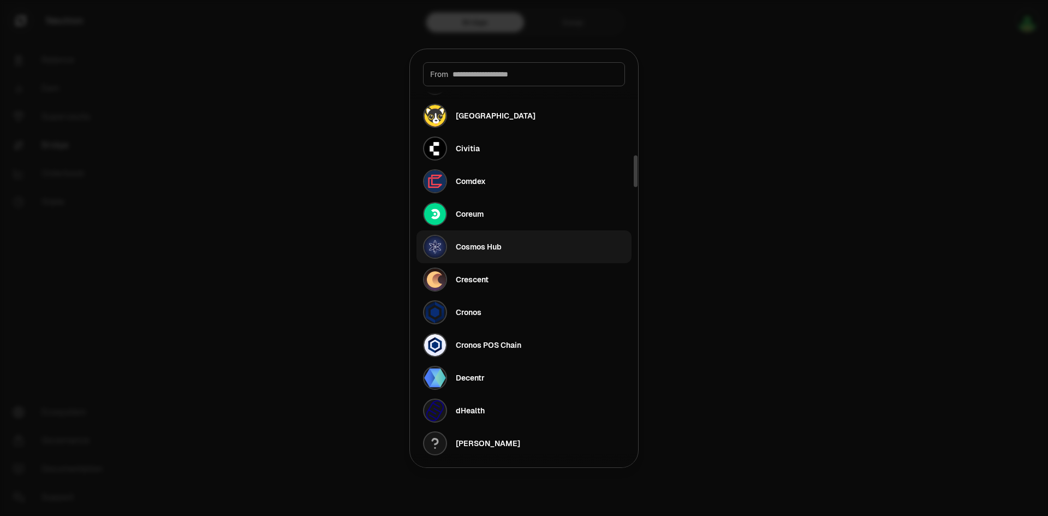
click at [489, 256] on div "Cosmos Hub" at bounding box center [462, 247] width 79 height 24
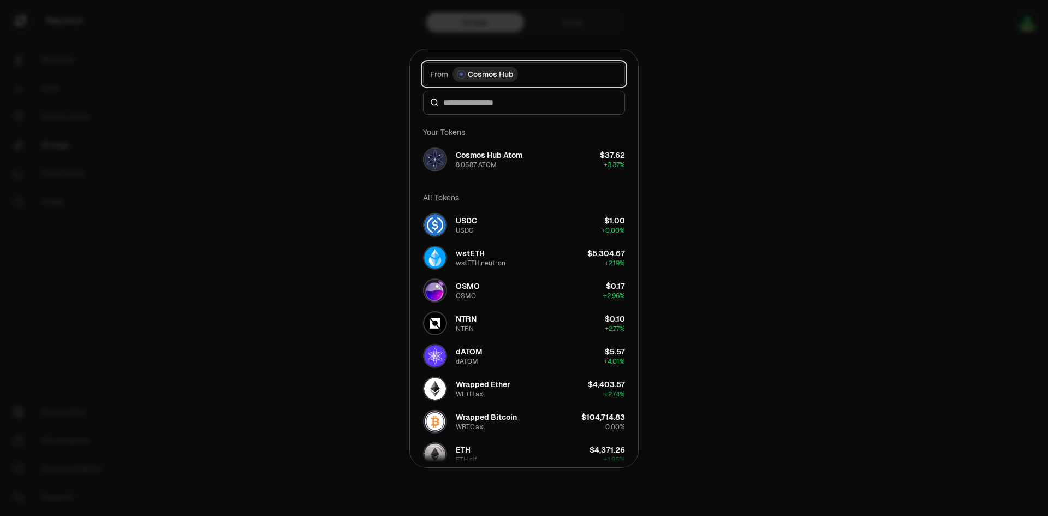
click at [482, 73] on span "Cosmos Hub" at bounding box center [491, 74] width 46 height 11
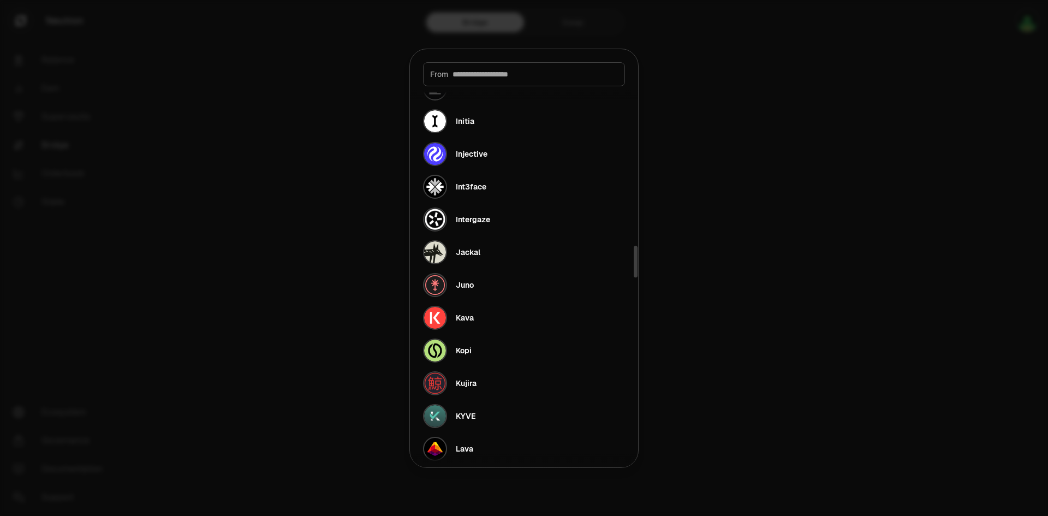
scroll to position [1911, 0]
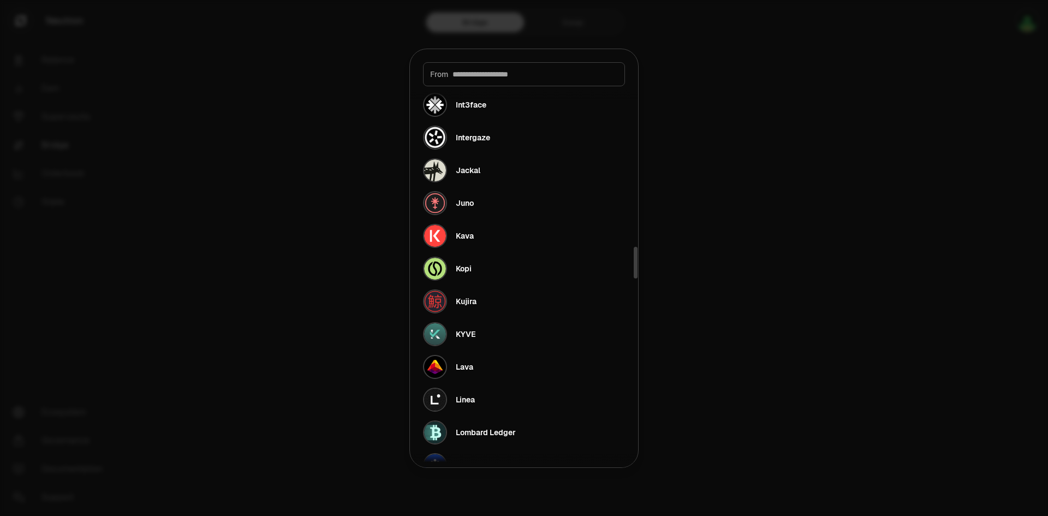
click at [340, 244] on div at bounding box center [524, 258] width 1048 height 516
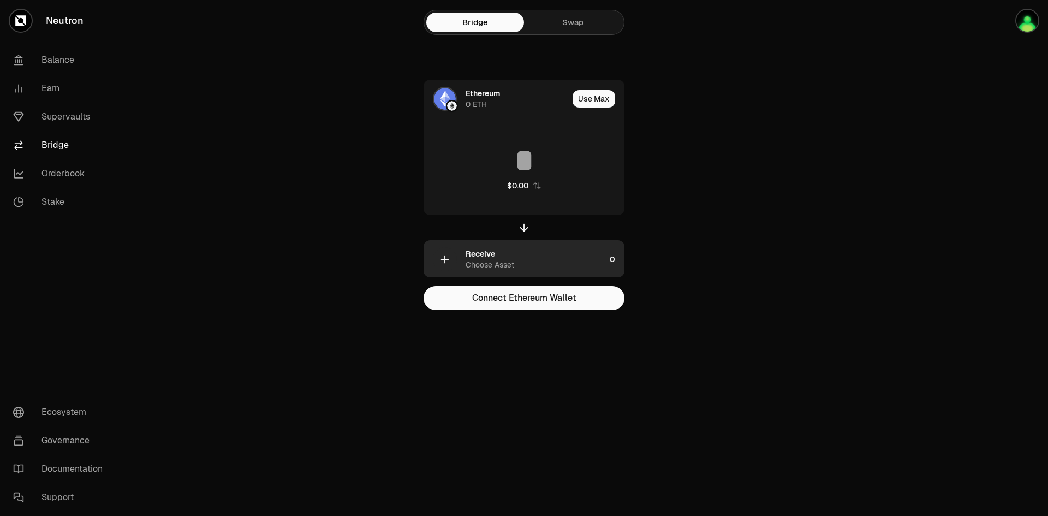
click at [491, 266] on div "Choose Asset" at bounding box center [490, 264] width 49 height 11
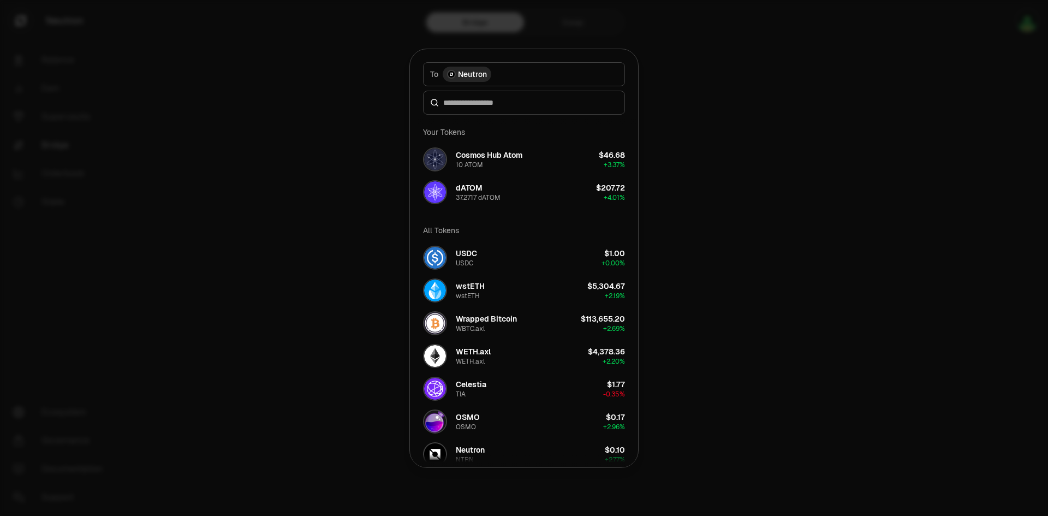
drag, startPoint x: 348, startPoint y: 239, endPoint x: 373, endPoint y: 219, distance: 31.8
click at [348, 239] on div at bounding box center [524, 258] width 1048 height 516
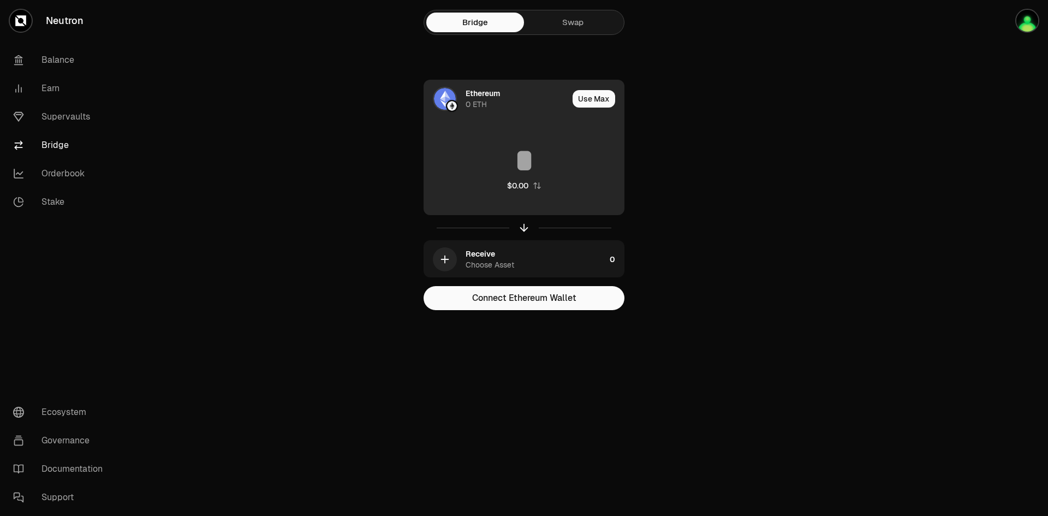
click at [474, 115] on div "Ethereum 0 ETH" at bounding box center [496, 98] width 144 height 37
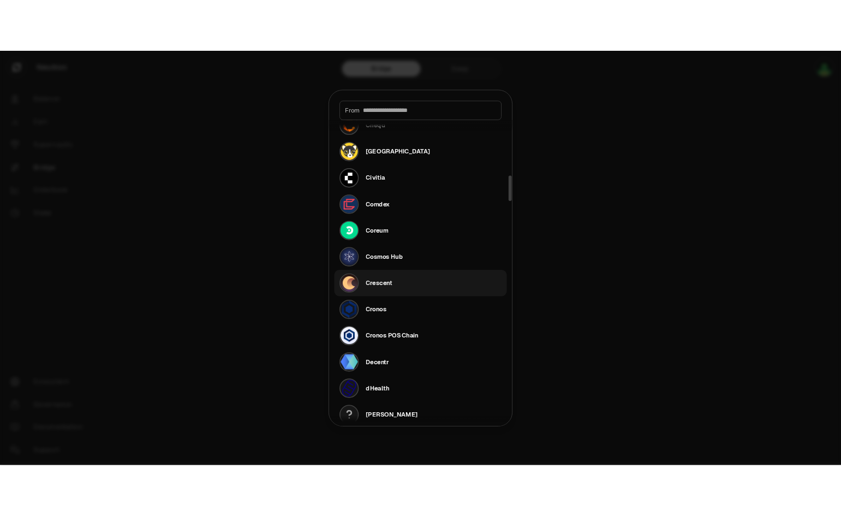
scroll to position [819, 0]
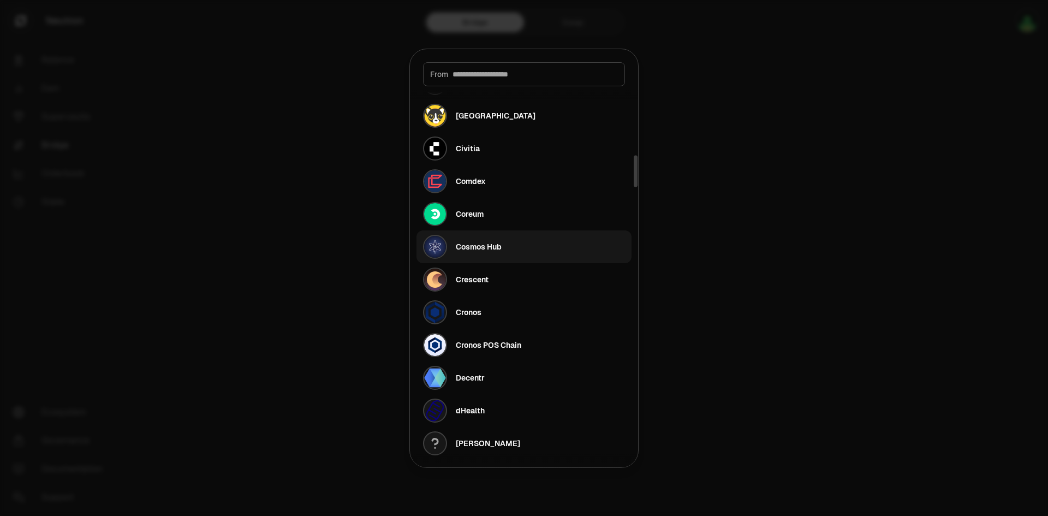
click at [493, 248] on div "Cosmos Hub" at bounding box center [479, 246] width 46 height 11
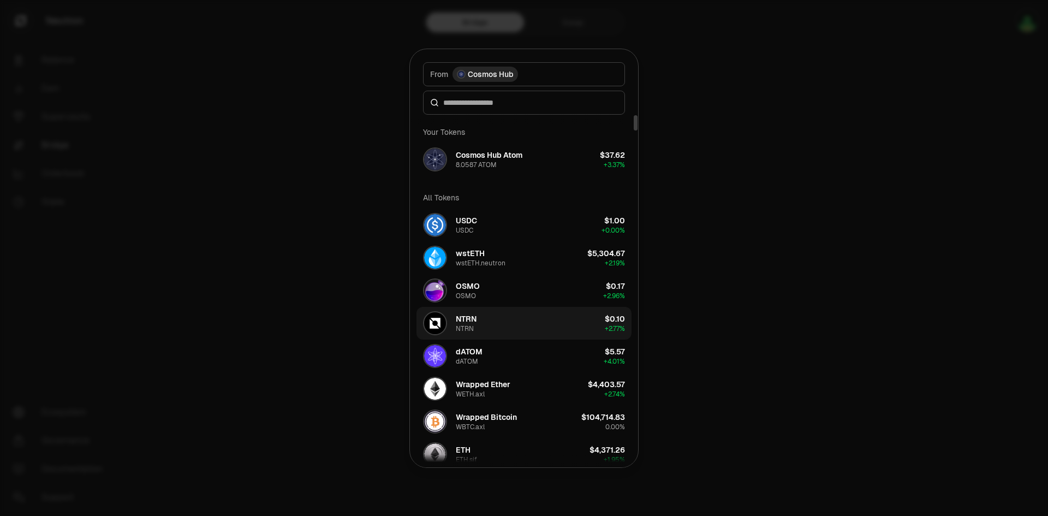
click at [492, 321] on button "NTRN NTRN $0.10 + 2.77%" at bounding box center [524, 323] width 215 height 33
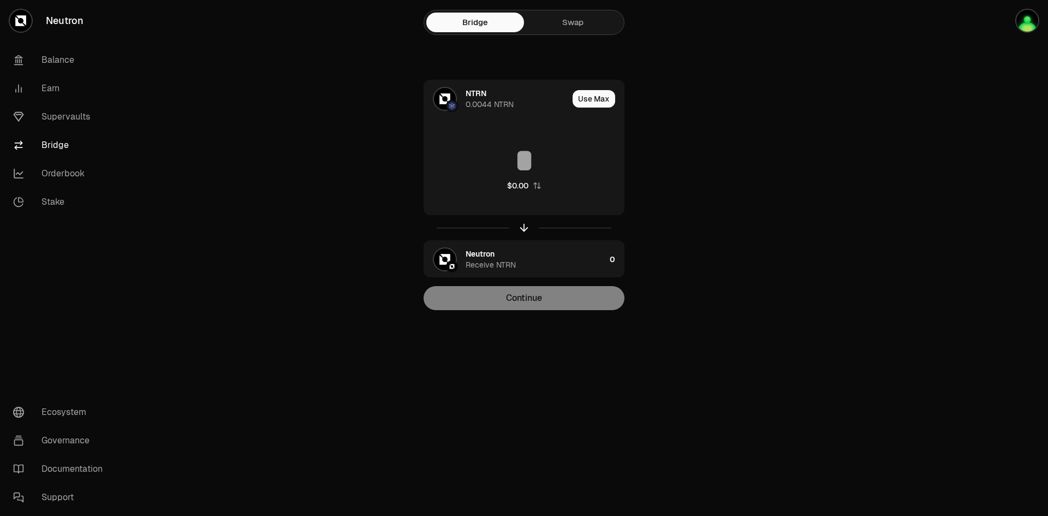
click at [639, 10] on div "Bridge Swap NTRN 0.0044 NTRN Use Max $0.00 Neutron Receive NTRN 0 Continue" at bounding box center [524, 177] width 393 height 354
click at [547, 23] on link "Swap" at bounding box center [573, 23] width 98 height 20
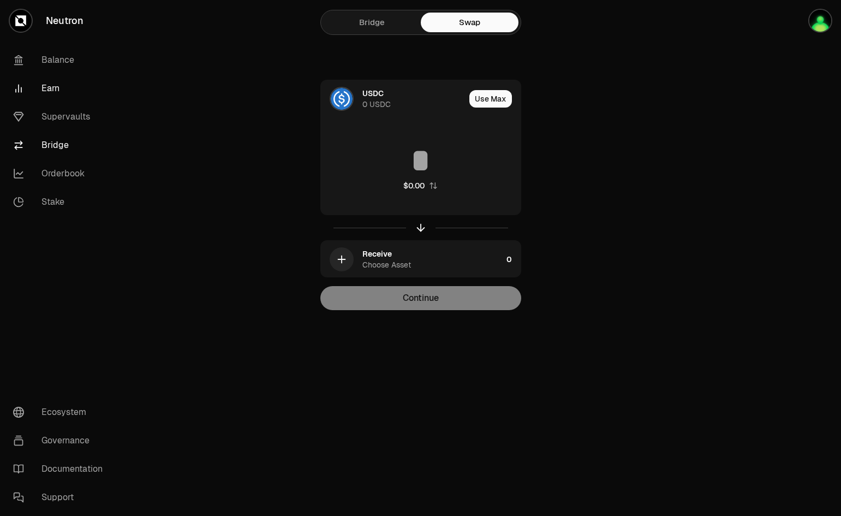
click at [53, 79] on link "Earn" at bounding box center [61, 88] width 114 height 28
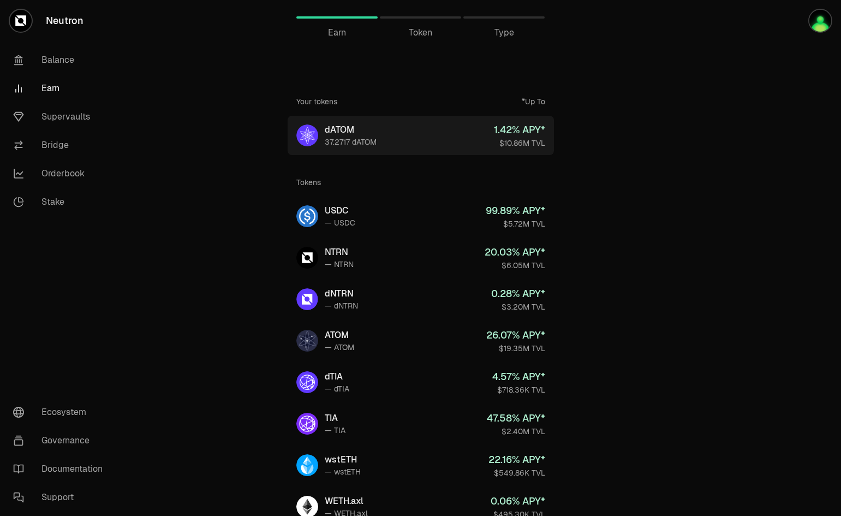
click at [408, 135] on link "dATOM 37.2717 dATOM 1.42 % APY* $10.86M TVL" at bounding box center [421, 135] width 266 height 39
click at [420, 137] on link "dATOM 37.2717 dATOM 1.42 % APY* $10.86M TVL" at bounding box center [421, 135] width 266 height 39
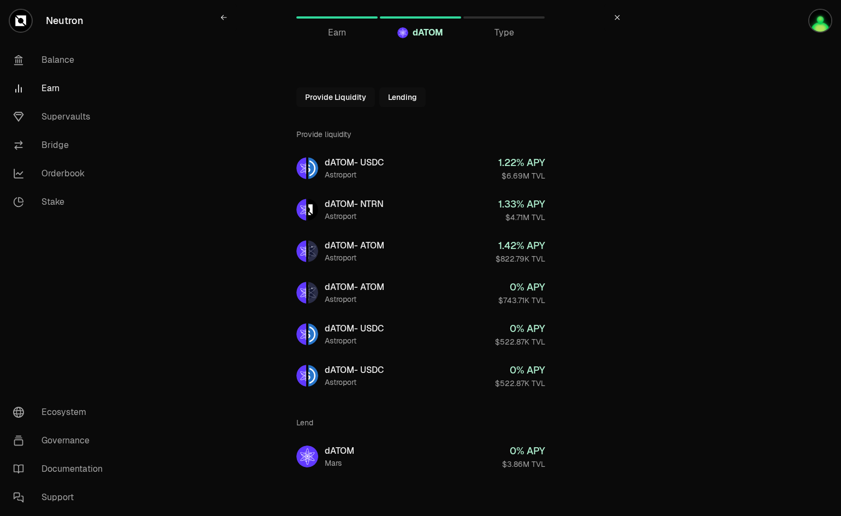
click at [409, 98] on button "Lending" at bounding box center [402, 97] width 46 height 20
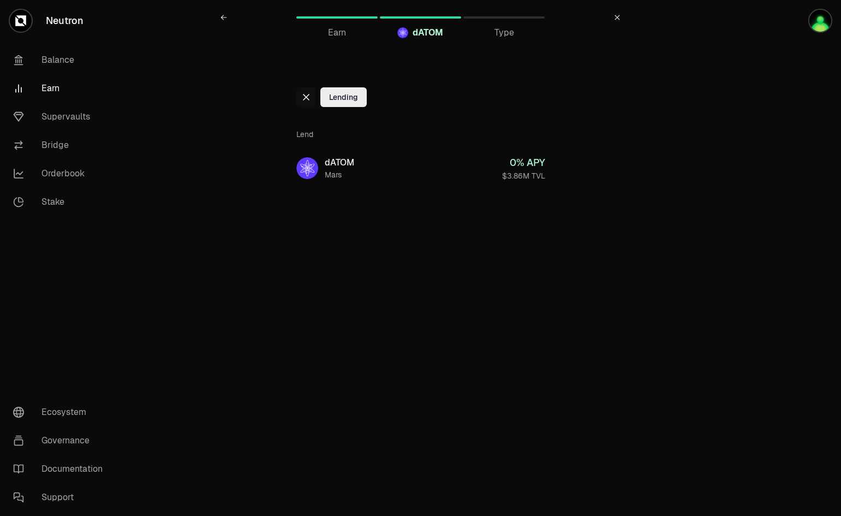
click at [302, 94] on icon at bounding box center [306, 97] width 9 height 9
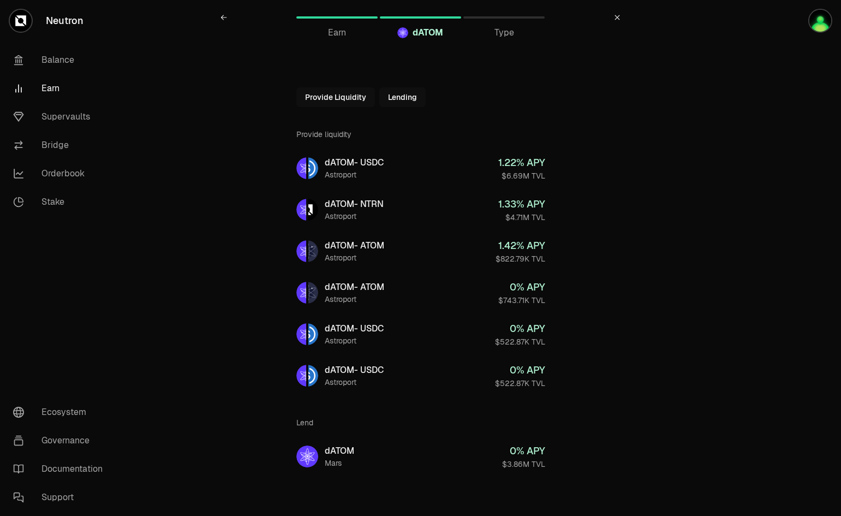
click at [307, 93] on button "Provide Liquidity" at bounding box center [335, 97] width 79 height 20
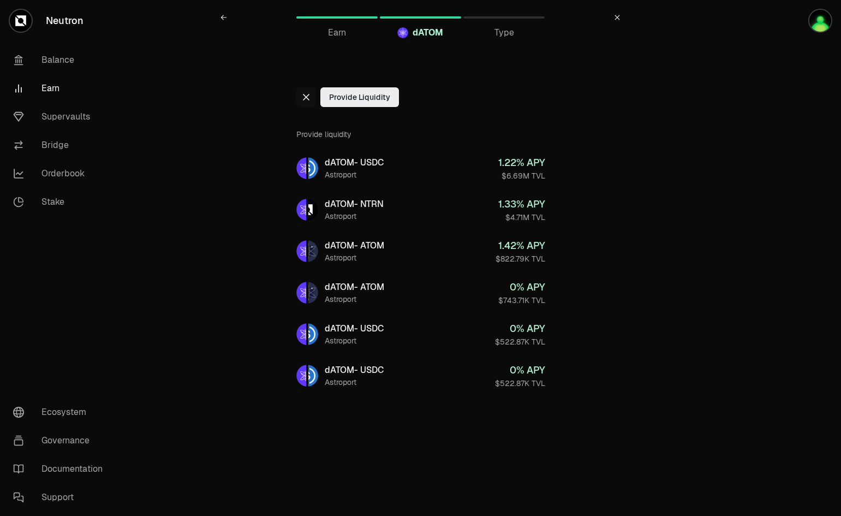
click at [307, 93] on icon at bounding box center [306, 97] width 9 height 9
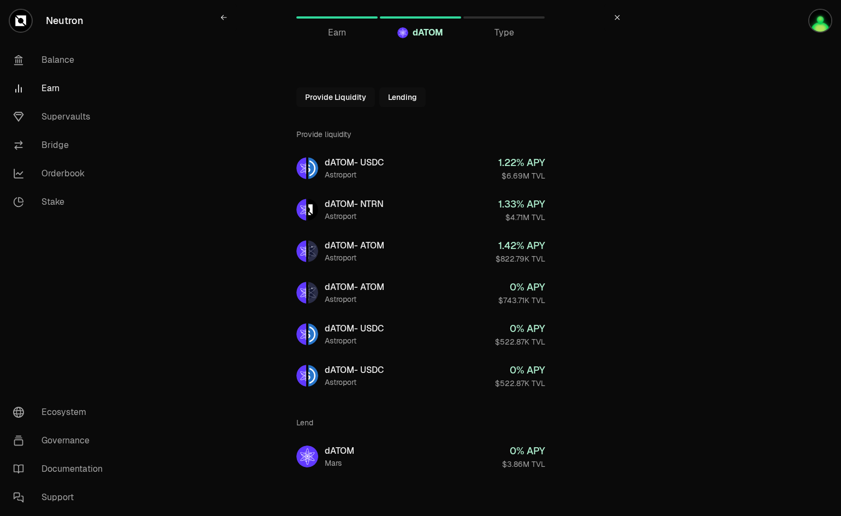
click at [225, 11] on link at bounding box center [224, 17] width 26 height 26
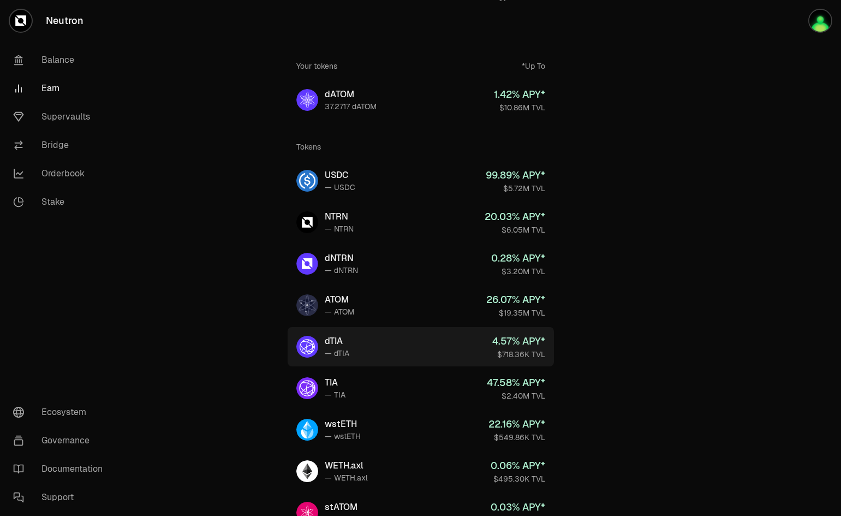
scroll to position [55, 0]
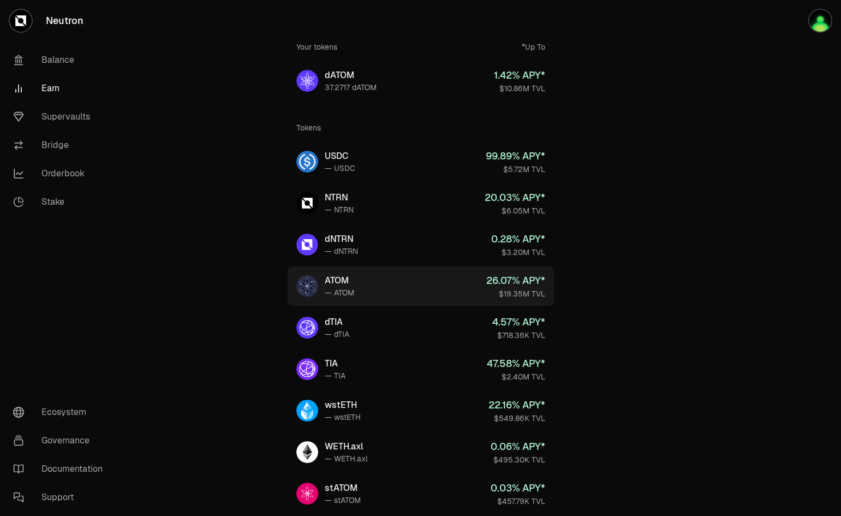
click at [434, 286] on link "ATOM — ATOM 26.07 % APY* $19.35M TVL" at bounding box center [421, 285] width 266 height 39
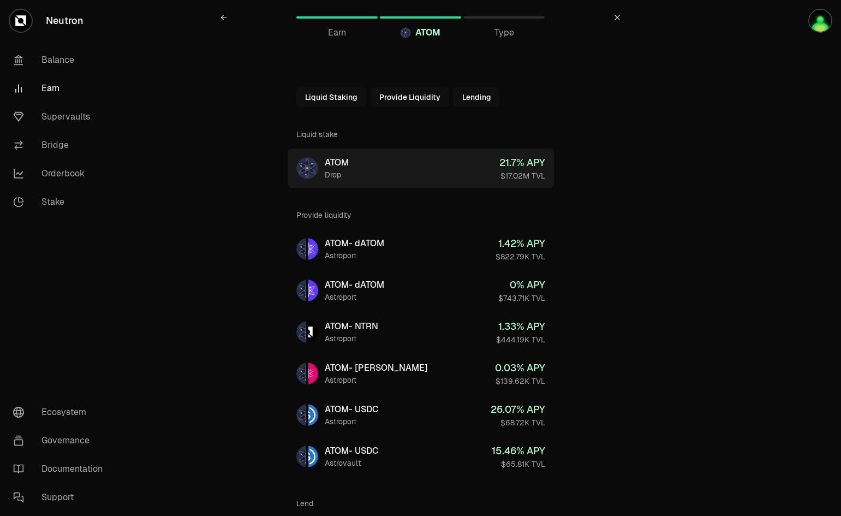
click at [464, 163] on link "ATOM Drop 21.7 % APY $17.02M TVL" at bounding box center [421, 168] width 266 height 39
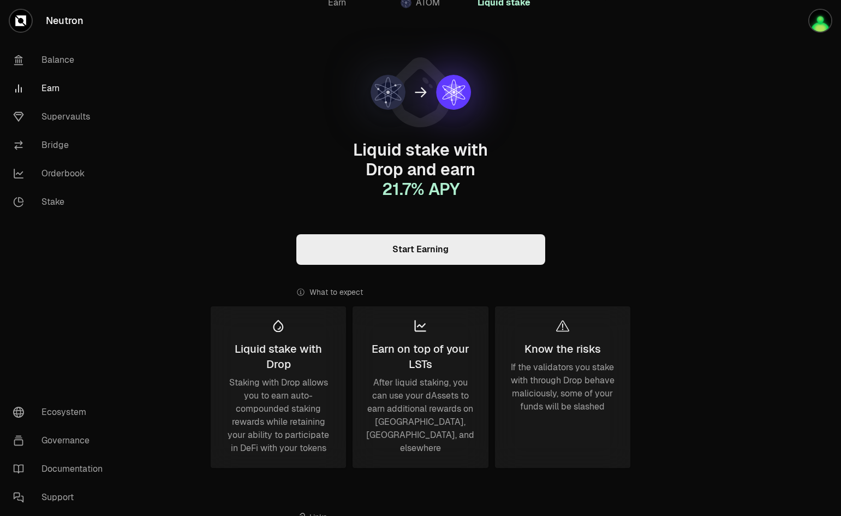
scroll to position [55, 0]
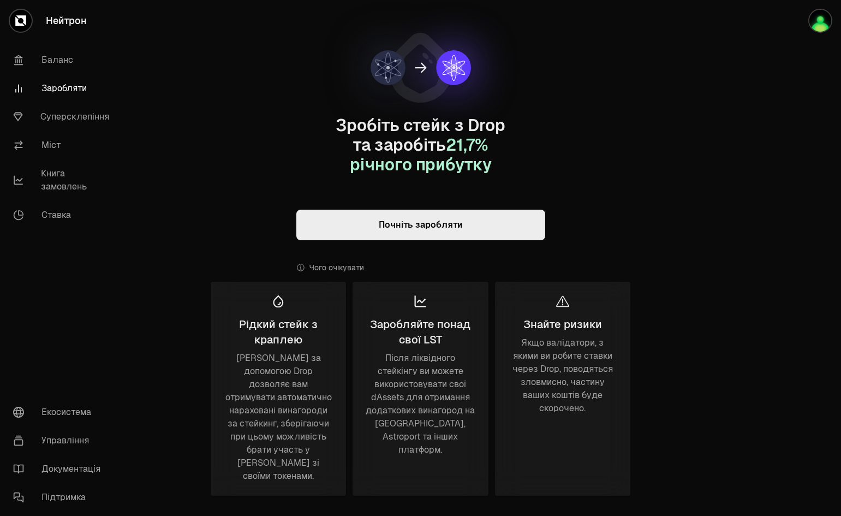
click at [671, 151] on main "Заробляти АТОМ Рідкий стейк Зробіть стейк з Drop та заробіть 21,7 % річного при…" at bounding box center [481, 332] width 719 height 774
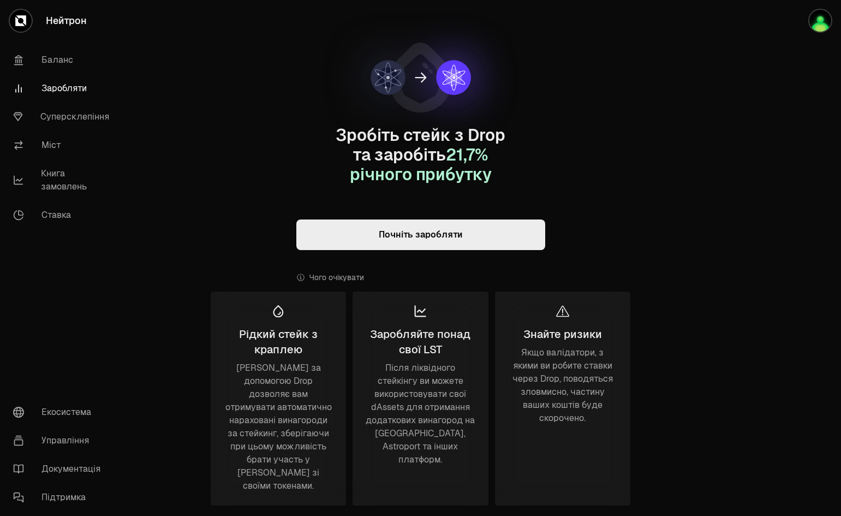
scroll to position [13, 0]
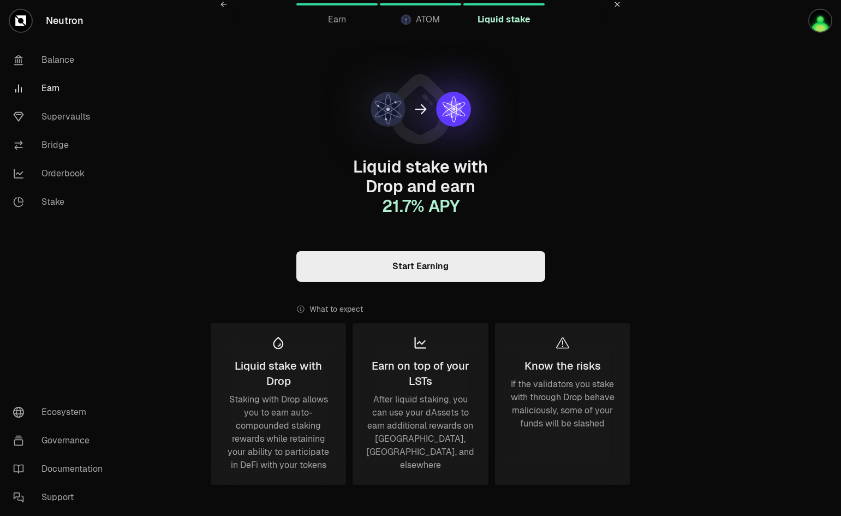
click at [589, 135] on div "Liquid stake with Drop and earn 21.7 % APY Start Earning What to expect Liquid …" at bounding box center [421, 348] width 420 height 634
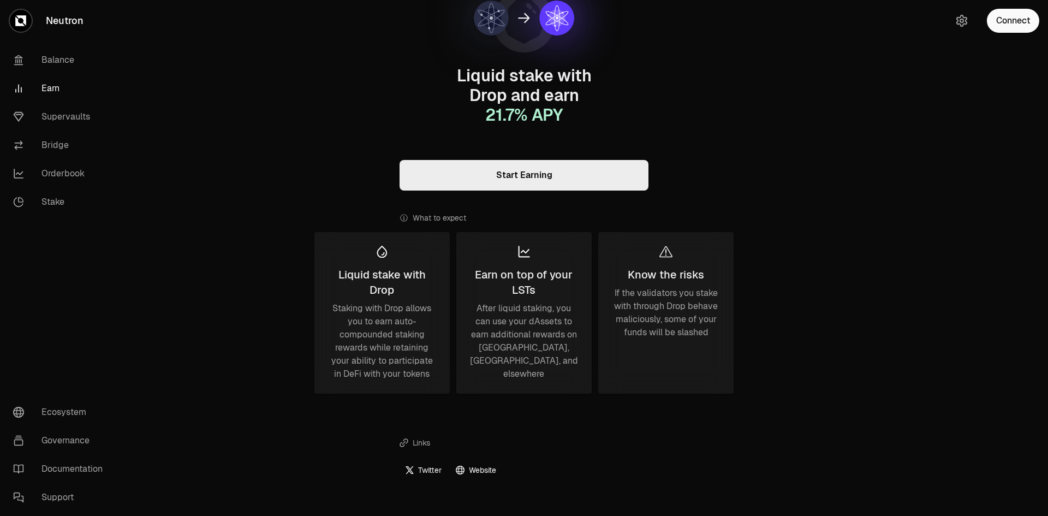
scroll to position [0, 0]
